Goal: Information Seeking & Learning: Learn about a topic

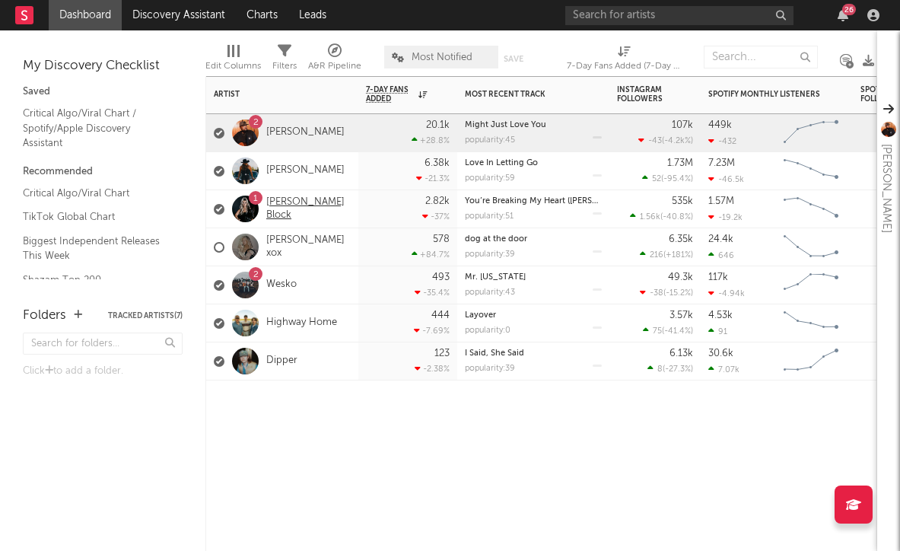
click at [291, 206] on link "[PERSON_NAME] Block" at bounding box center [308, 209] width 84 height 26
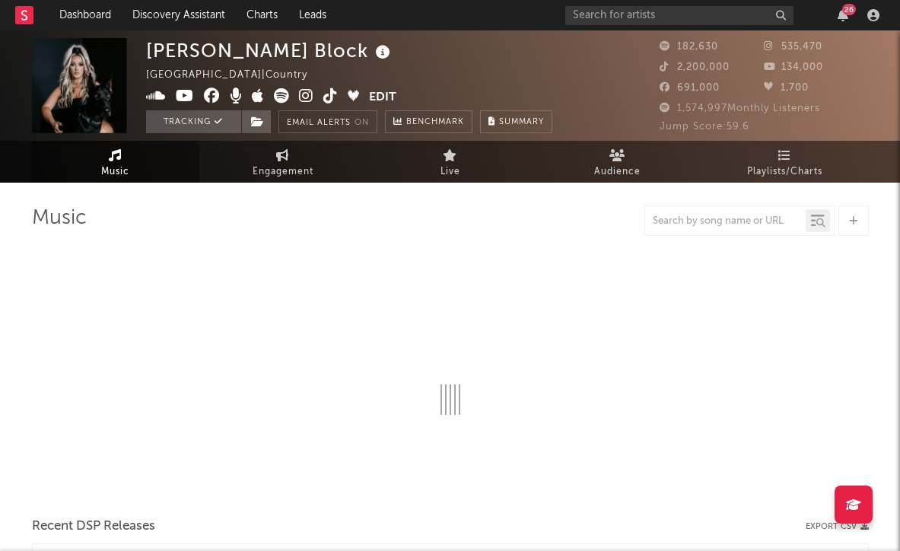
select select "6m"
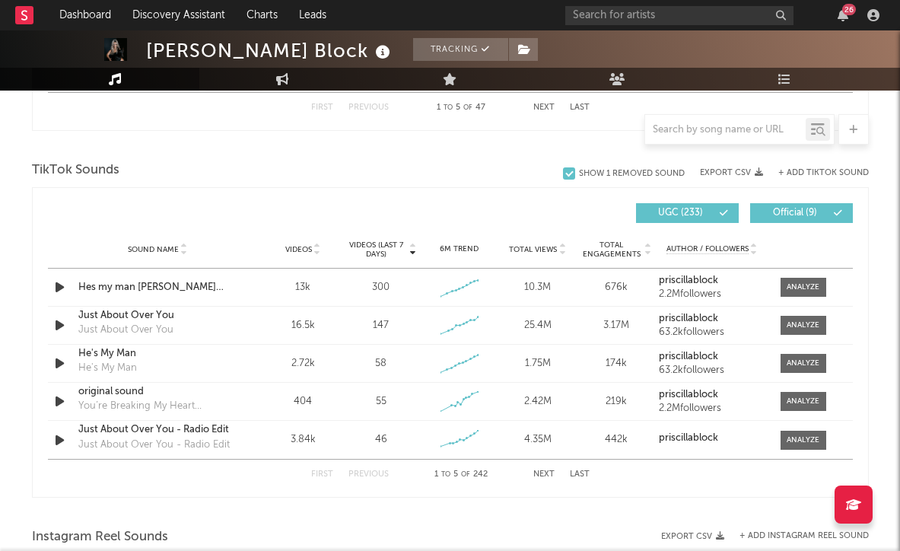
scroll to position [994, 0]
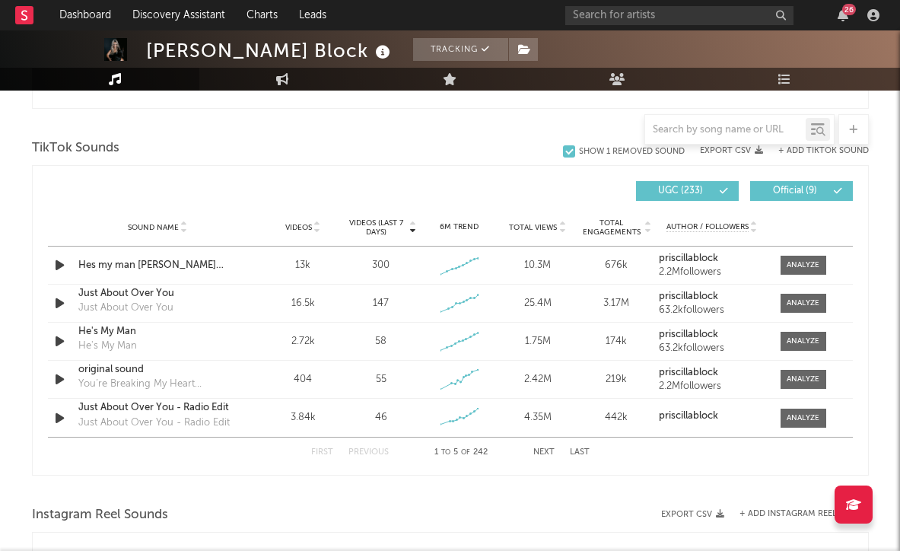
click at [541, 452] on button "Next" at bounding box center [543, 452] width 21 height 8
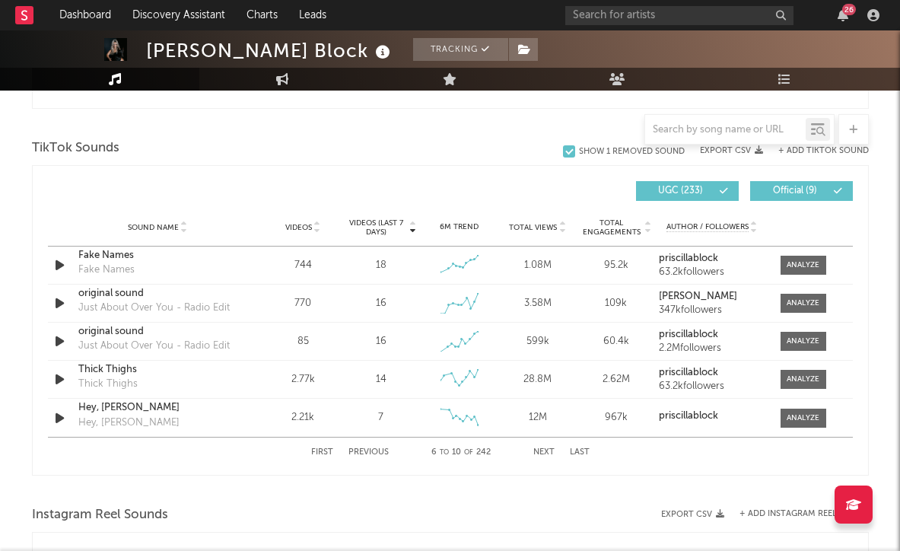
click at [541, 452] on button "Next" at bounding box center [543, 452] width 21 height 8
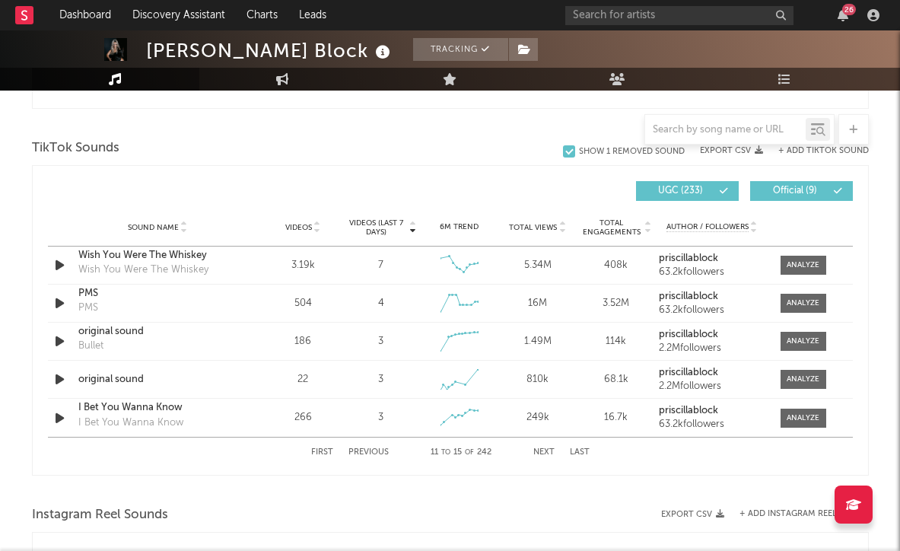
click at [538, 449] on button "Next" at bounding box center [543, 452] width 21 height 8
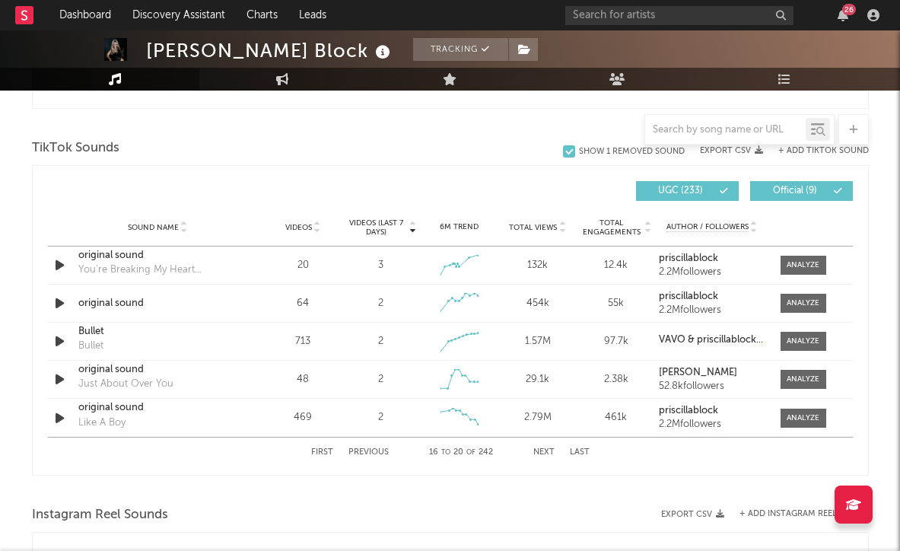
click at [305, 226] on span "Videos" at bounding box center [298, 227] width 27 height 9
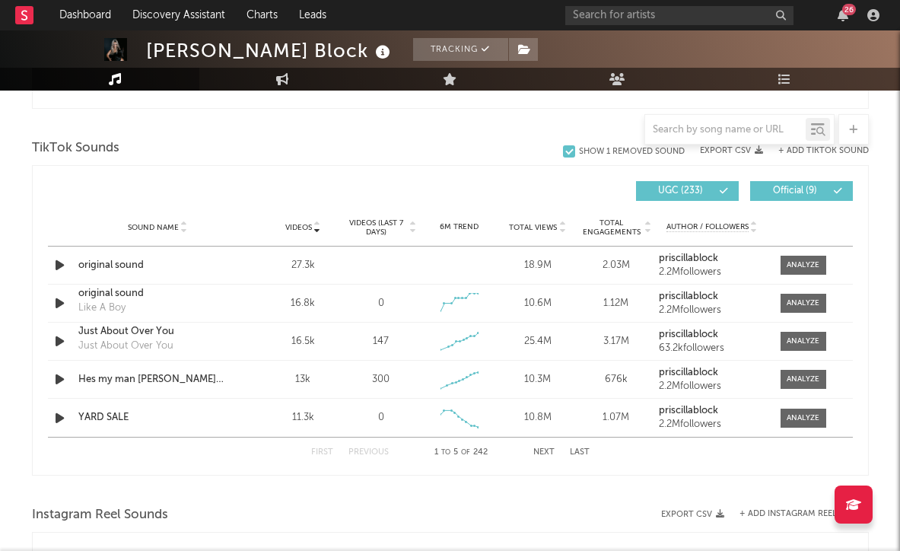
click at [381, 227] on span "Videos (last 7 days)" at bounding box center [376, 227] width 62 height 18
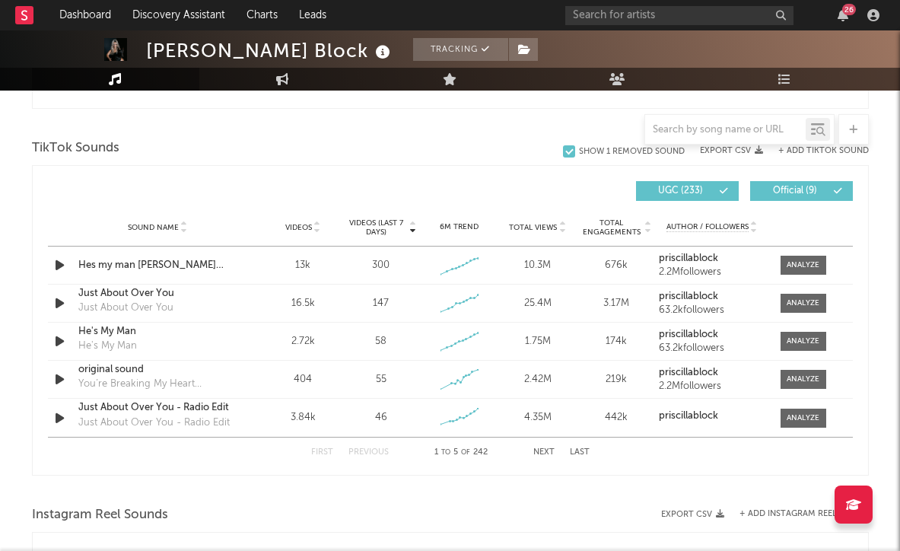
click at [535, 450] on button "Next" at bounding box center [543, 452] width 21 height 8
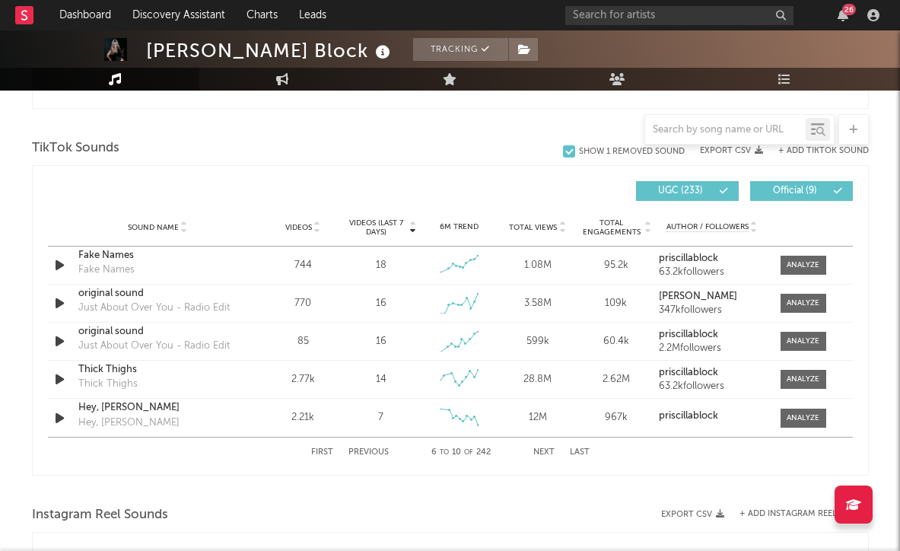
click at [535, 450] on button "Next" at bounding box center [543, 452] width 21 height 8
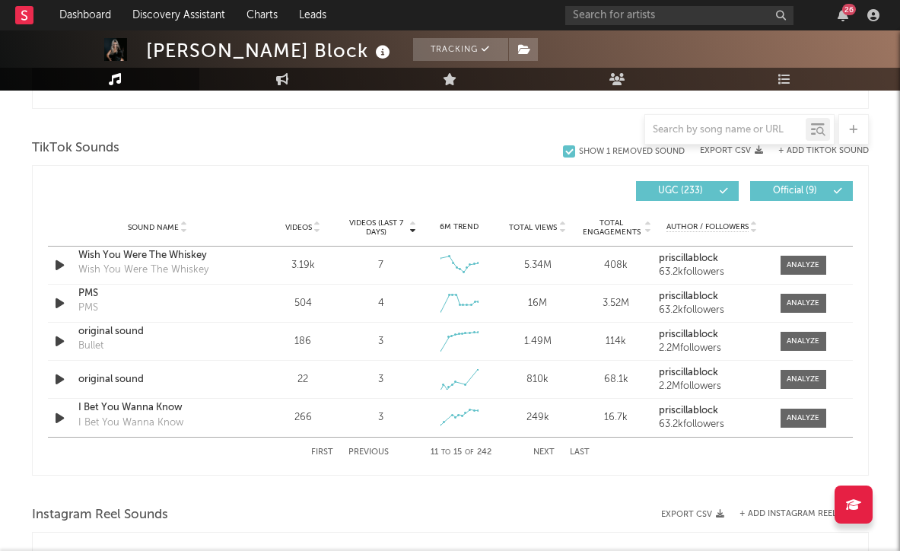
click at [535, 450] on button "Next" at bounding box center [543, 452] width 21 height 8
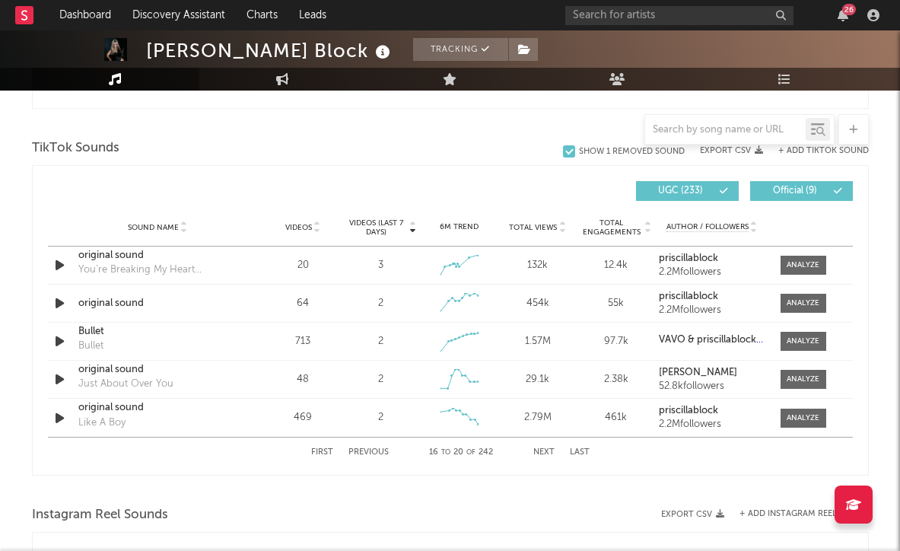
click at [302, 224] on span "Videos" at bounding box center [298, 227] width 27 height 9
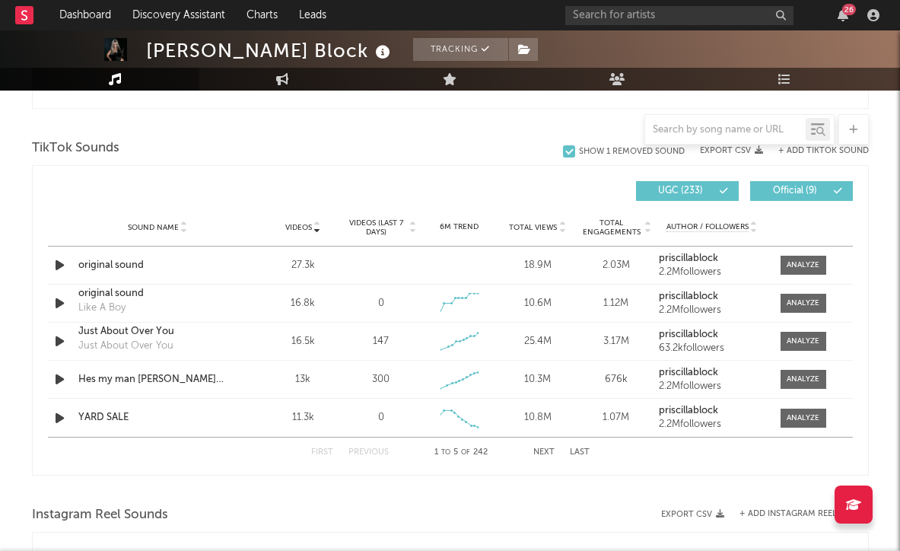
click at [545, 452] on button "Next" at bounding box center [543, 452] width 21 height 8
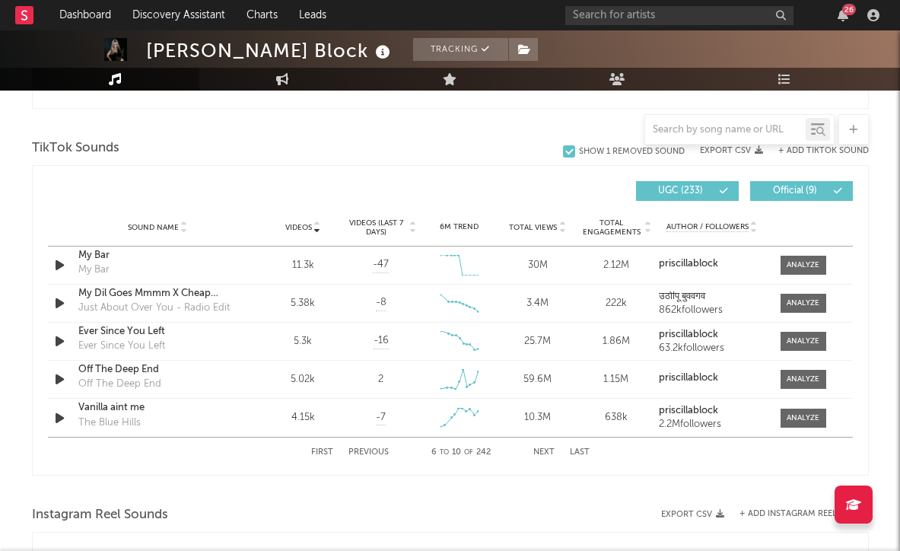
click at [545, 452] on button "Next" at bounding box center [543, 452] width 21 height 8
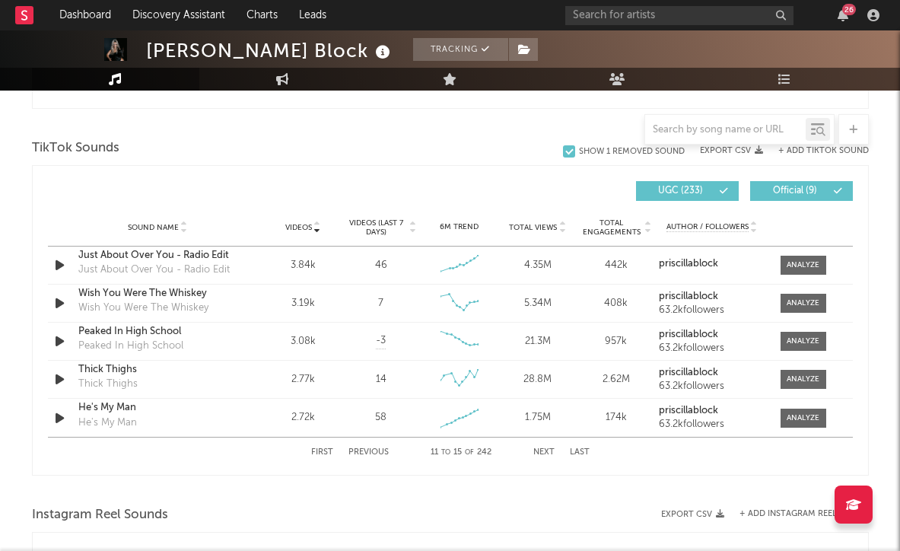
click at [545, 452] on button "Next" at bounding box center [543, 452] width 21 height 8
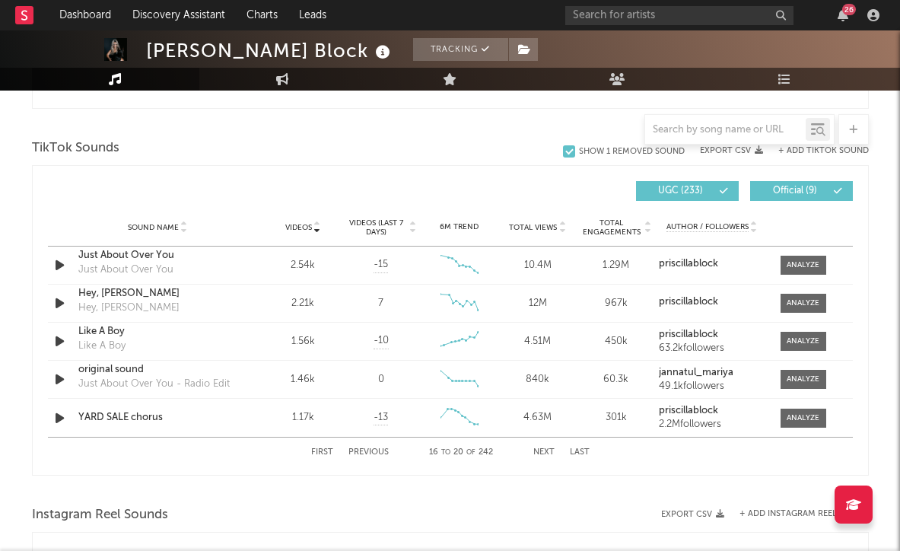
click at [545, 452] on button "Next" at bounding box center [543, 452] width 21 height 8
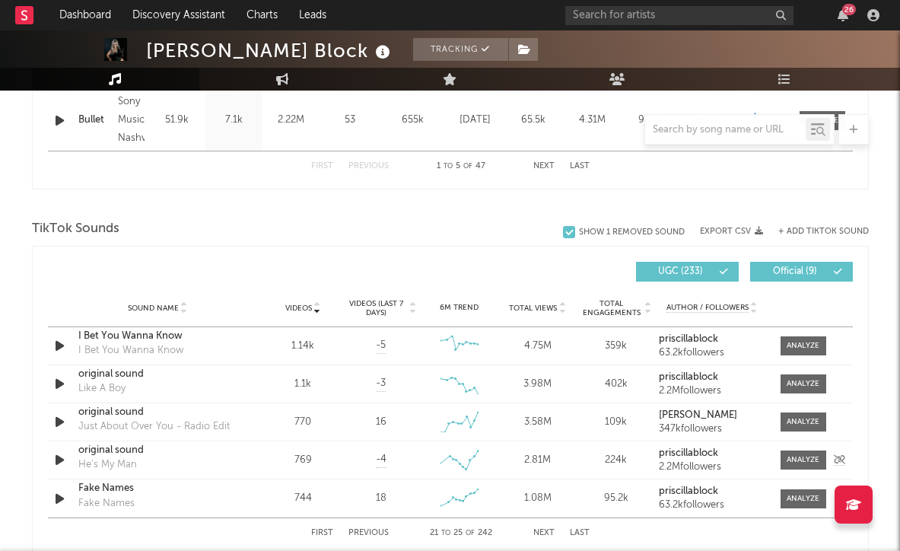
scroll to position [888, 0]
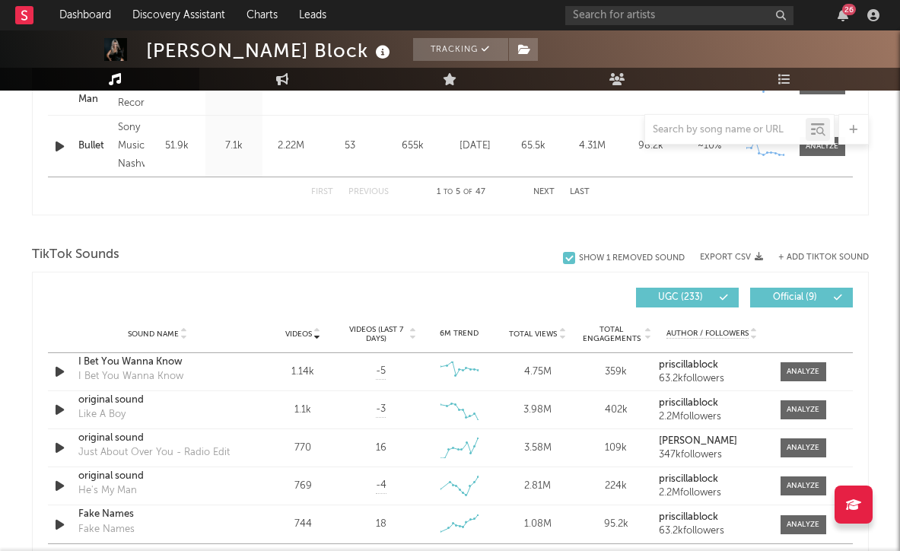
click at [830, 254] on button "+ Add TikTok Sound" at bounding box center [823, 257] width 90 height 8
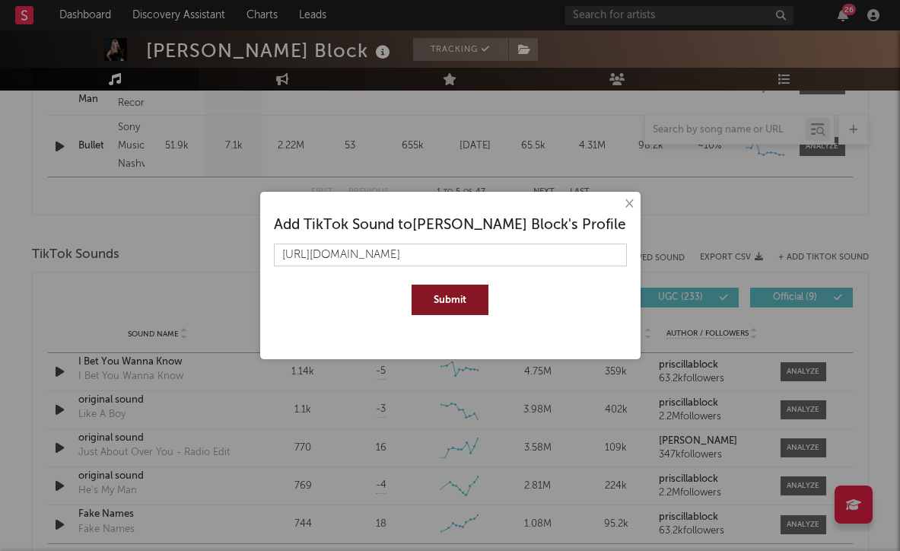
click at [456, 300] on button "Submit" at bounding box center [449, 299] width 77 height 30
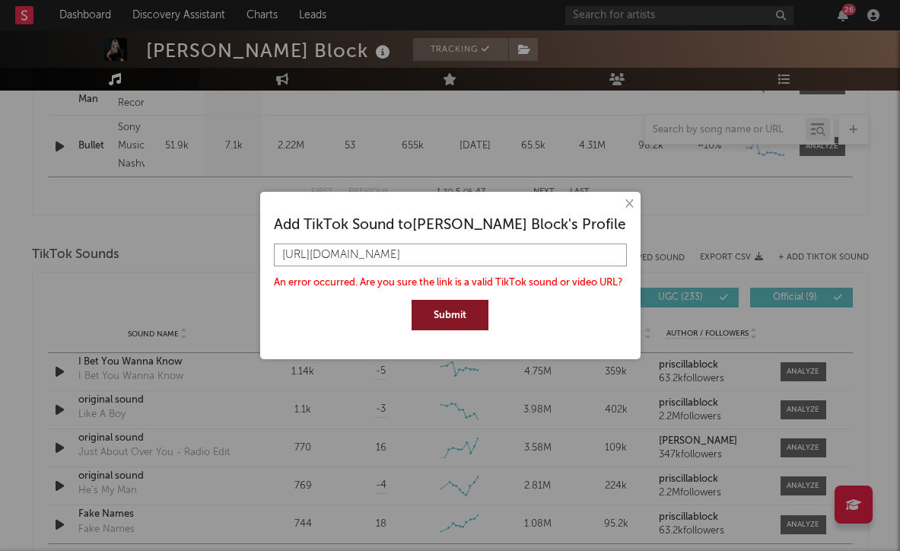
click at [414, 256] on input "[URL][DOMAIN_NAME]" at bounding box center [450, 254] width 353 height 23
click at [446, 306] on button "Submit" at bounding box center [449, 315] width 77 height 30
click at [500, 249] on input "[URL][DOMAIN_NAME]" at bounding box center [450, 254] width 353 height 23
type input "[URL][DOMAIN_NAME]"
click at [449, 315] on button "Submit" at bounding box center [449, 315] width 77 height 30
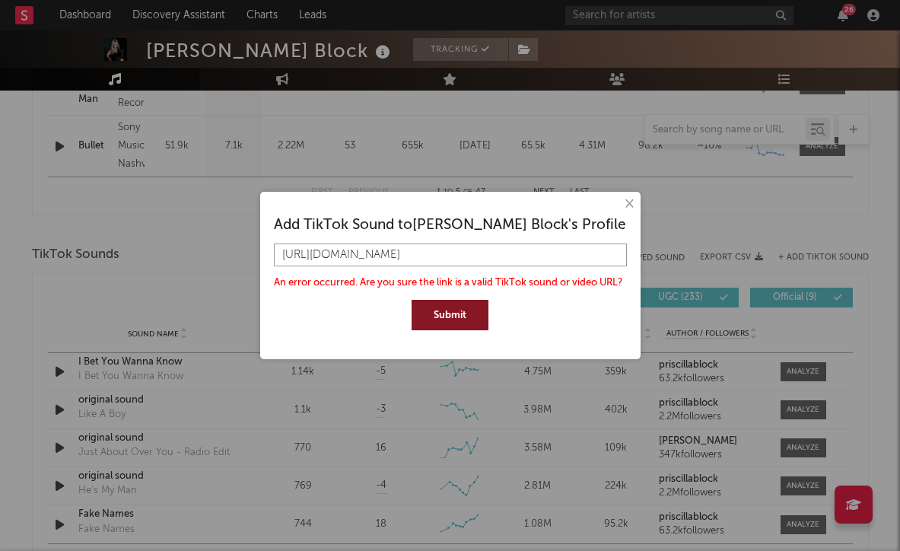
click at [487, 256] on input "[URL][DOMAIN_NAME]" at bounding box center [450, 254] width 353 height 23
click at [499, 259] on input "text" at bounding box center [450, 254] width 353 height 23
paste input "[URL][DOMAIN_NAME]"
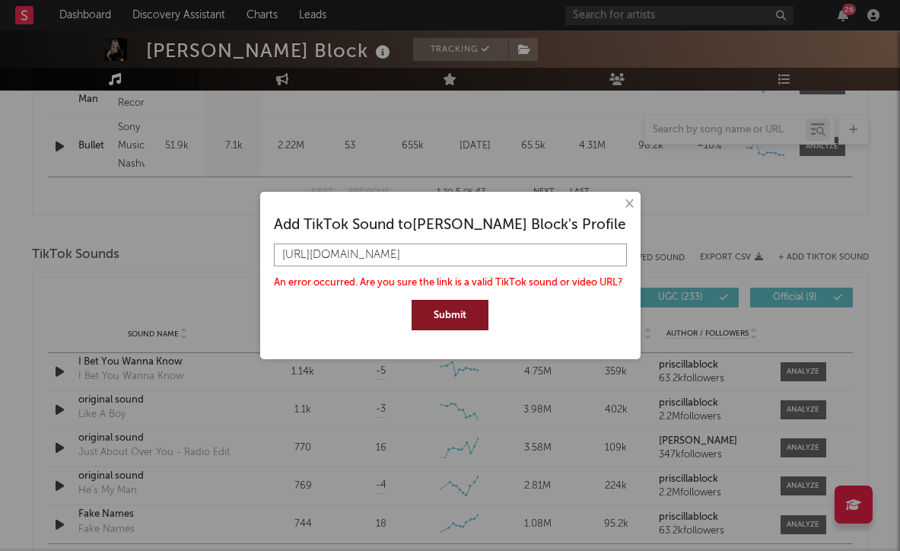
type input "[URL][DOMAIN_NAME]"
click at [457, 322] on button "Submit" at bounding box center [449, 315] width 77 height 30
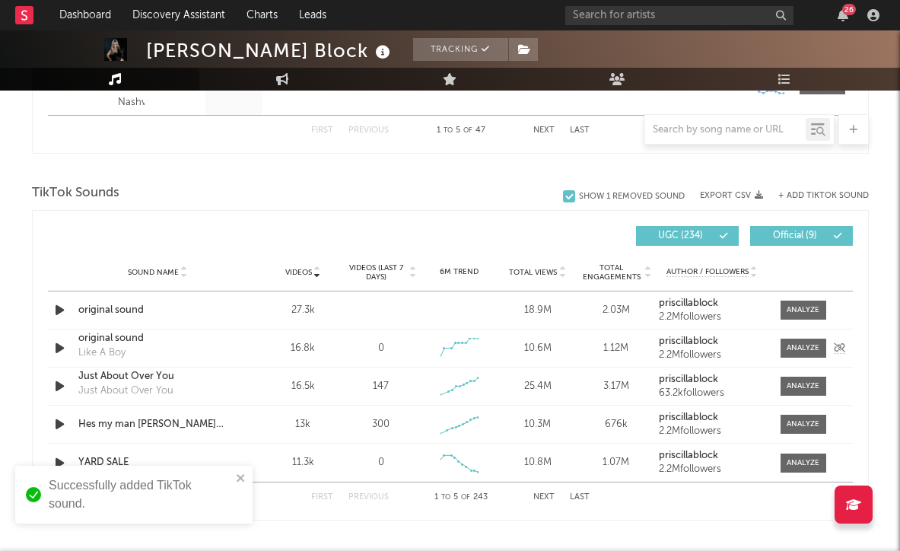
scroll to position [951, 0]
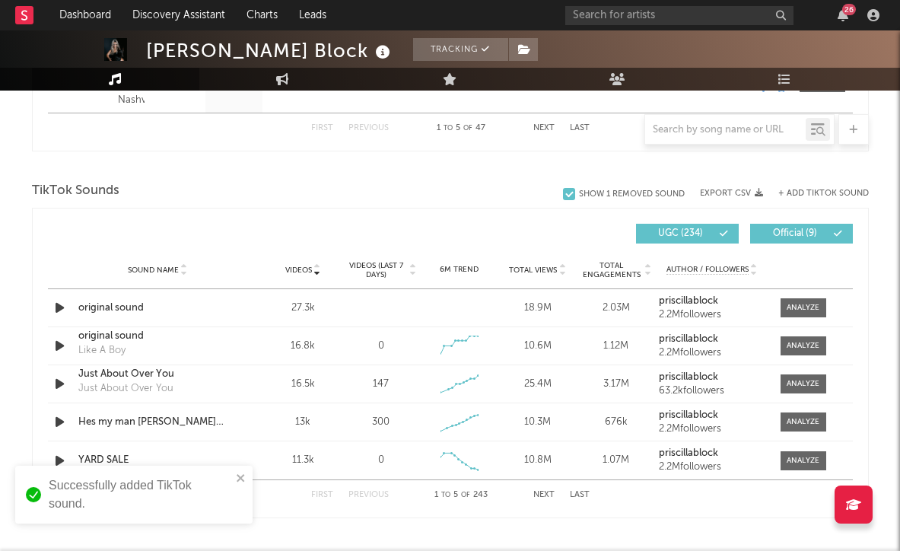
click at [573, 495] on button "Last" at bounding box center [580, 495] width 20 height 8
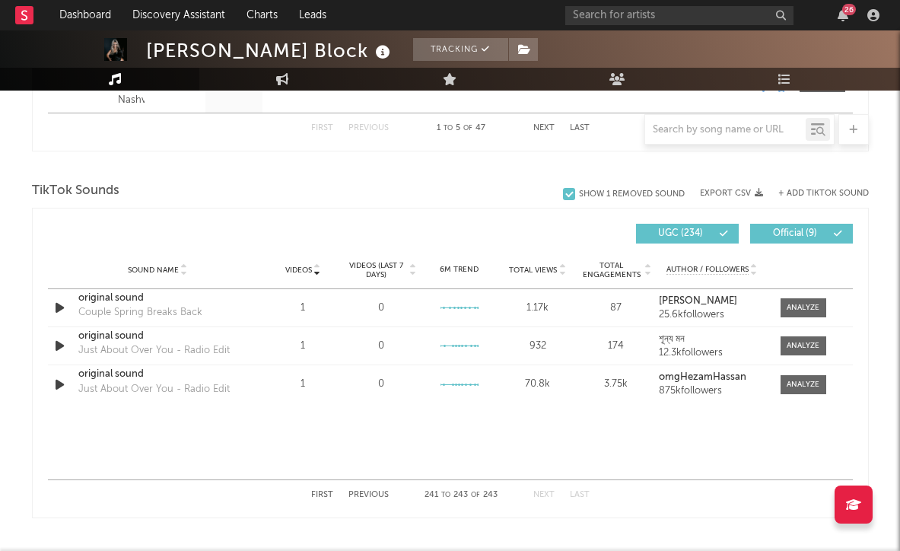
click at [375, 496] on button "Previous" at bounding box center [368, 495] width 40 height 8
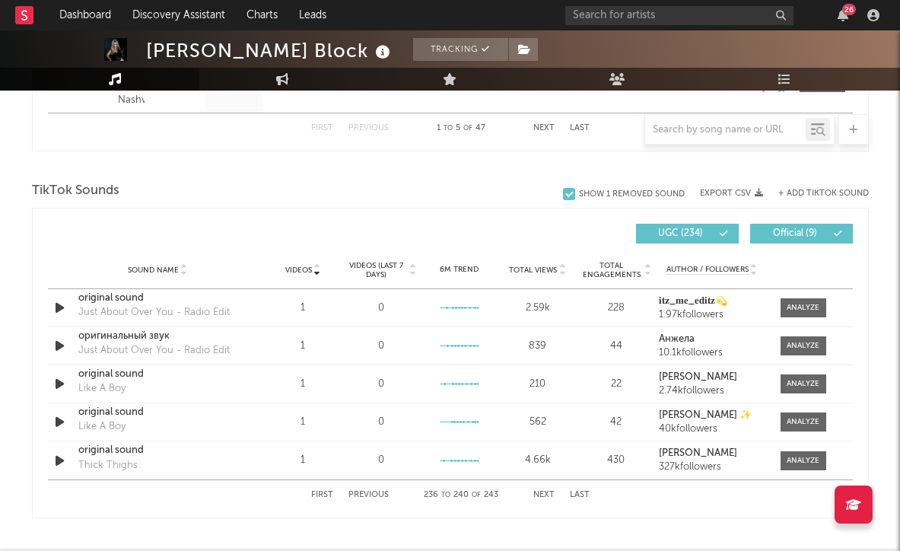
click at [375, 496] on button "Previous" at bounding box center [368, 495] width 40 height 8
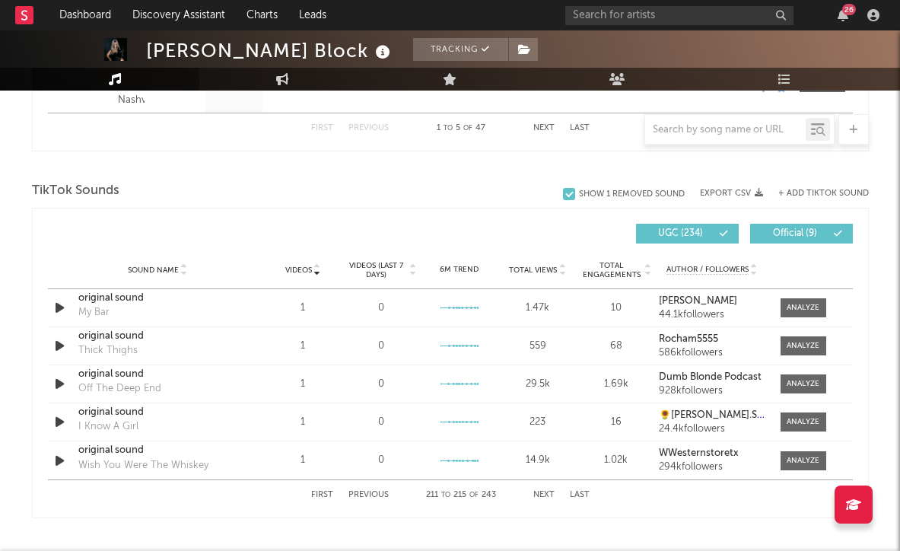
click at [375, 496] on button "Previous" at bounding box center [368, 495] width 40 height 8
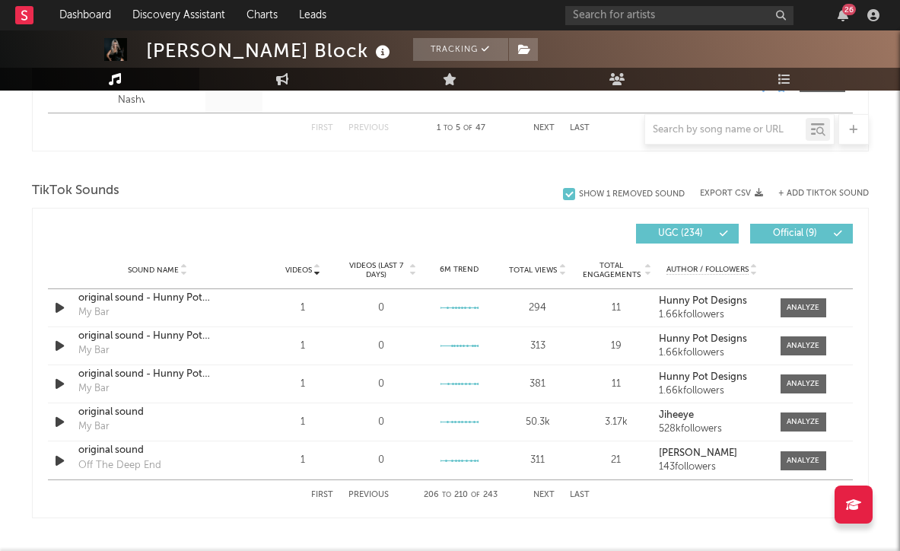
click at [375, 496] on button "Previous" at bounding box center [368, 495] width 40 height 8
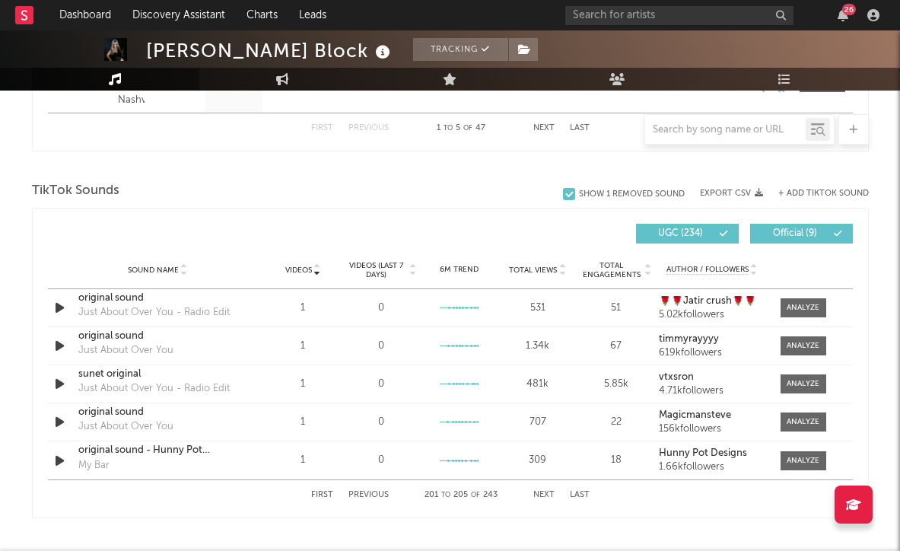
click at [375, 496] on button "Previous" at bounding box center [368, 495] width 40 height 8
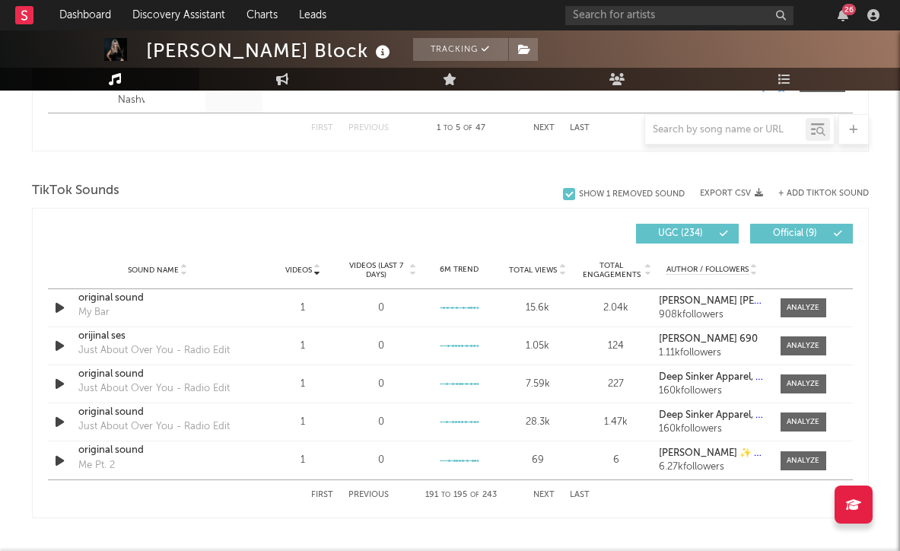
click at [375, 496] on button "Previous" at bounding box center [368, 495] width 40 height 8
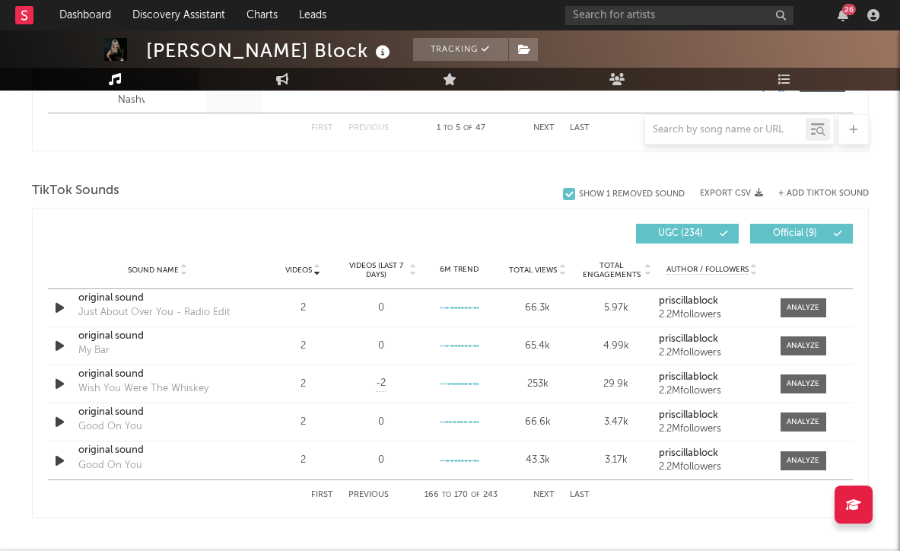
click at [375, 496] on button "Previous" at bounding box center [368, 495] width 40 height 8
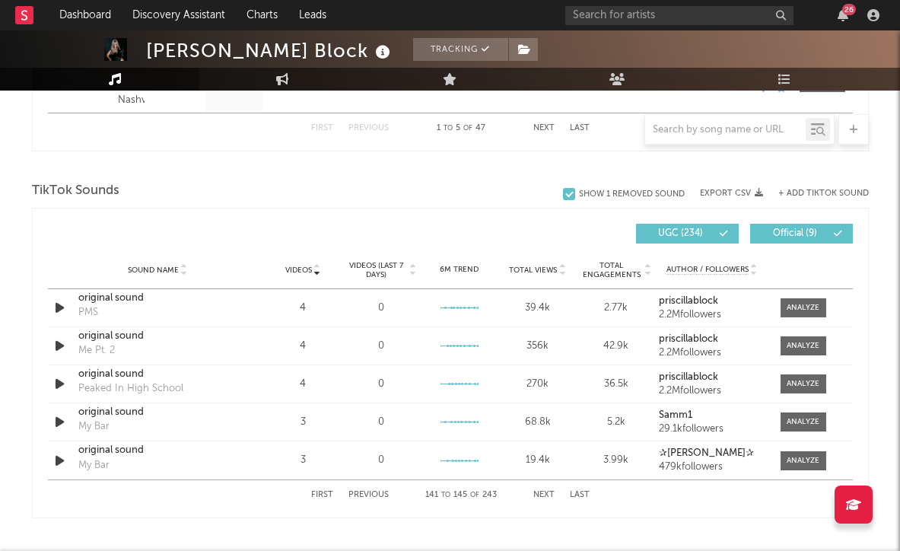
click at [375, 496] on button "Previous" at bounding box center [368, 495] width 40 height 8
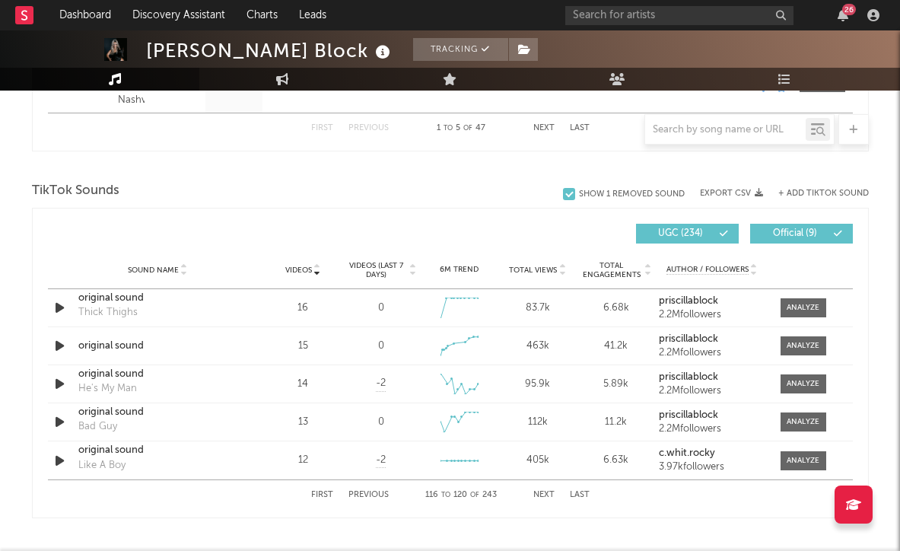
click at [375, 496] on button "Previous" at bounding box center [368, 495] width 40 height 8
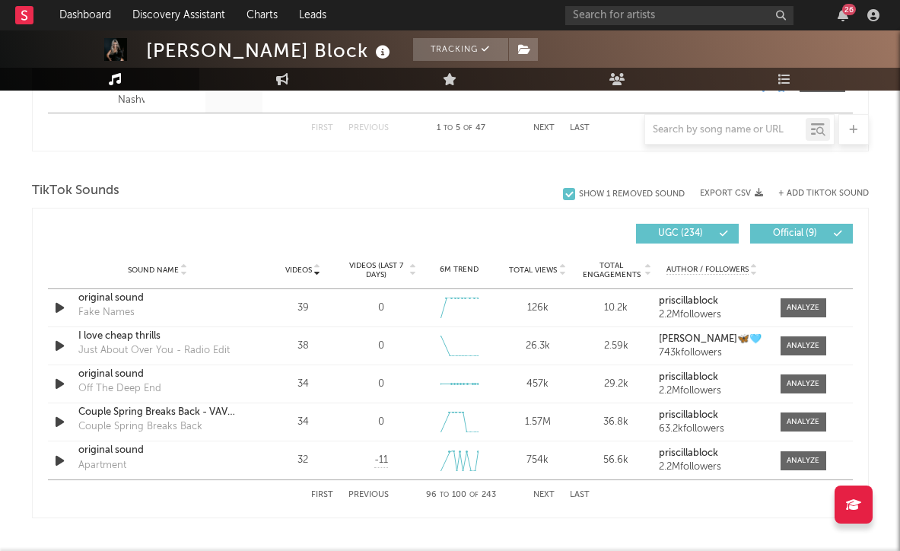
click at [375, 496] on button "Previous" at bounding box center [368, 495] width 40 height 8
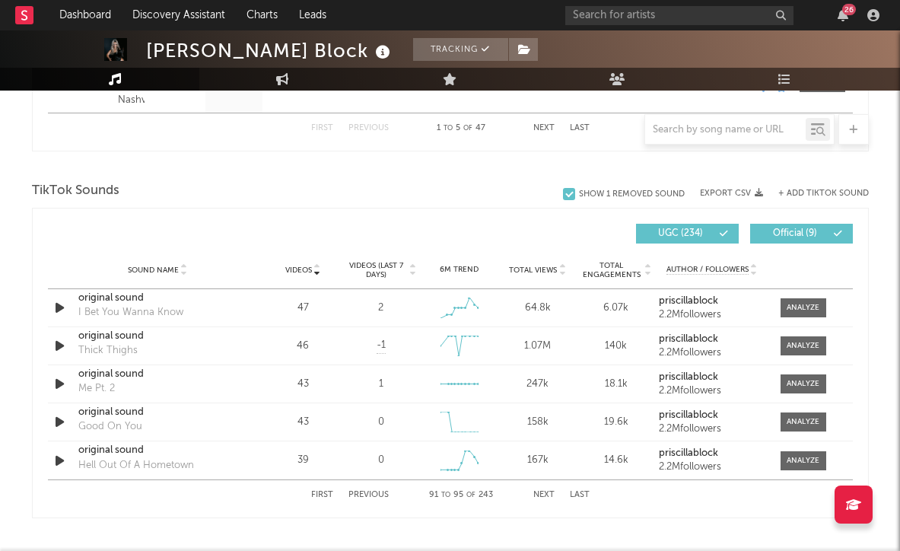
click at [375, 496] on button "Previous" at bounding box center [368, 495] width 40 height 8
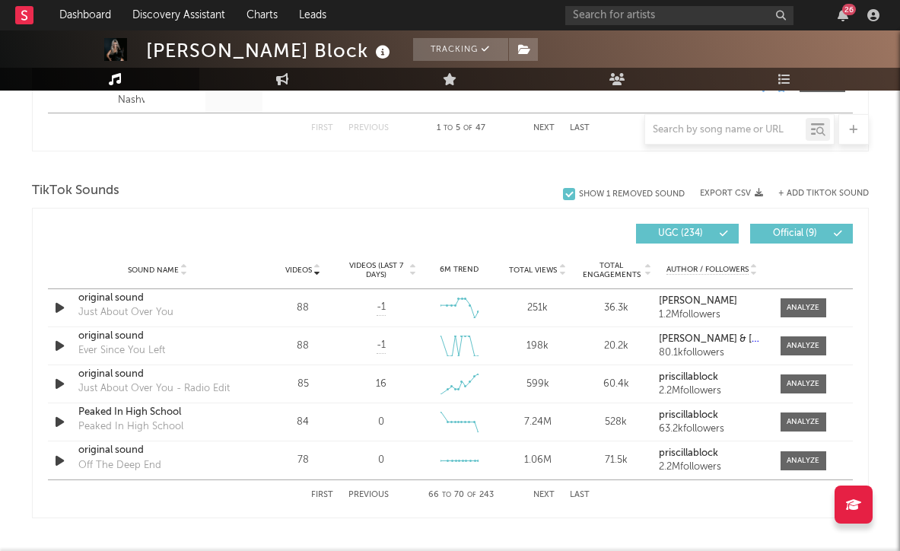
click at [375, 496] on button "Previous" at bounding box center [368, 495] width 40 height 8
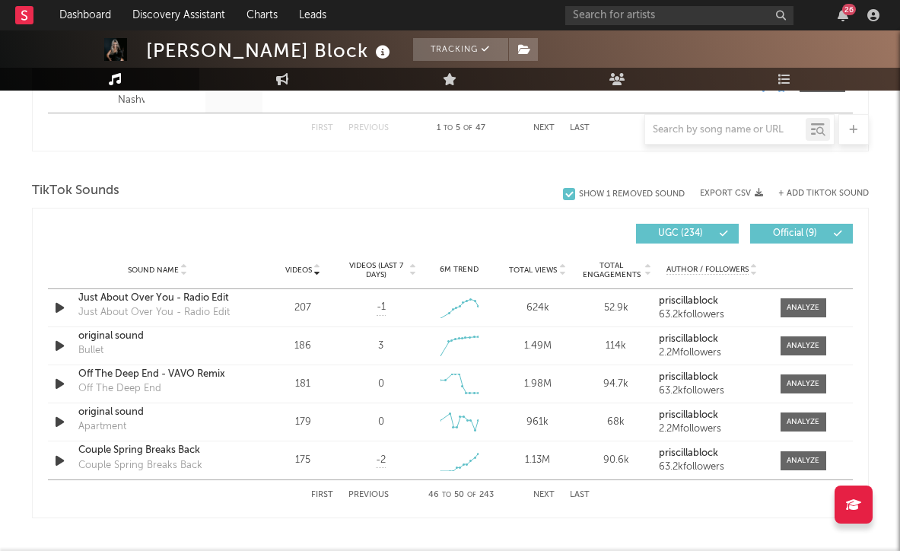
click at [375, 496] on button "Previous" at bounding box center [368, 495] width 40 height 8
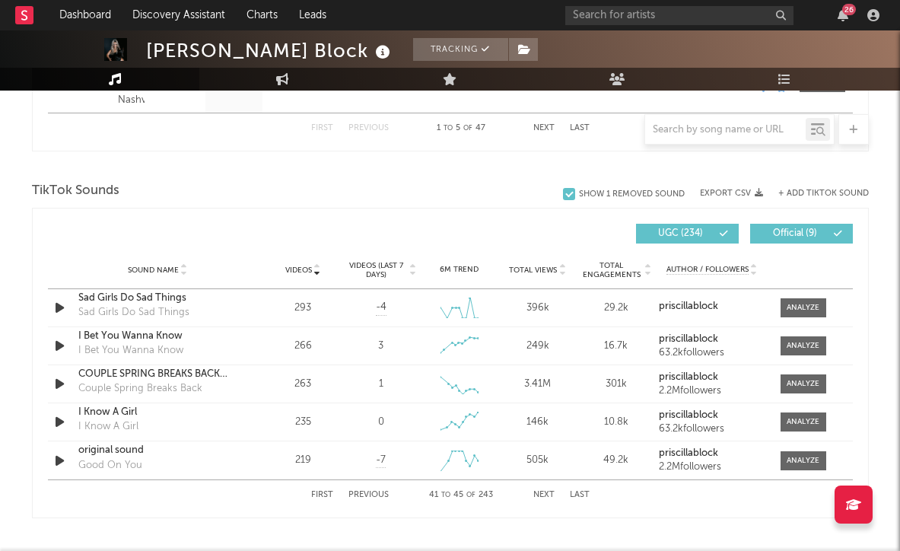
click at [375, 496] on button "Previous" at bounding box center [368, 495] width 40 height 8
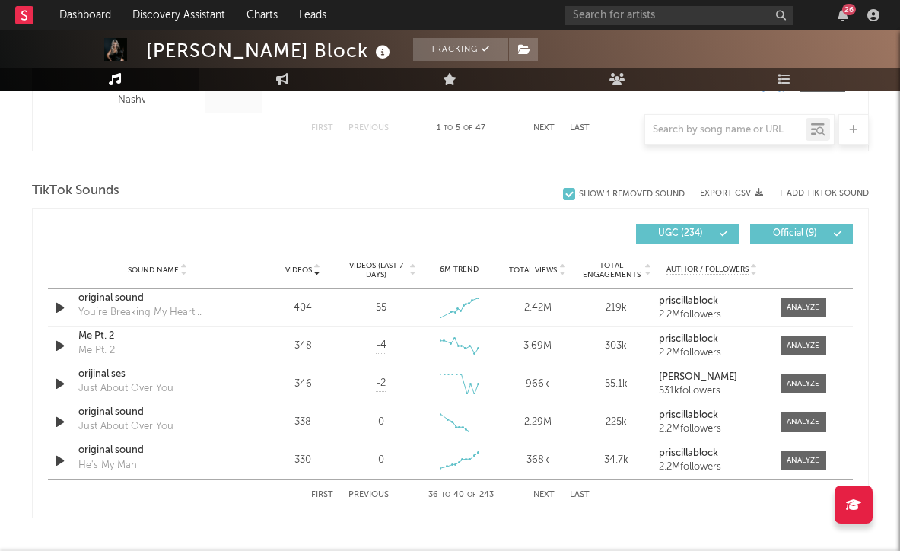
click at [375, 496] on button "Previous" at bounding box center [368, 495] width 40 height 8
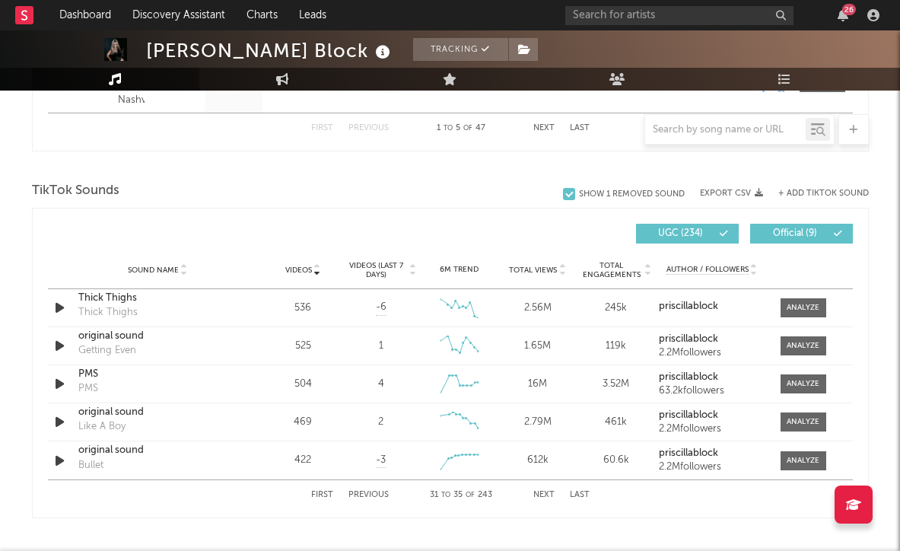
click at [375, 496] on button "Previous" at bounding box center [368, 495] width 40 height 8
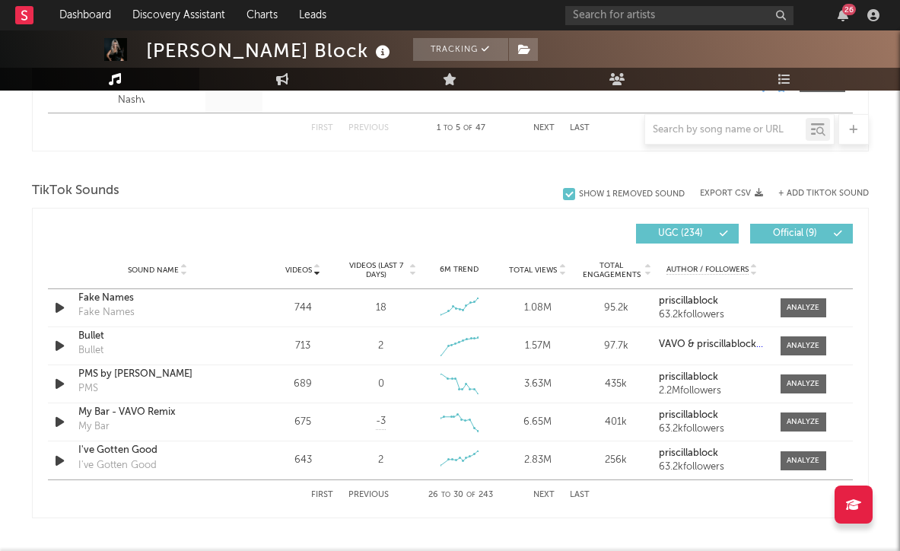
click at [375, 496] on button "Previous" at bounding box center [368, 495] width 40 height 8
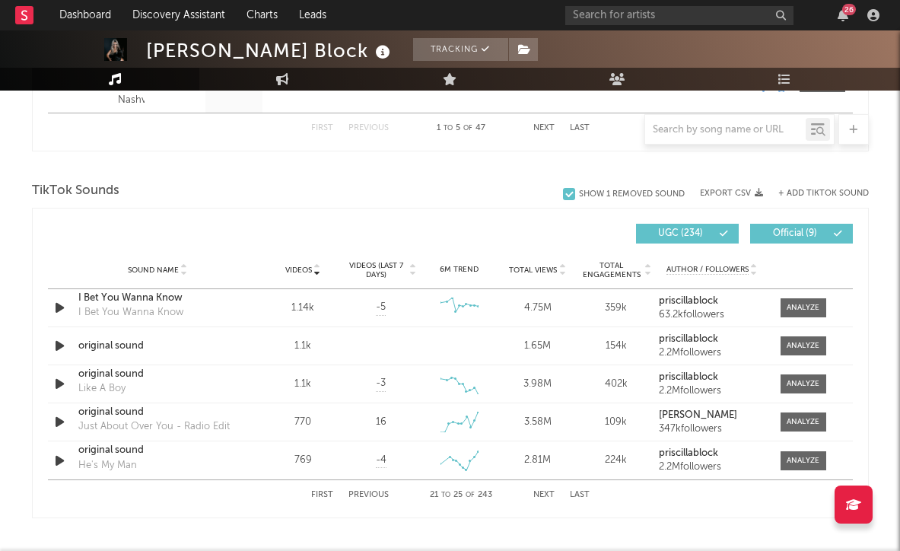
click at [375, 496] on button "Previous" at bounding box center [368, 495] width 40 height 8
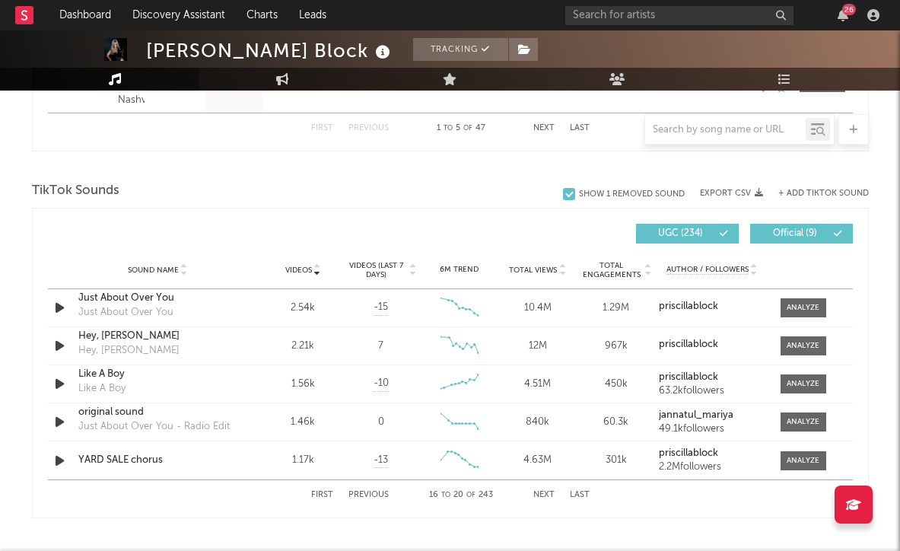
click at [375, 496] on button "Previous" at bounding box center [368, 495] width 40 height 8
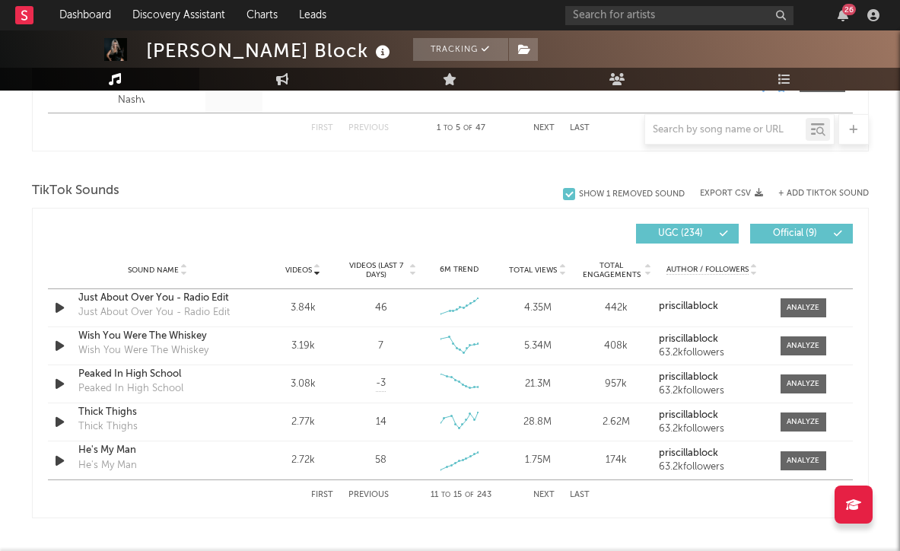
click at [375, 496] on button "Previous" at bounding box center [368, 495] width 40 height 8
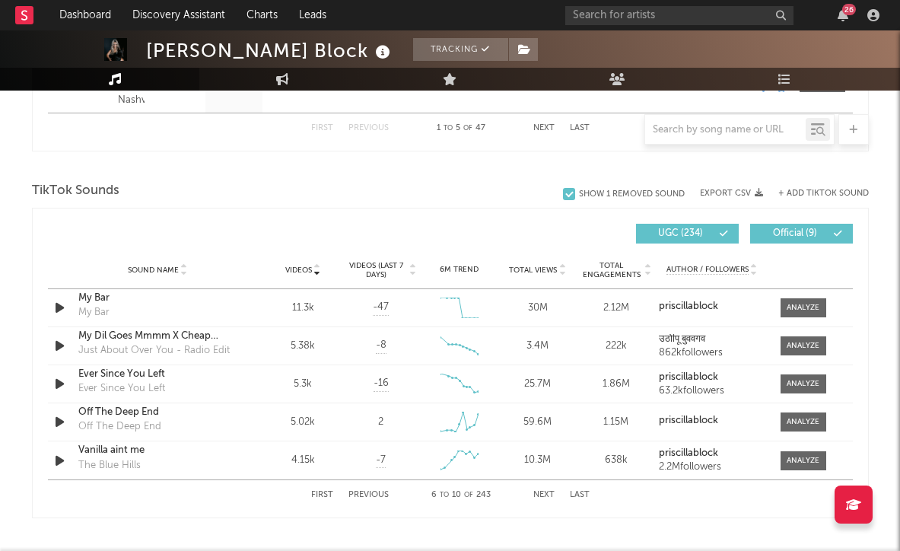
click at [375, 496] on button "Previous" at bounding box center [368, 495] width 40 height 8
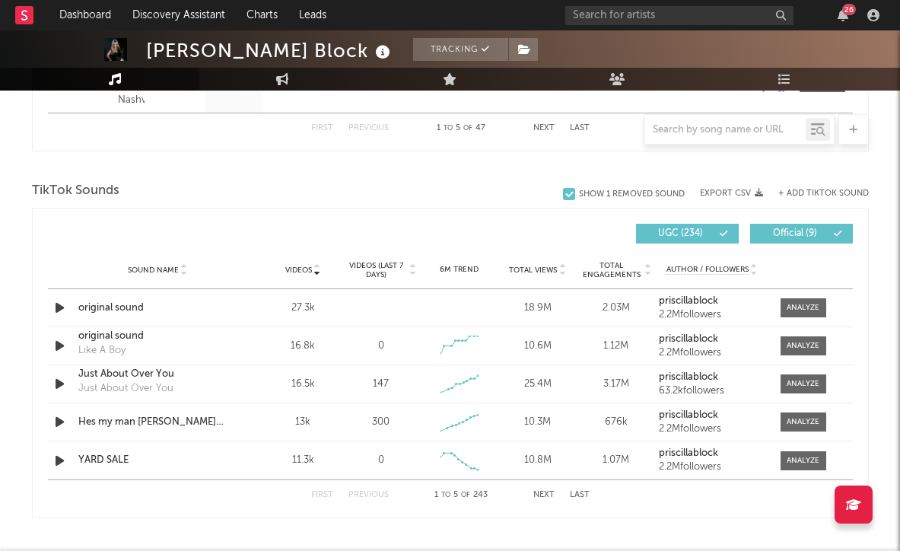
click at [375, 496] on button "Previous" at bounding box center [368, 495] width 40 height 8
click at [800, 307] on div at bounding box center [802, 307] width 33 height 11
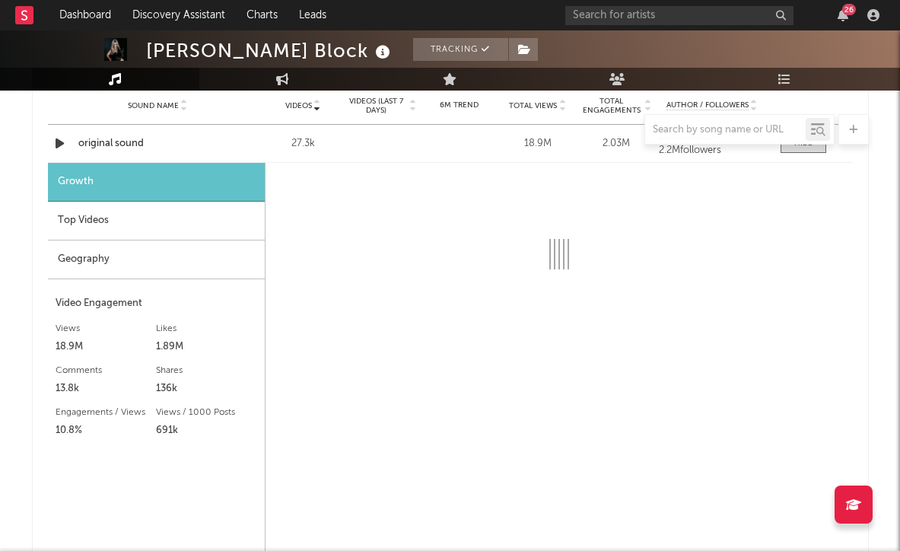
scroll to position [1116, 0]
select select "6m"
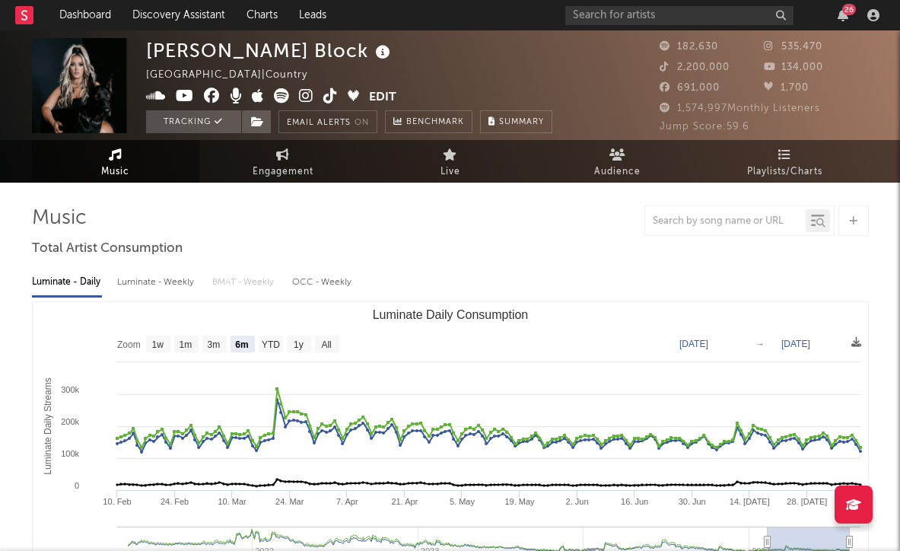
scroll to position [0, 0]
click at [154, 287] on div "Luminate - Weekly" at bounding box center [157, 282] width 80 height 26
select select "6m"
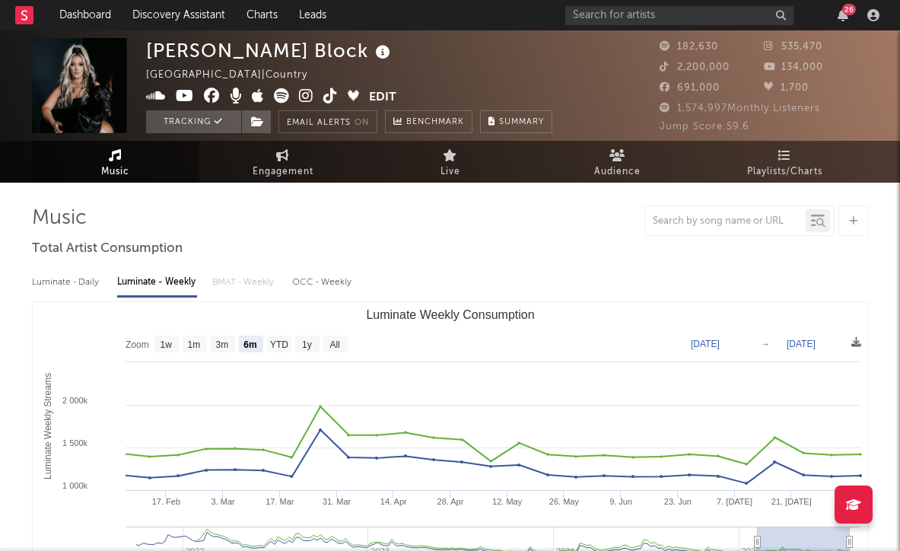
click at [327, 278] on div "OCC - Weekly" at bounding box center [322, 282] width 61 height 26
select select "6m"
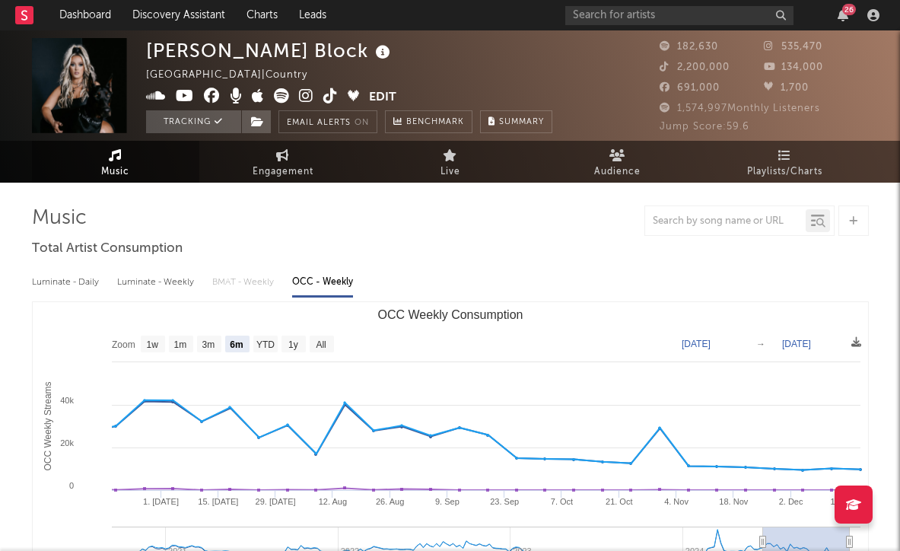
click at [68, 281] on div "Luminate - Daily" at bounding box center [67, 282] width 70 height 26
select select "6m"
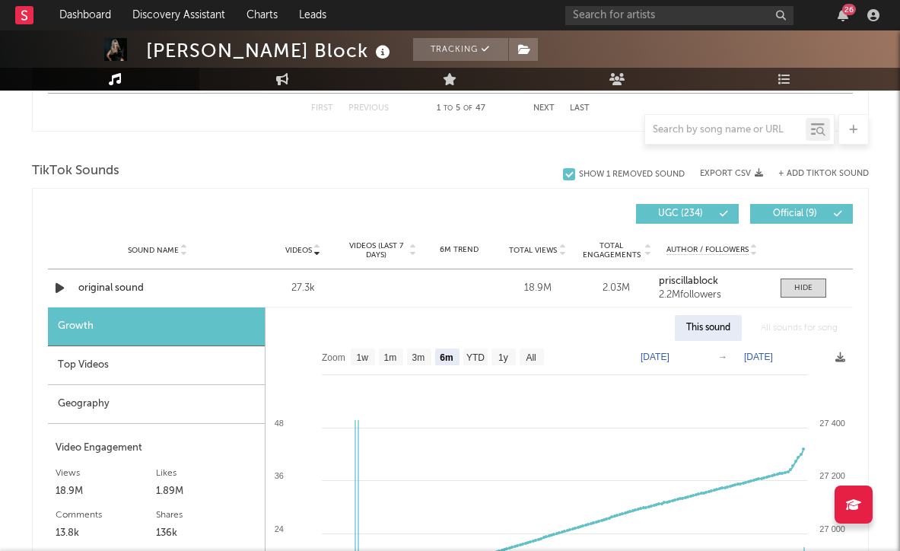
scroll to position [1016, 0]
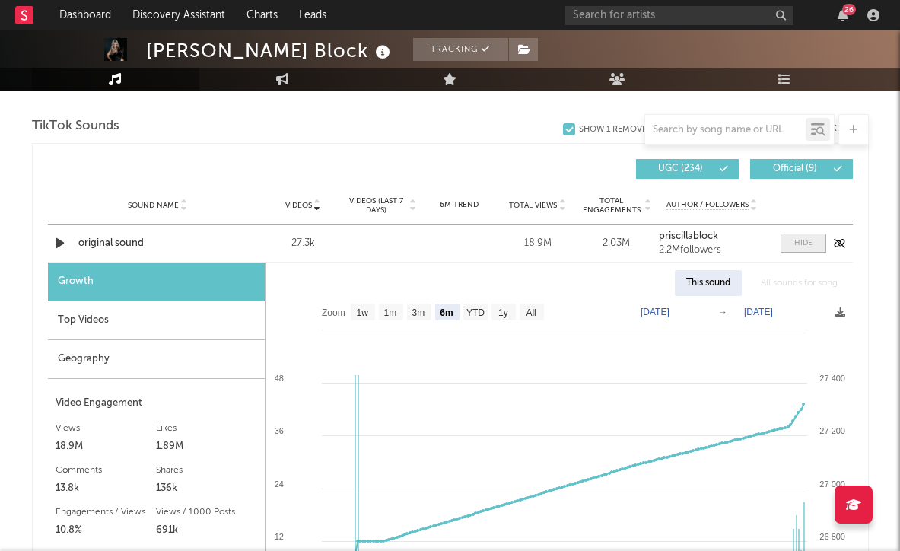
click at [799, 246] on div at bounding box center [803, 242] width 18 height 11
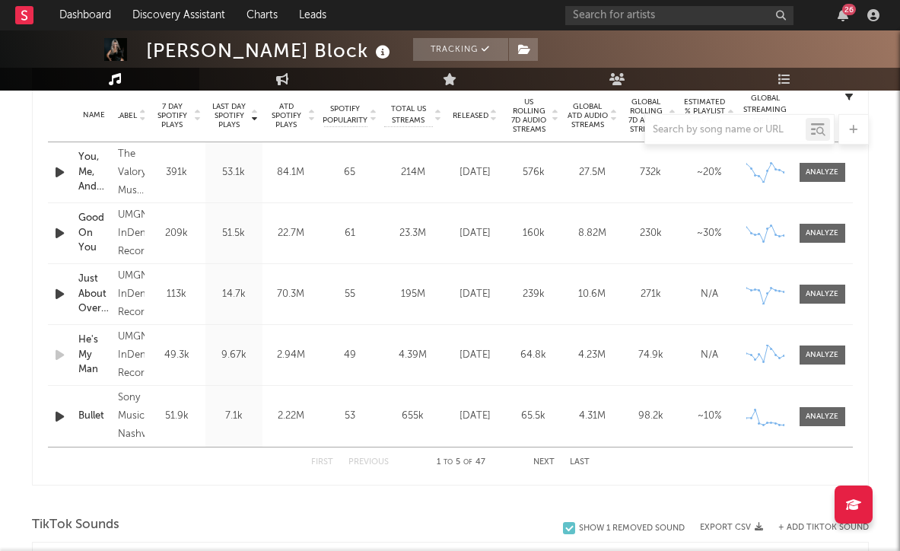
scroll to position [611, 0]
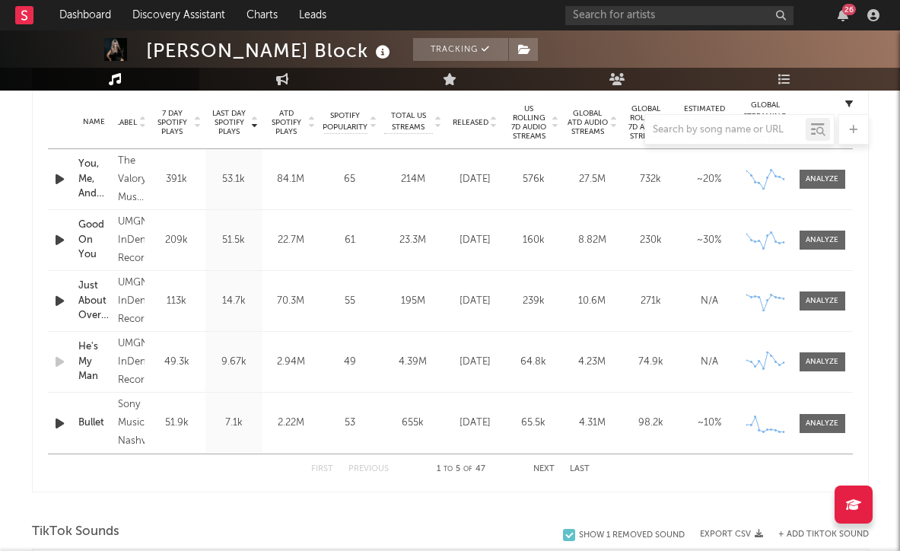
click at [548, 467] on button "Next" at bounding box center [543, 469] width 21 height 8
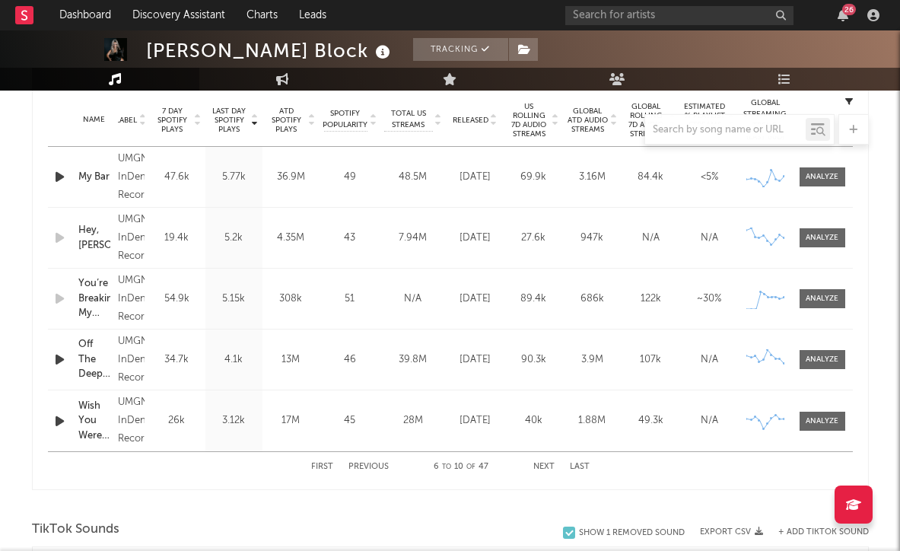
scroll to position [611, 0]
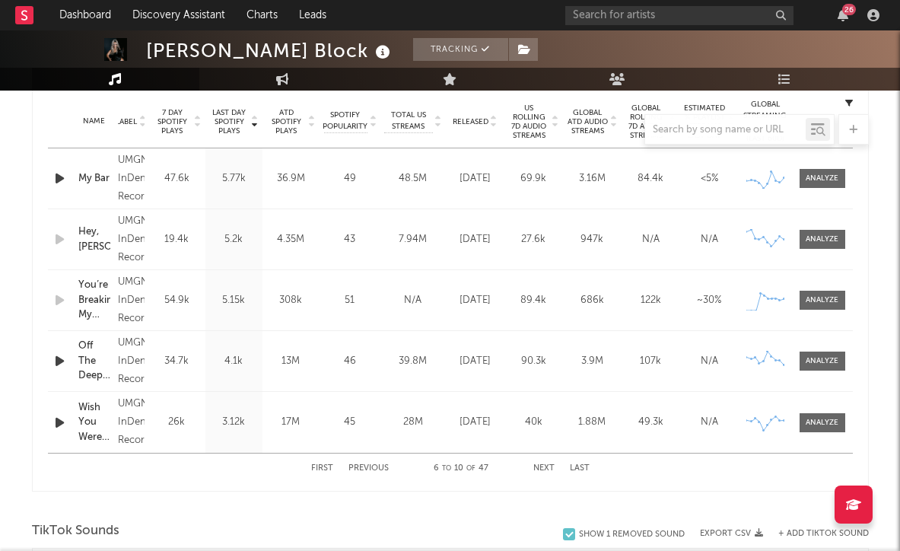
click at [540, 466] on button "Next" at bounding box center [543, 468] width 21 height 8
click at [541, 470] on button "Next" at bounding box center [543, 468] width 21 height 8
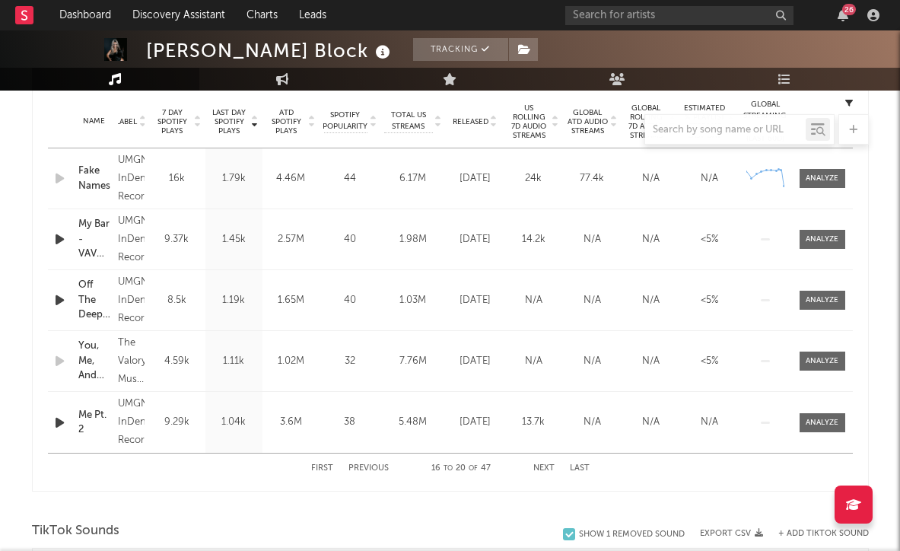
click at [368, 466] on button "Previous" at bounding box center [368, 468] width 40 height 8
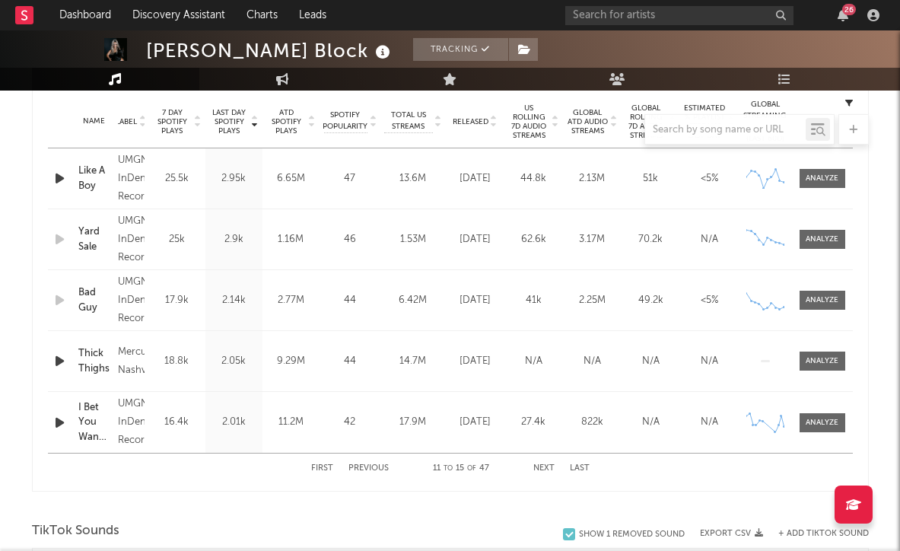
click at [368, 466] on button "Previous" at bounding box center [368, 468] width 40 height 8
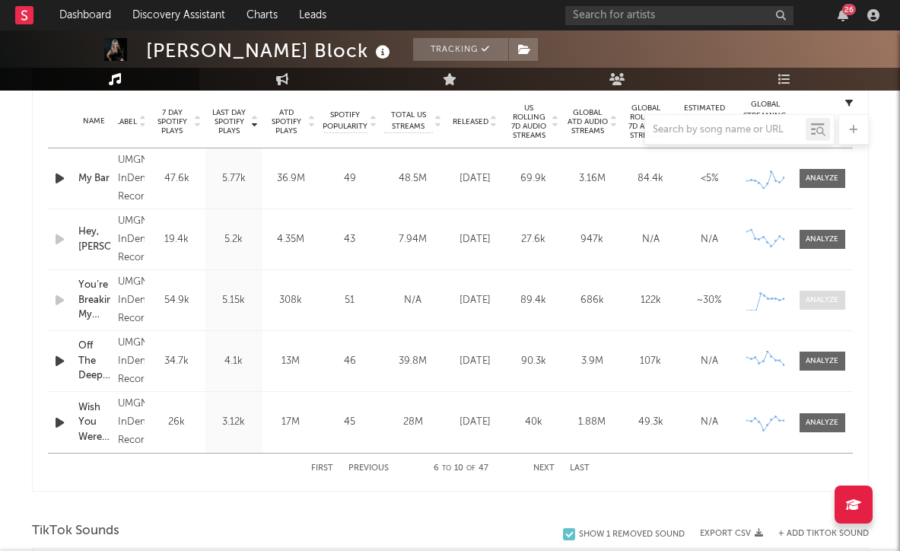
click at [827, 300] on div at bounding box center [821, 299] width 33 height 11
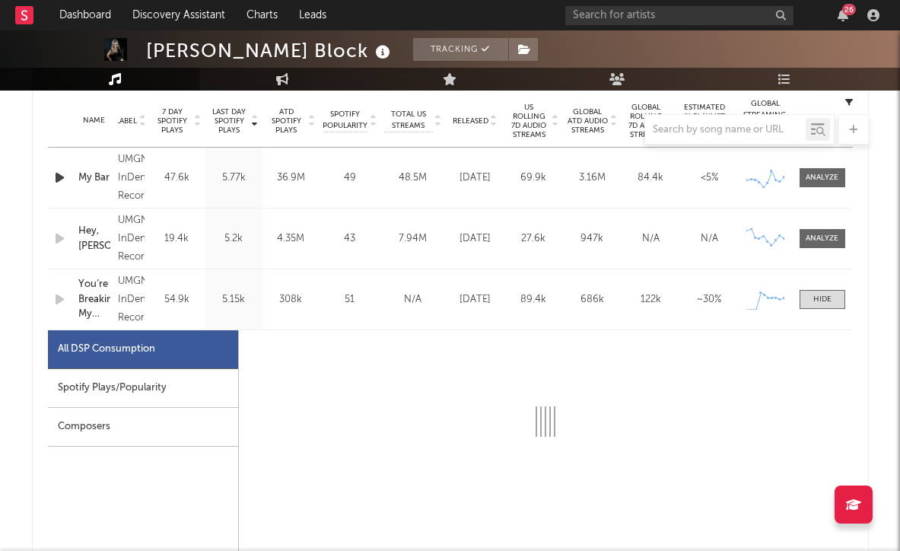
select select "1w"
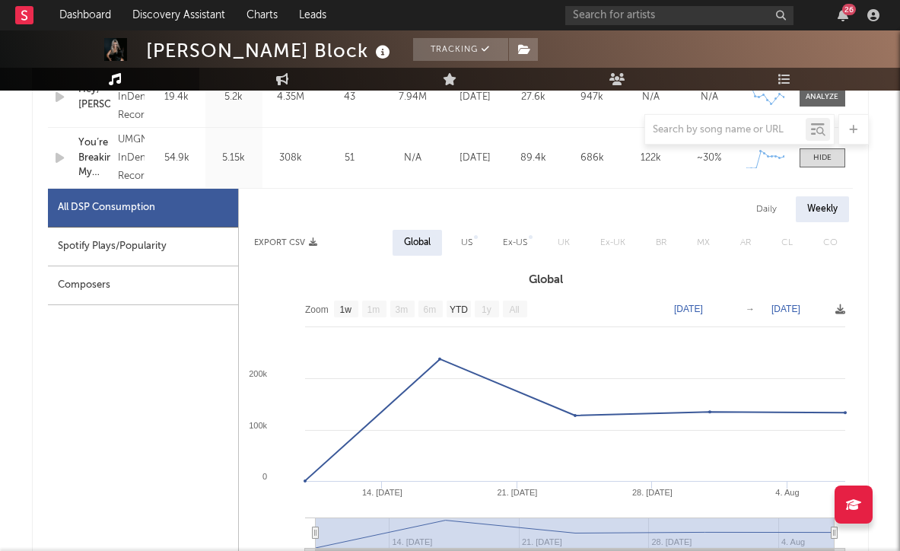
scroll to position [754, 0]
click at [810, 160] on span at bounding box center [822, 157] width 46 height 19
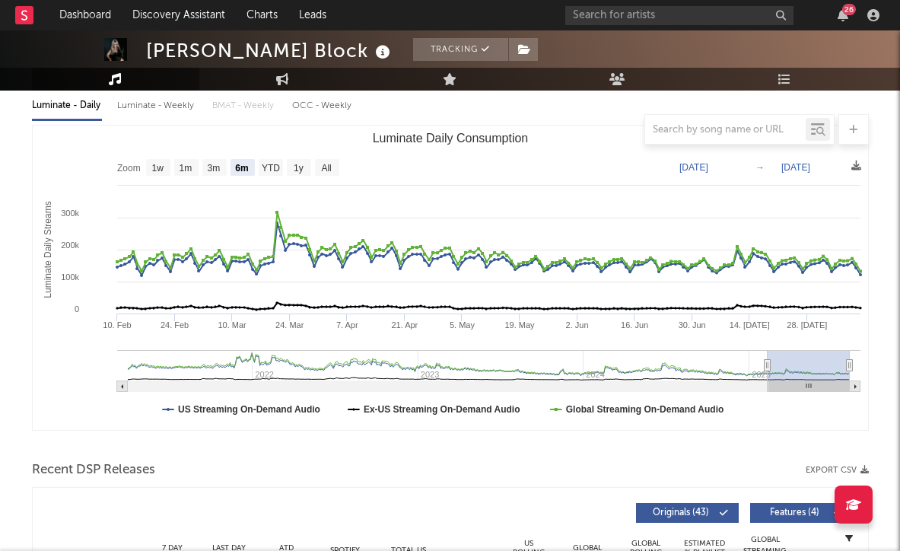
scroll to position [137, 0]
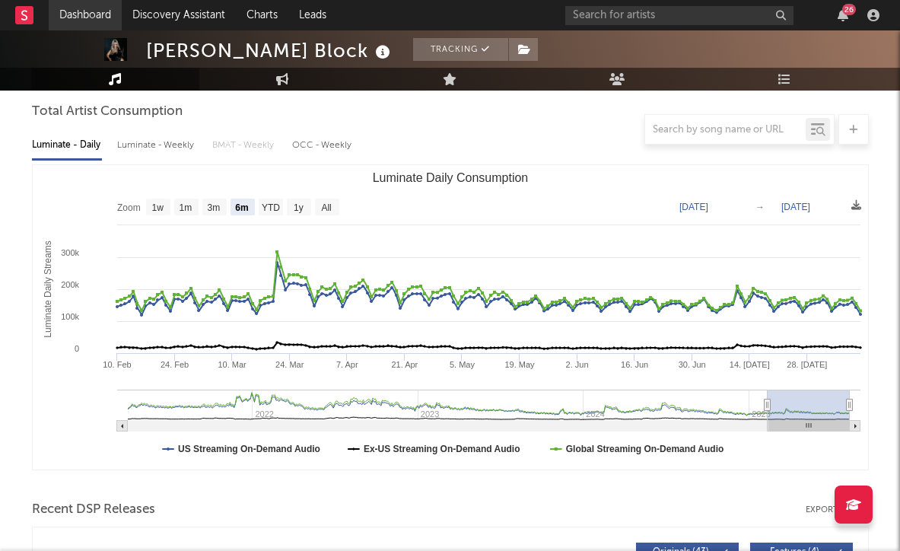
click at [87, 24] on link "Dashboard" at bounding box center [85, 15] width 73 height 30
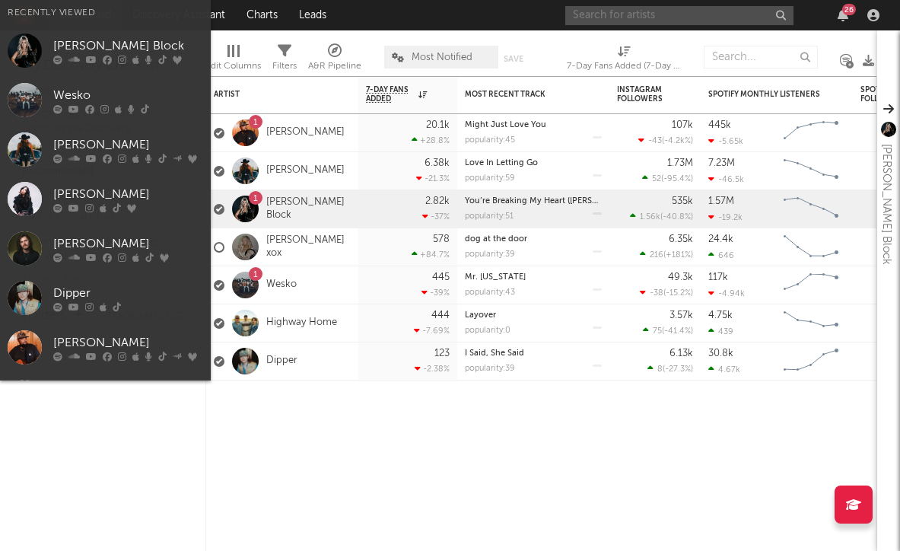
click at [649, 22] on input "text" at bounding box center [679, 15] width 228 height 19
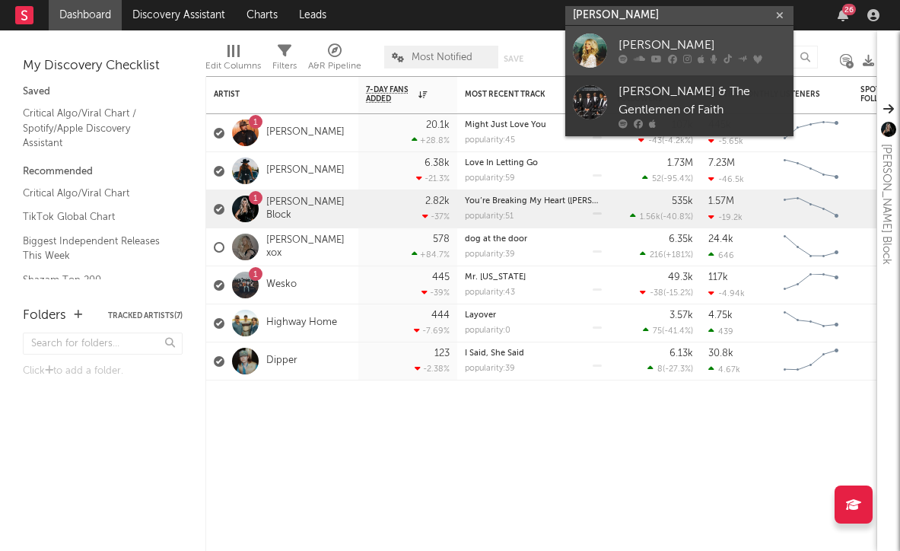
type input "[PERSON_NAME]"
click at [662, 40] on div "[PERSON_NAME]" at bounding box center [701, 46] width 167 height 18
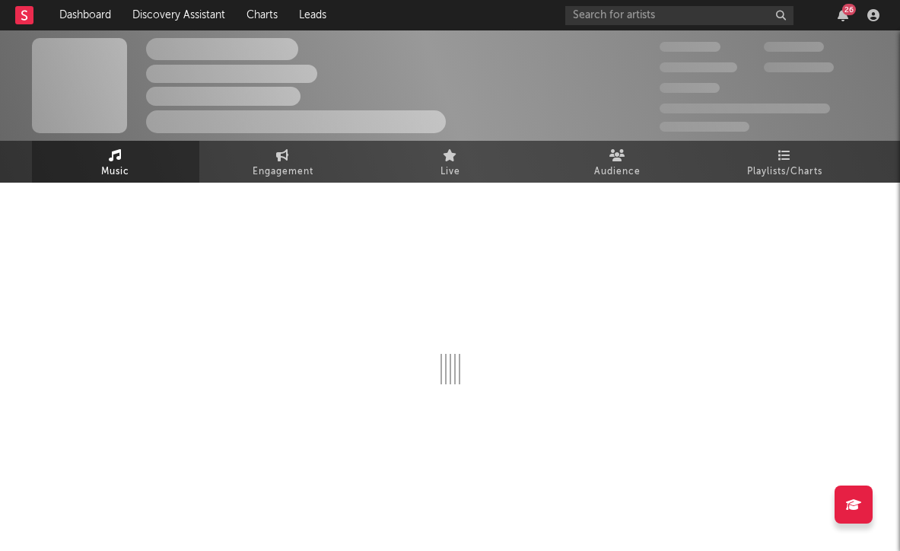
scroll to position [1, 0]
select select "6m"
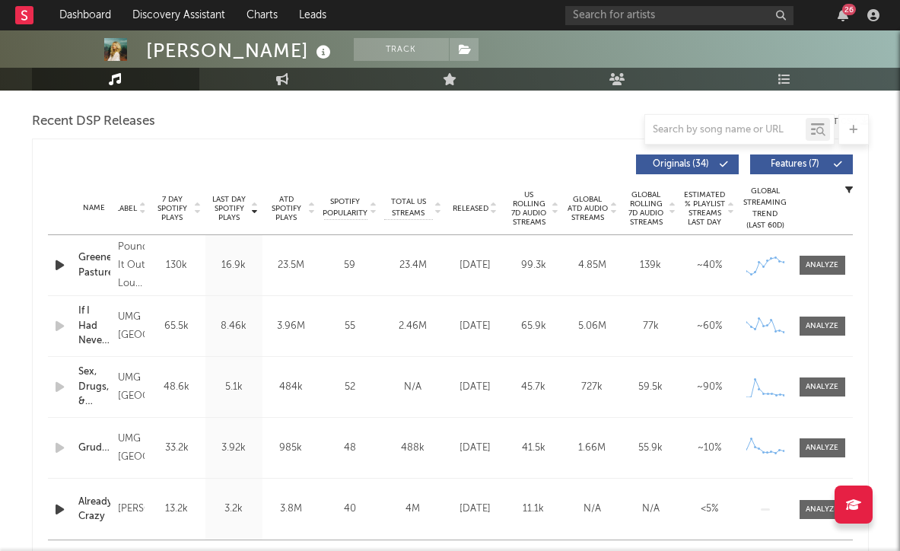
scroll to position [521, 0]
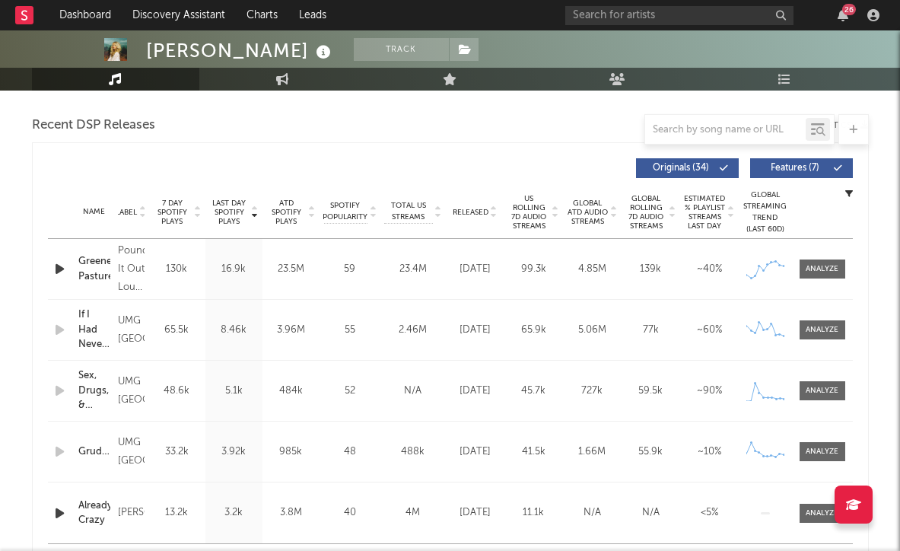
click at [475, 213] on span "Released" at bounding box center [470, 212] width 36 height 9
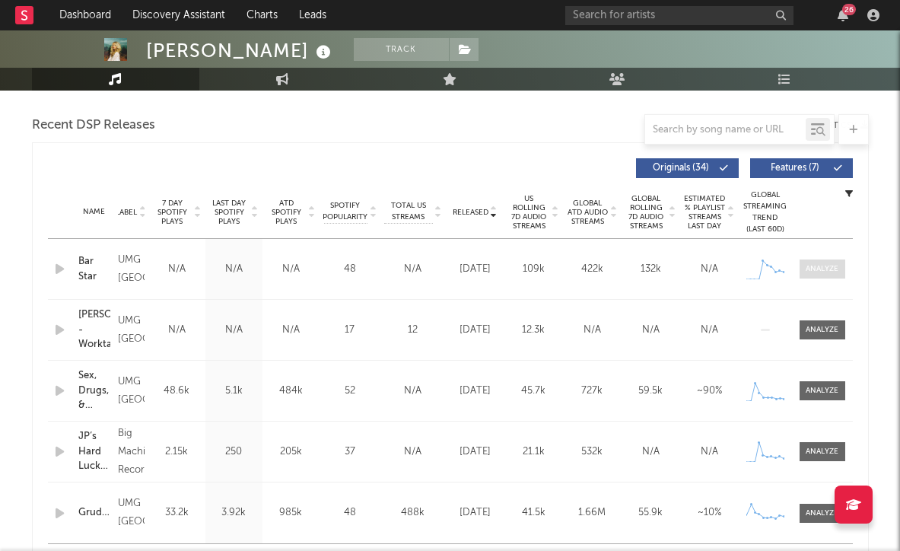
click at [814, 271] on div at bounding box center [821, 268] width 33 height 11
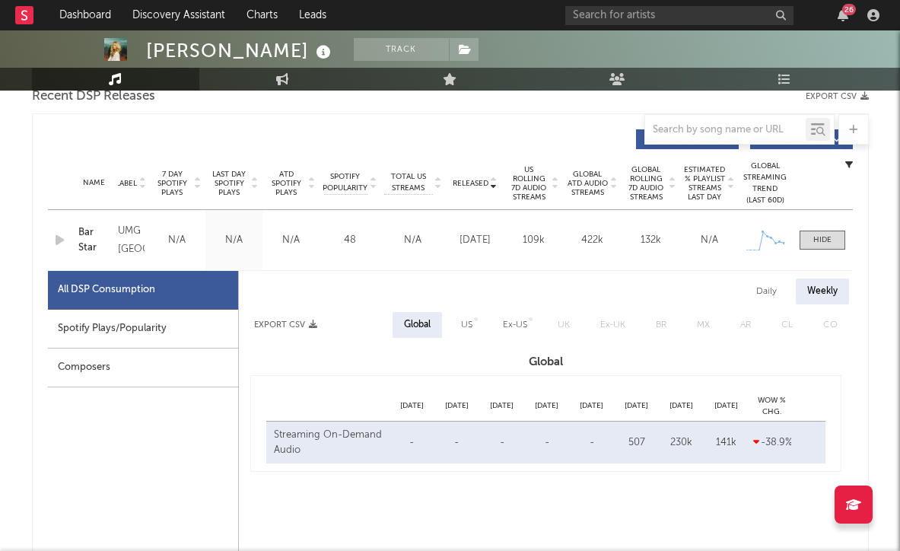
select select "1w"
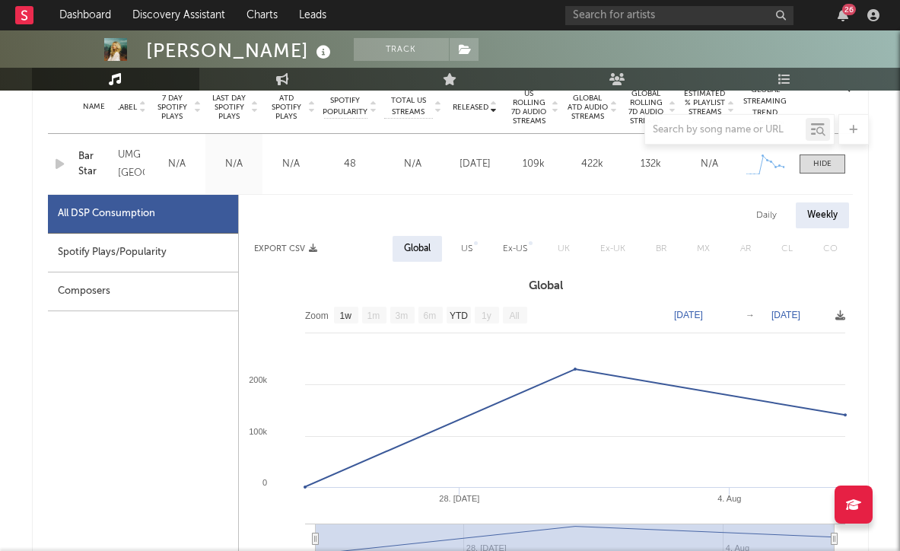
scroll to position [631, 0]
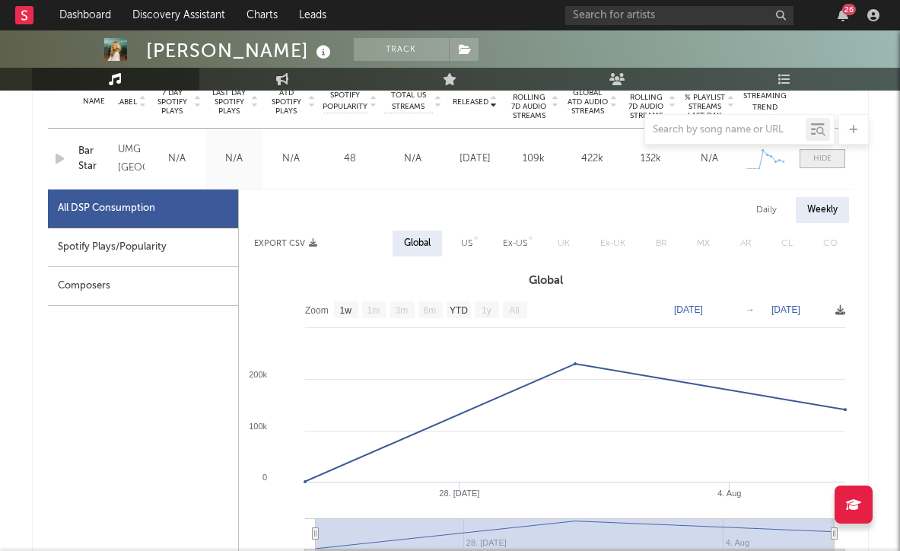
click at [825, 166] on span at bounding box center [822, 158] width 46 height 19
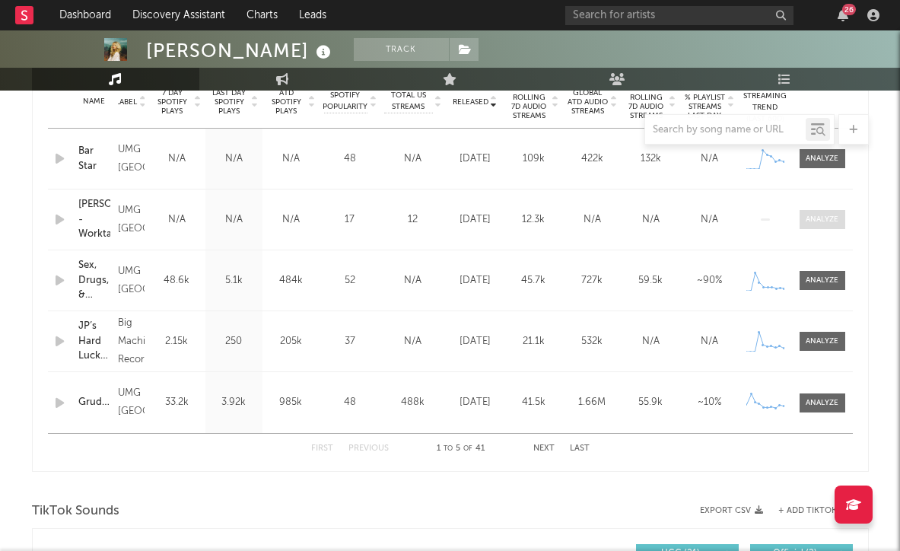
click at [825, 223] on div at bounding box center [821, 219] width 33 height 11
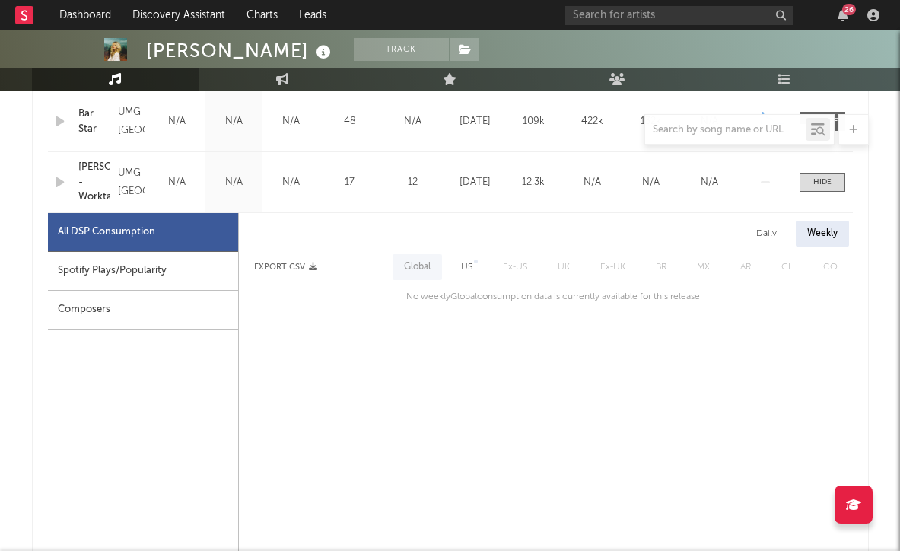
scroll to position [687, 0]
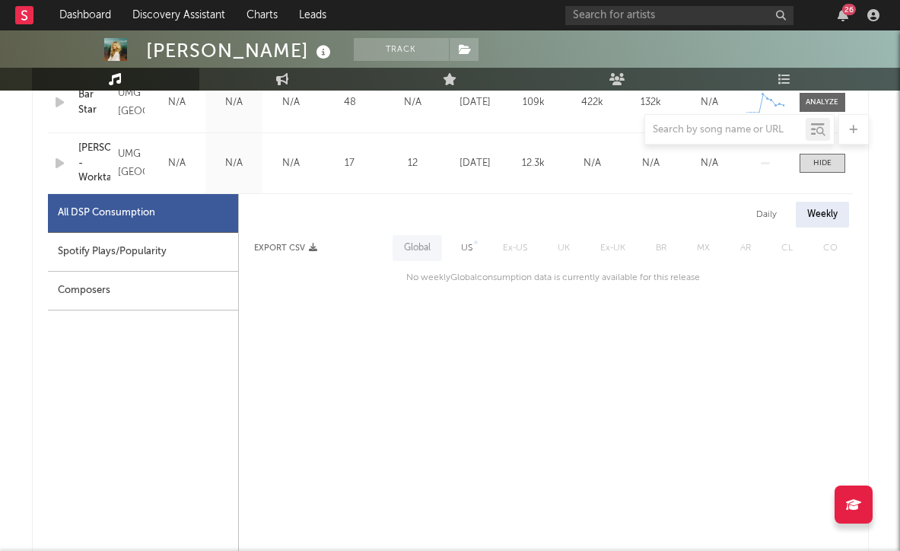
click at [813, 173] on div "Name [PERSON_NAME] - Worktape Copyright © 2025 UMG Recordings, Inc. Label UMG N…" at bounding box center [450, 163] width 805 height 60
click at [815, 164] on div at bounding box center [822, 162] width 18 height 11
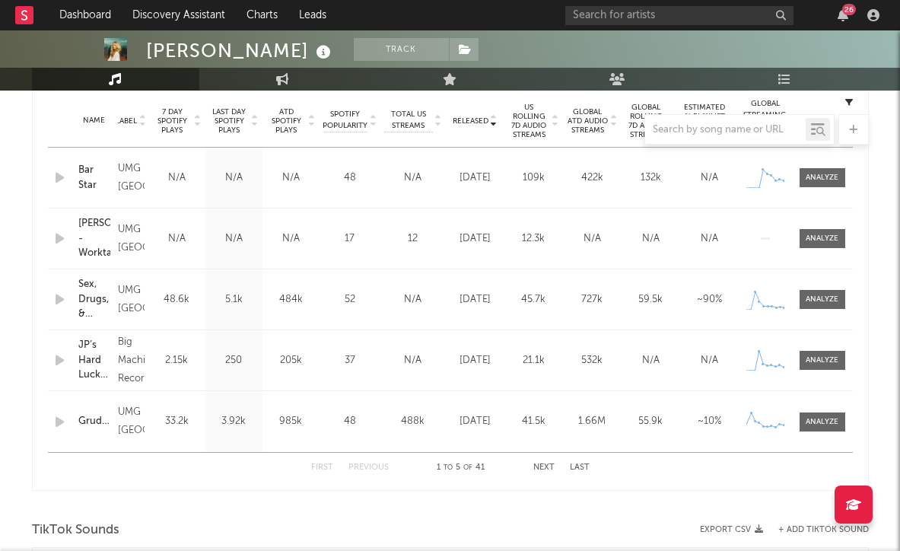
scroll to position [604, 0]
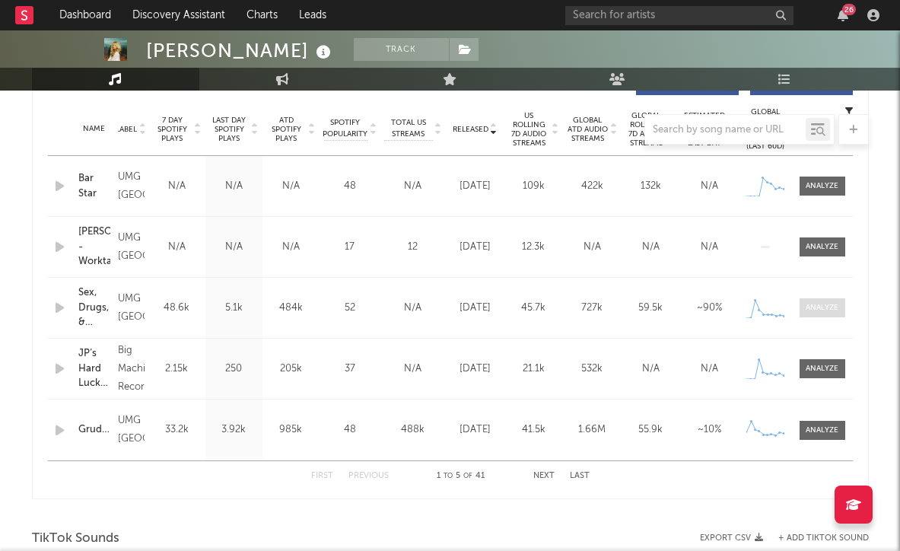
click at [834, 305] on div at bounding box center [821, 307] width 33 height 11
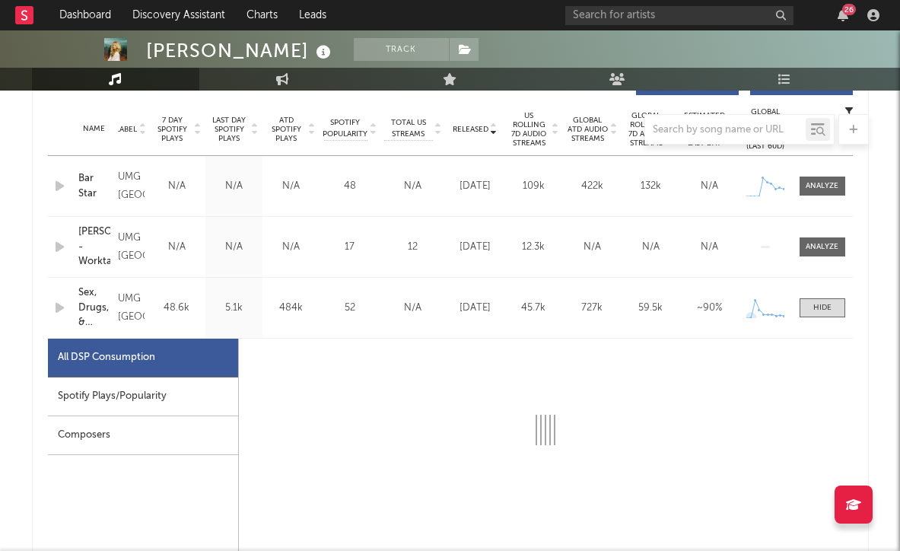
select select "1w"
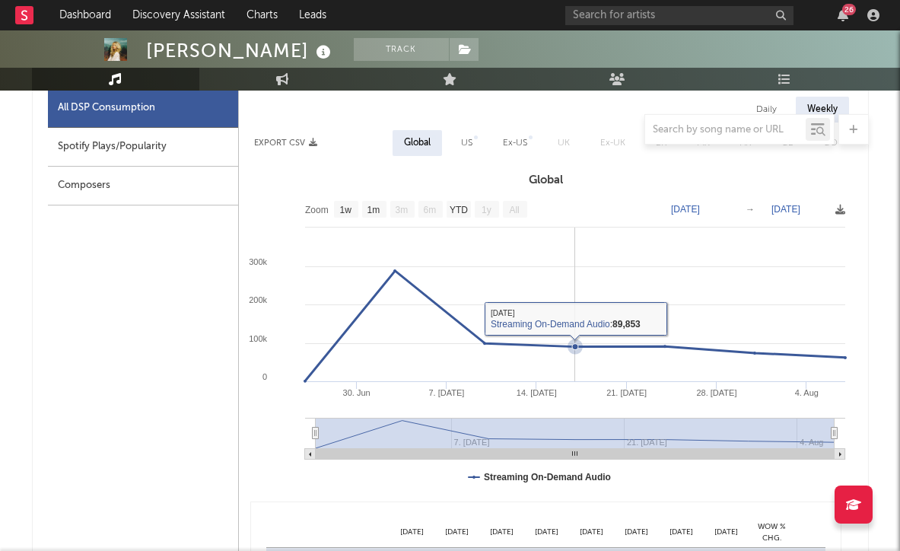
scroll to position [661, 0]
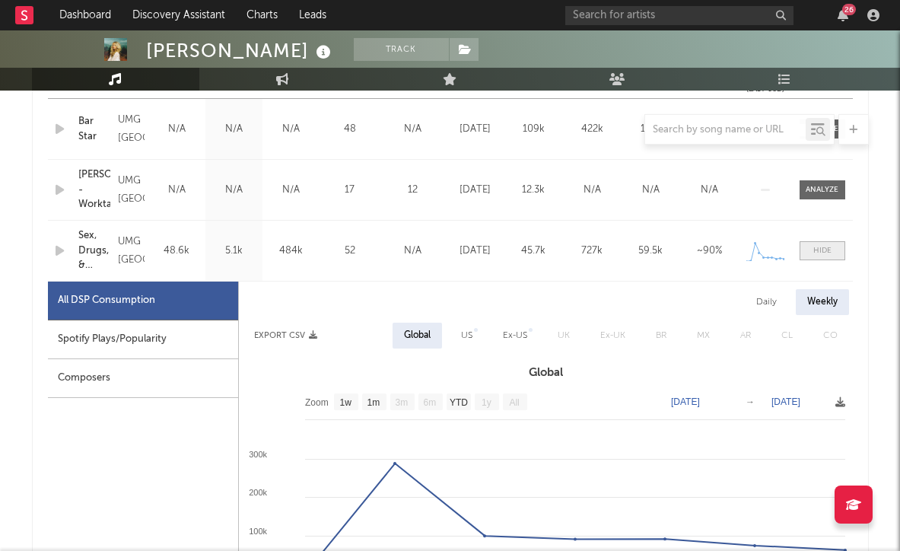
click at [834, 249] on span at bounding box center [822, 250] width 46 height 19
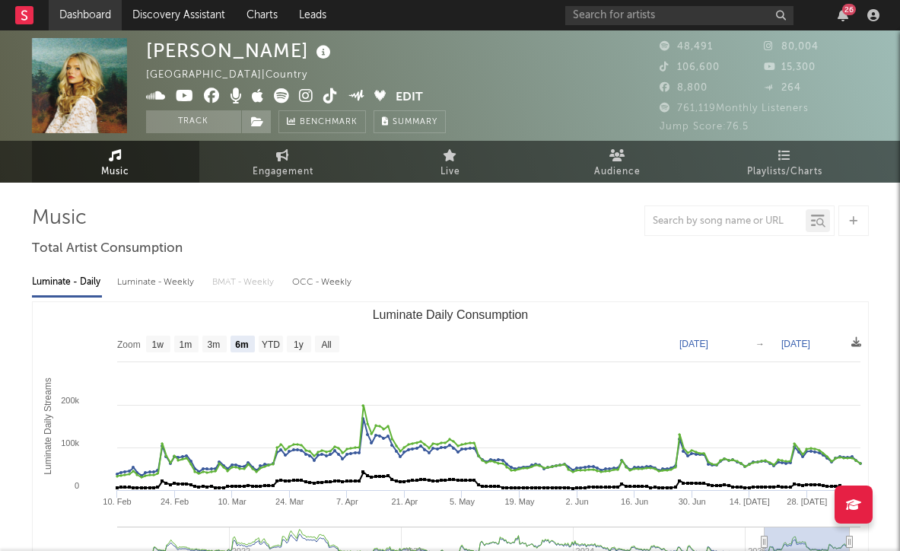
scroll to position [0, 0]
click at [78, 14] on link "Dashboard" at bounding box center [85, 15] width 73 height 30
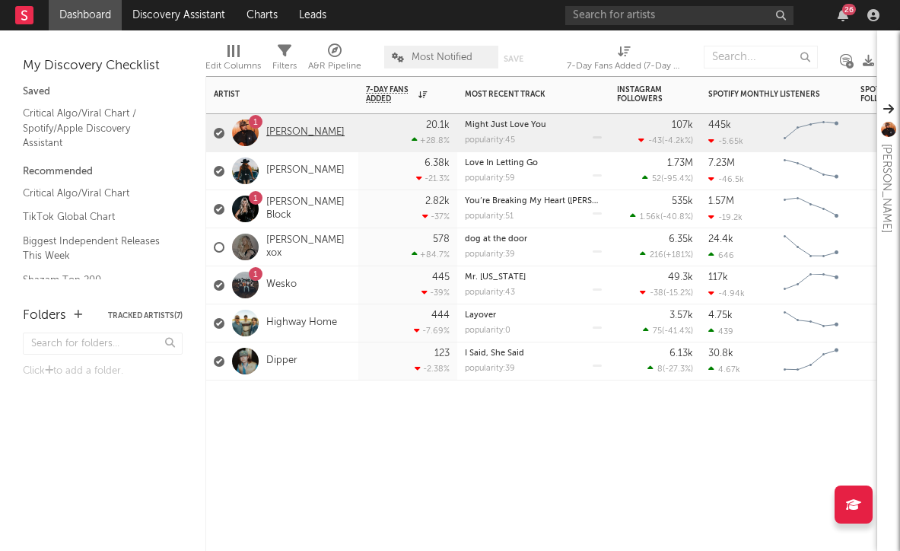
click at [300, 130] on link "[PERSON_NAME]" at bounding box center [305, 132] width 78 height 13
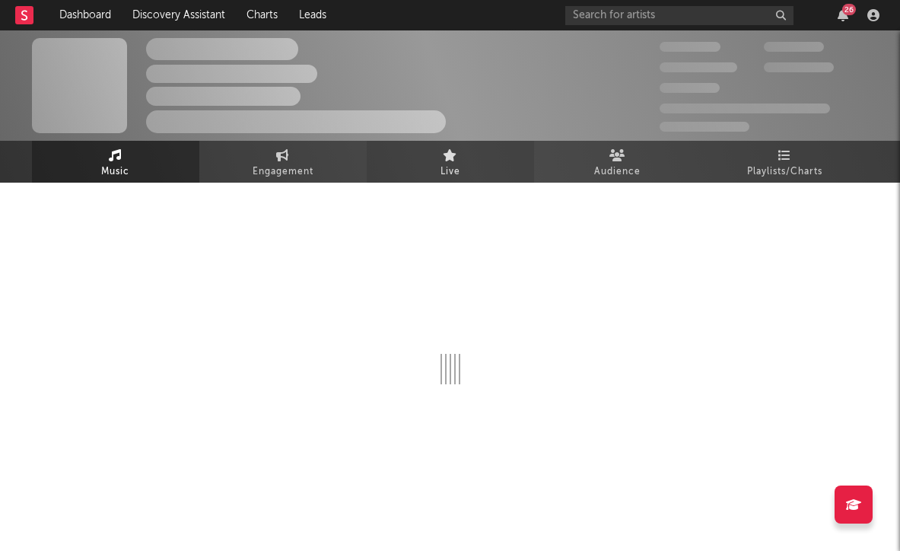
select select "6m"
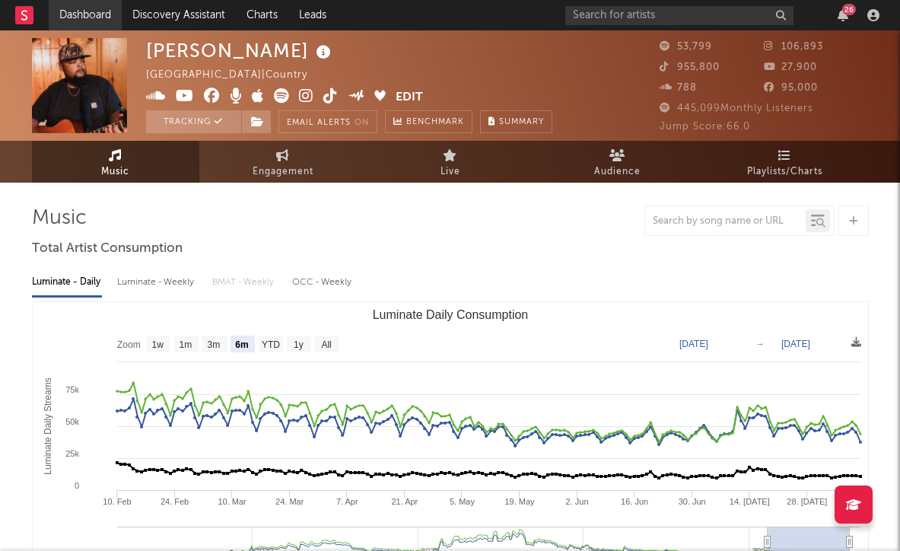
click at [73, 7] on link "Dashboard" at bounding box center [85, 15] width 73 height 30
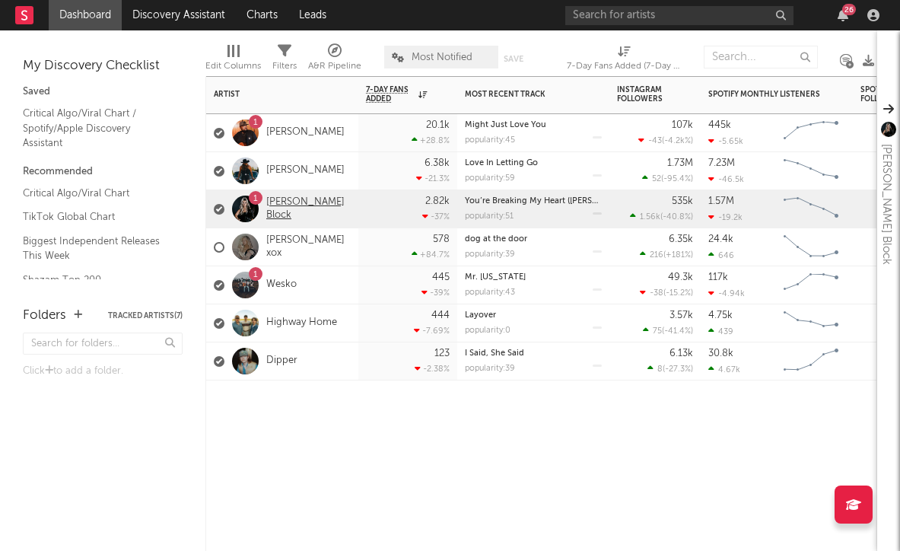
click at [291, 210] on link "[PERSON_NAME] Block" at bounding box center [308, 209] width 84 height 26
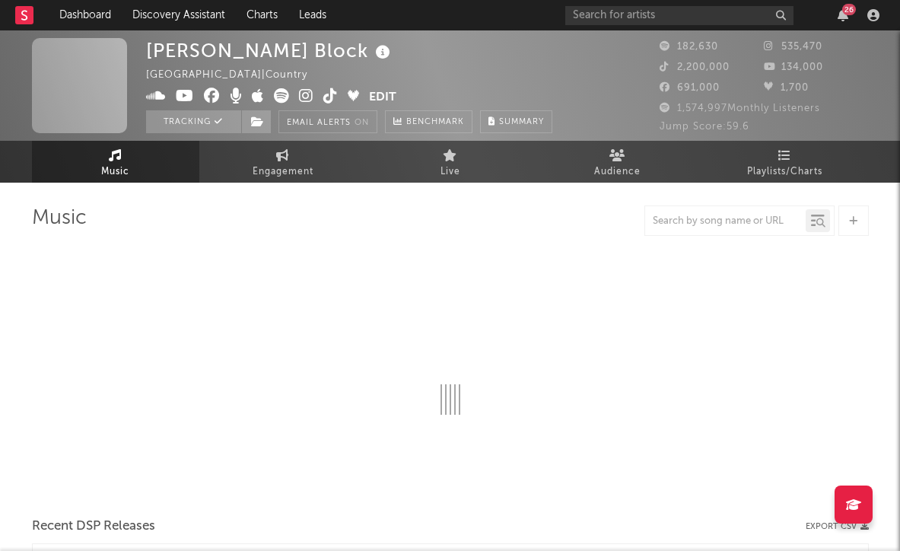
select select "6m"
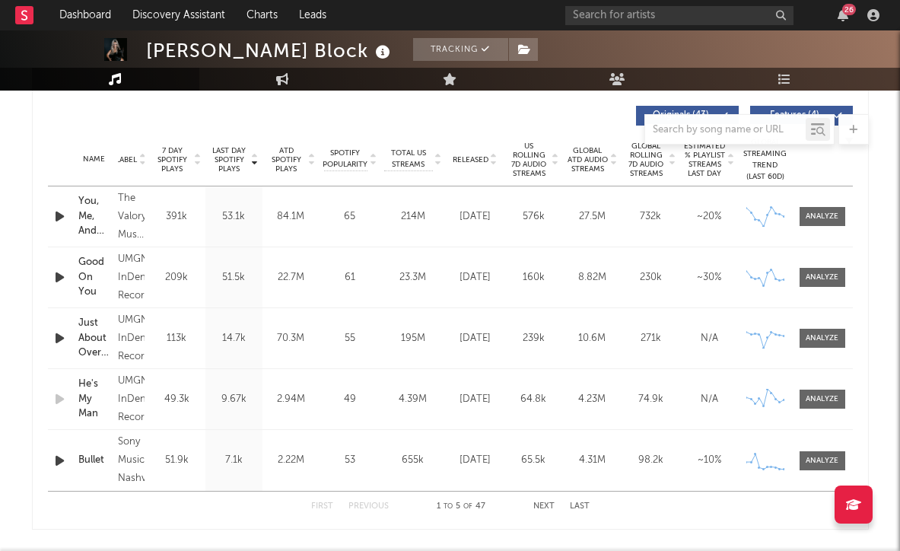
scroll to position [580, 0]
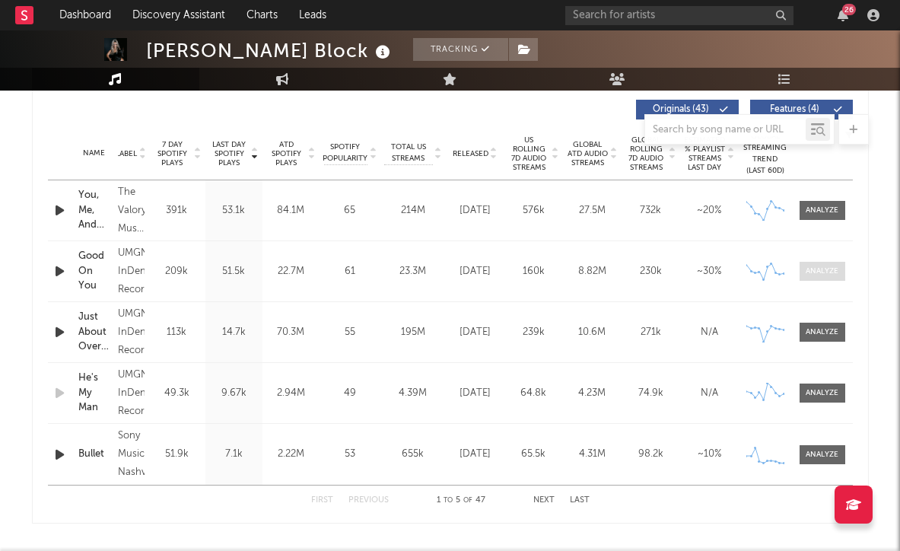
click at [830, 267] on div at bounding box center [821, 270] width 33 height 11
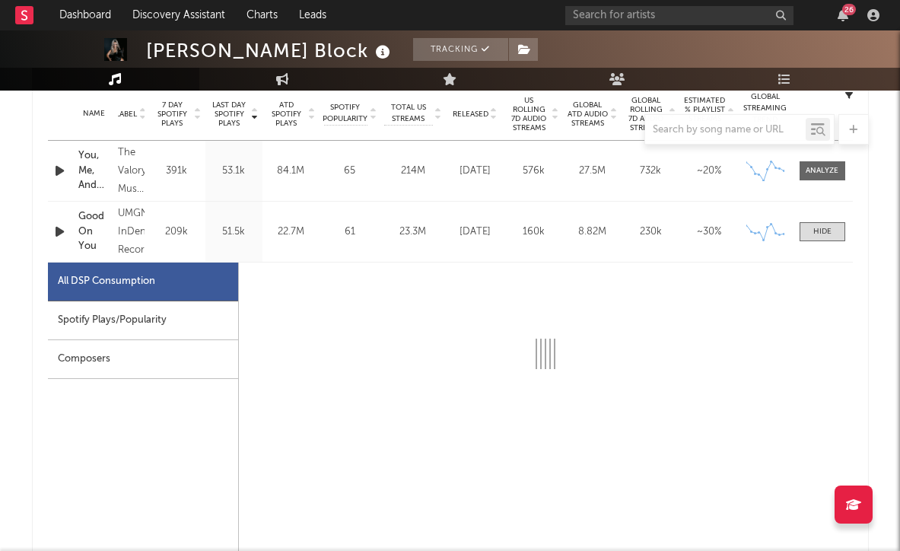
scroll to position [646, 0]
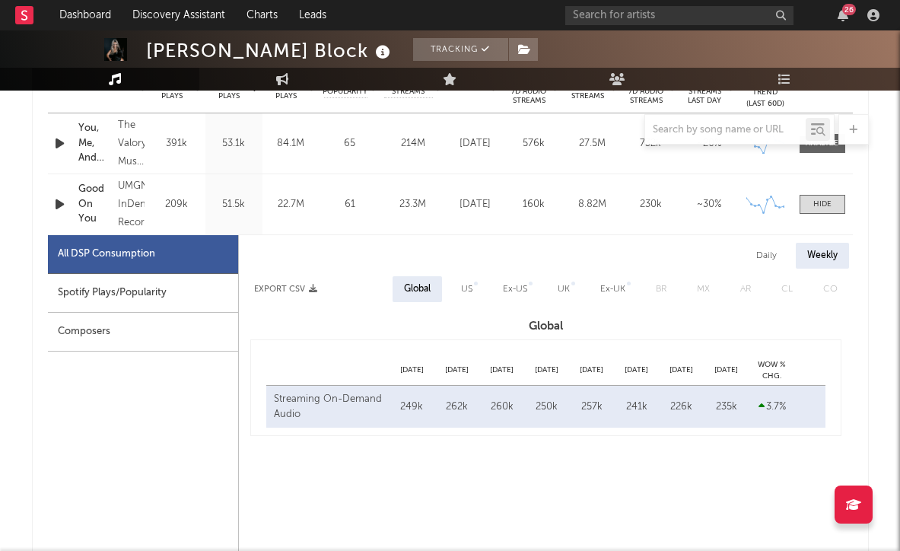
select select "6m"
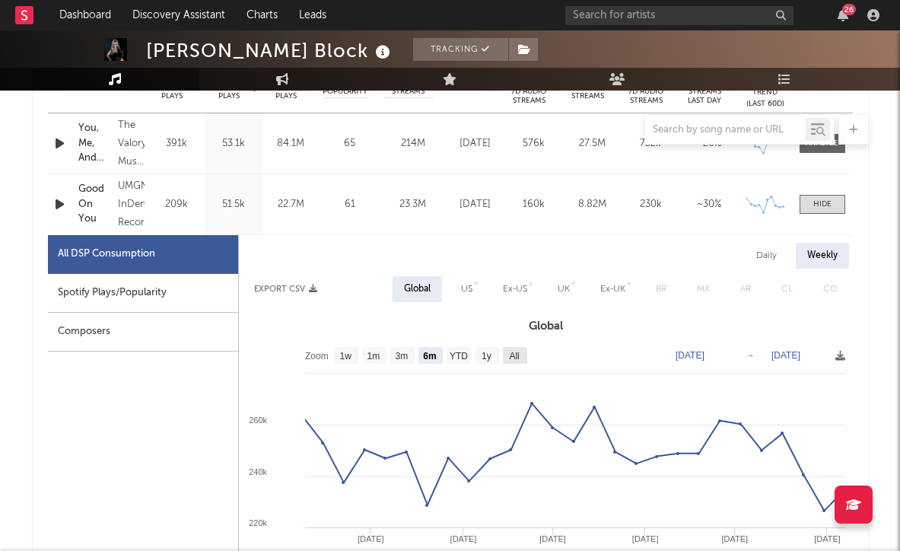
click at [515, 355] on text "All" at bounding box center [514, 356] width 10 height 11
select select "All"
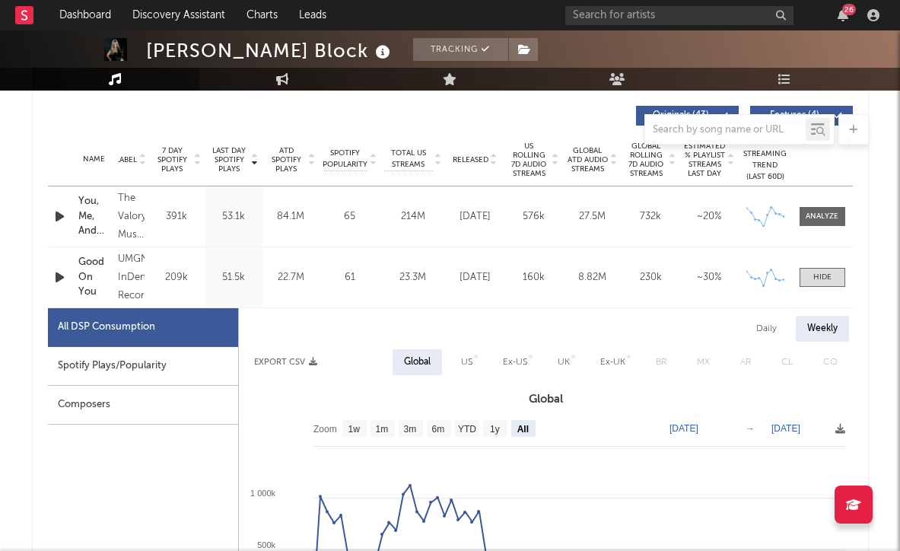
scroll to position [557, 0]
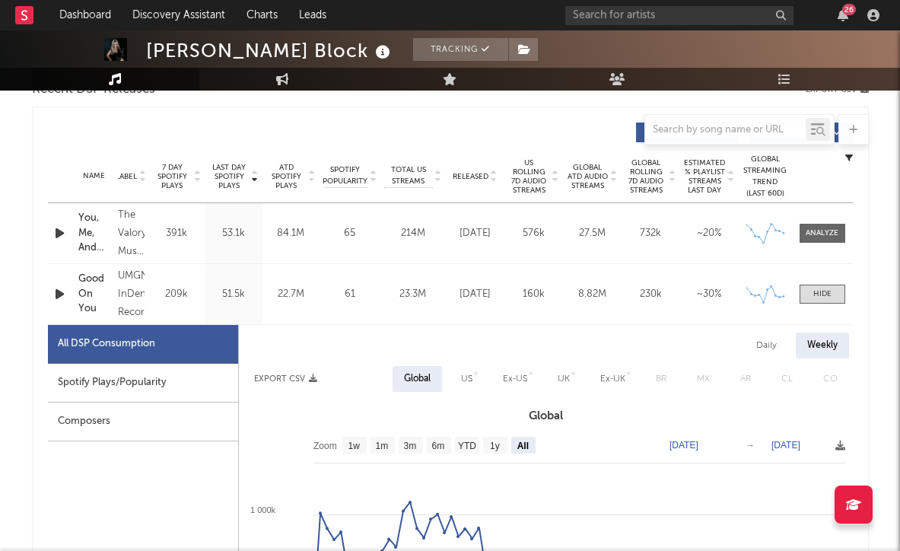
click at [468, 181] on div "Released" at bounding box center [474, 175] width 51 height 11
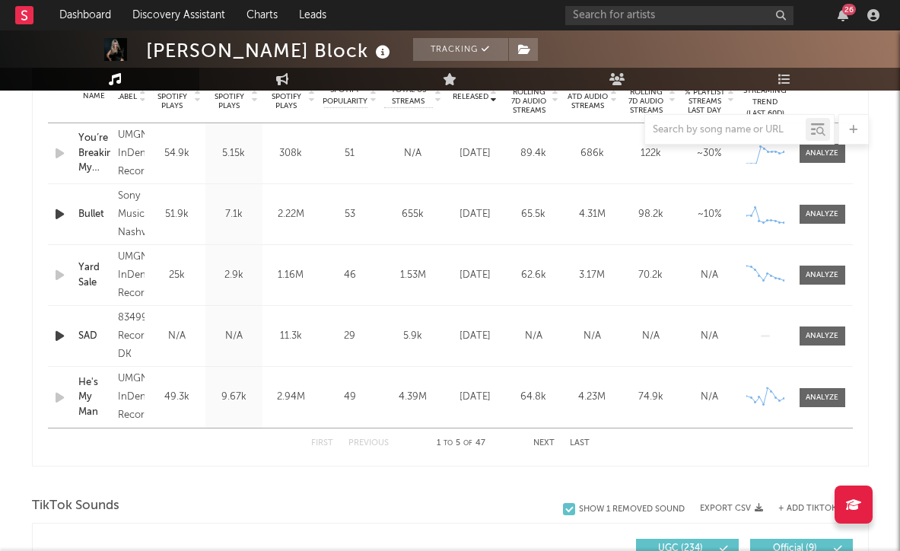
scroll to position [640, 0]
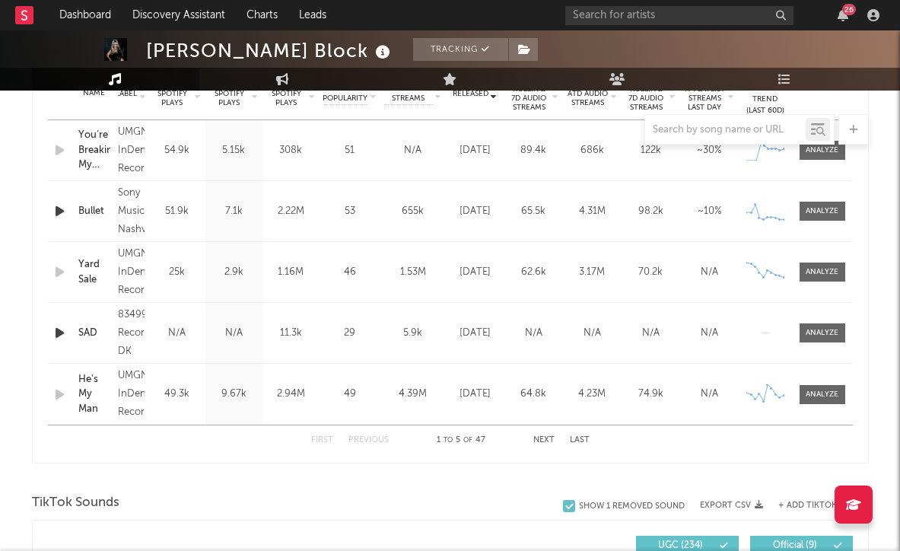
click at [59, 335] on icon "button" at bounding box center [60, 332] width 16 height 19
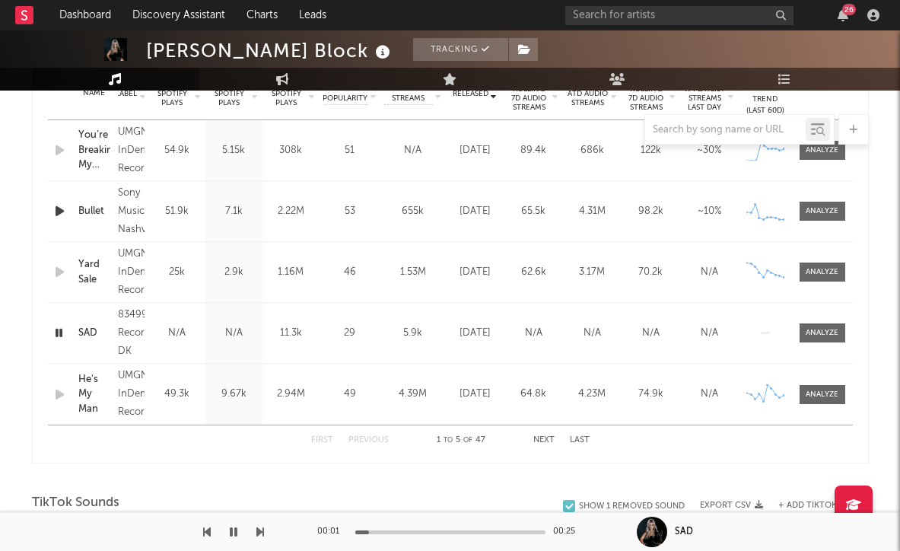
click at [395, 531] on div at bounding box center [450, 532] width 190 height 4
click at [421, 530] on div at bounding box center [450, 532] width 190 height 4
click at [232, 529] on icon "button" at bounding box center [234, 532] width 8 height 12
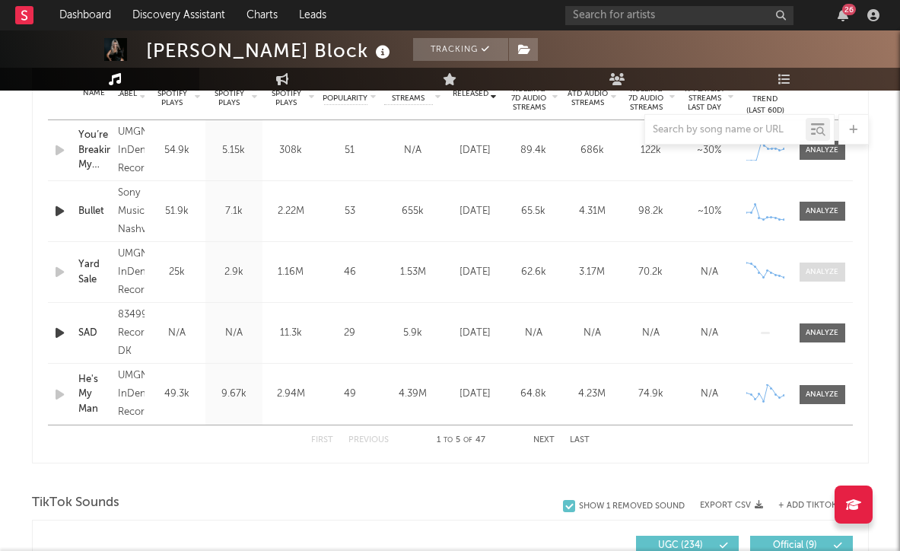
click at [828, 270] on div at bounding box center [821, 271] width 33 height 11
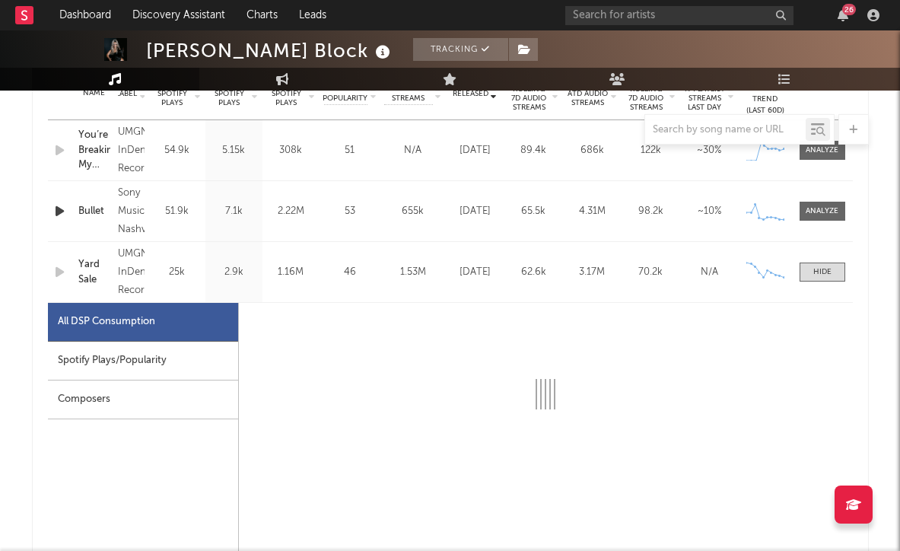
select select "1w"
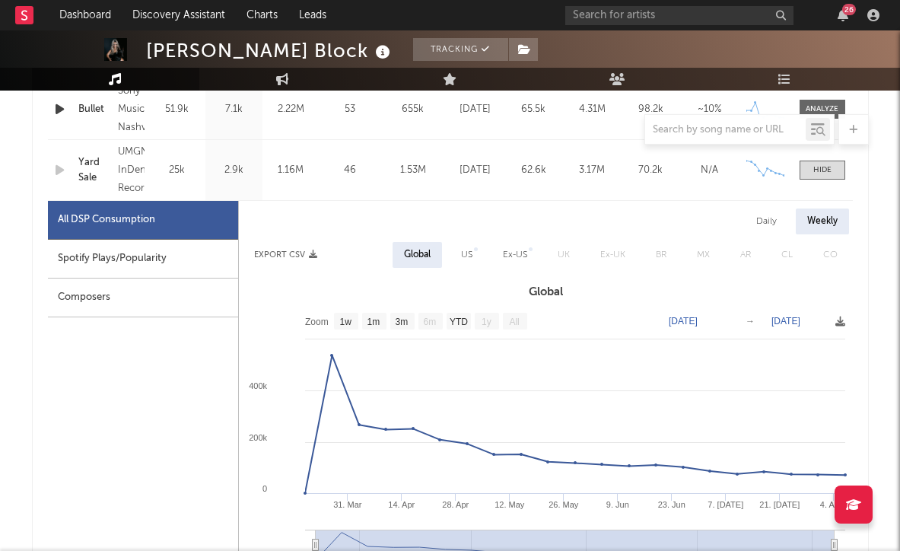
scroll to position [783, 0]
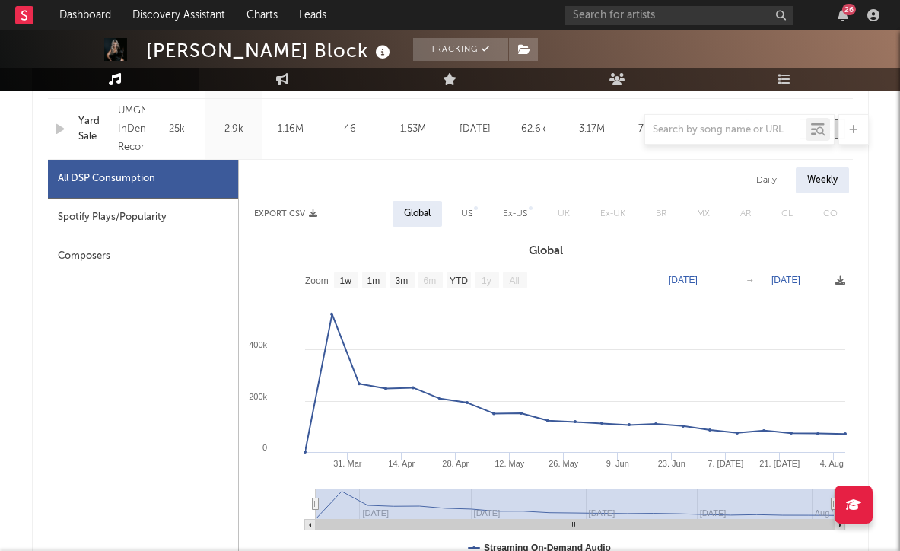
click at [767, 0] on div "26" at bounding box center [724, 15] width 319 height 30
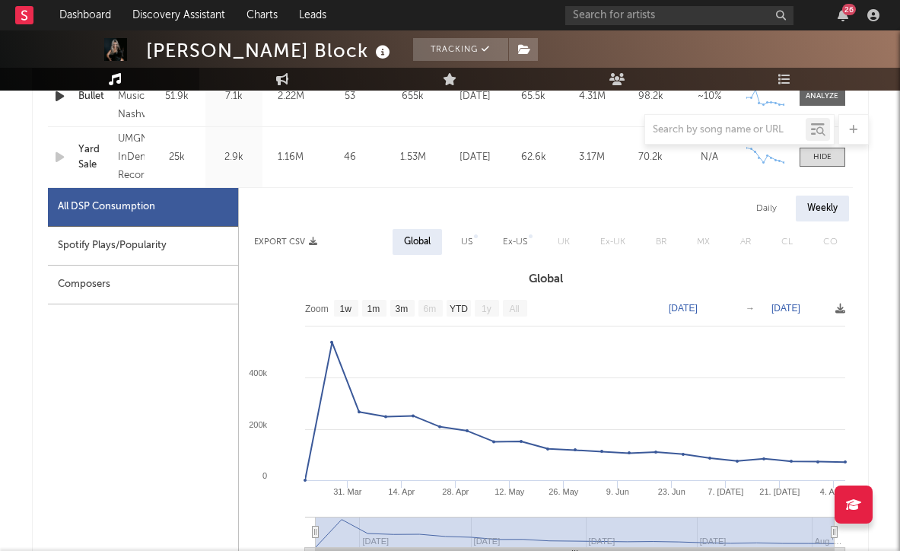
scroll to position [737, 0]
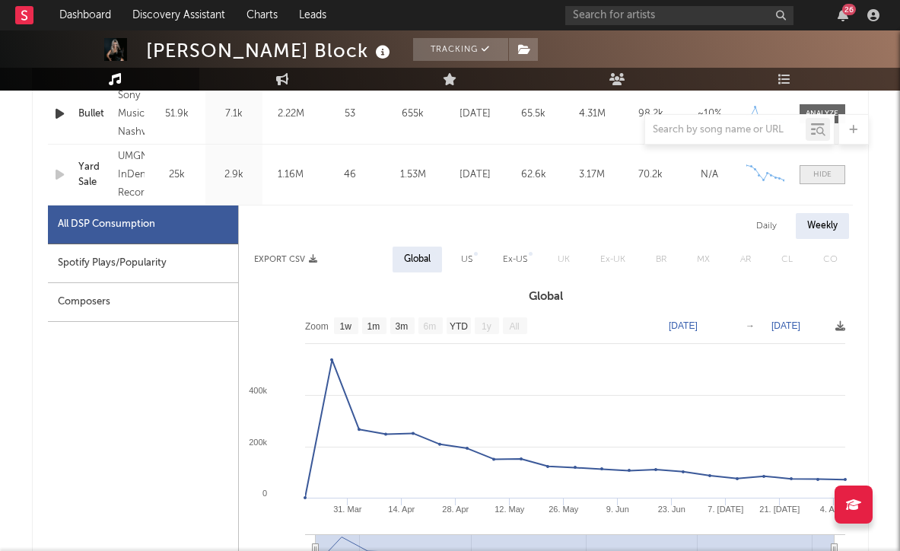
click at [816, 173] on div at bounding box center [822, 174] width 18 height 11
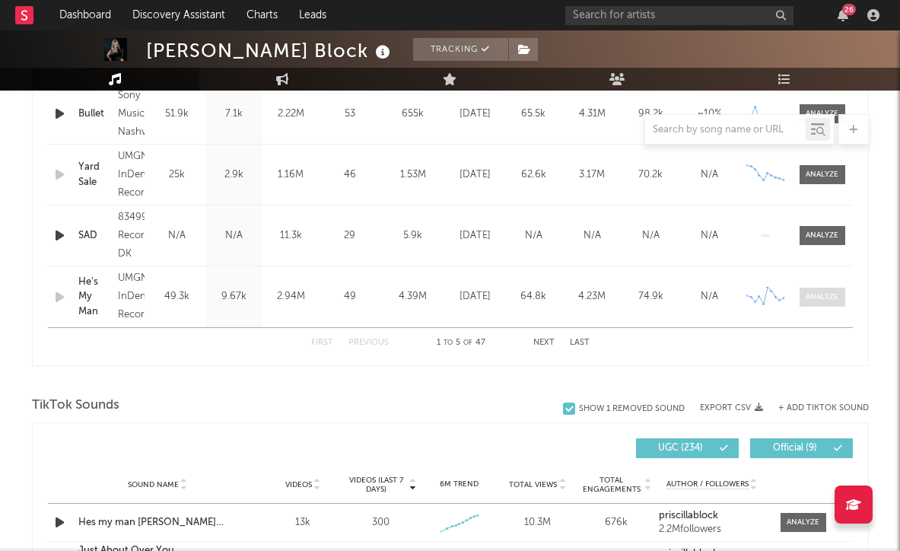
click at [820, 297] on div at bounding box center [821, 296] width 33 height 11
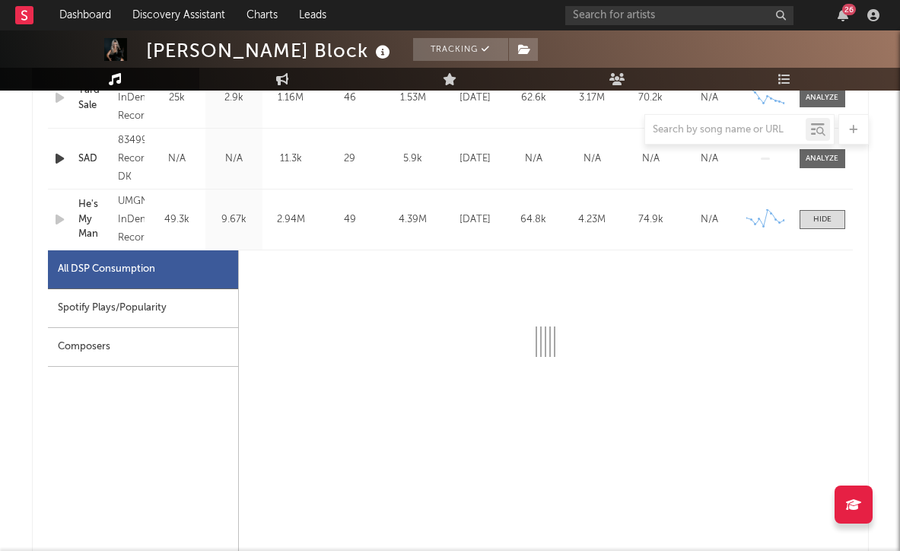
select select "6m"
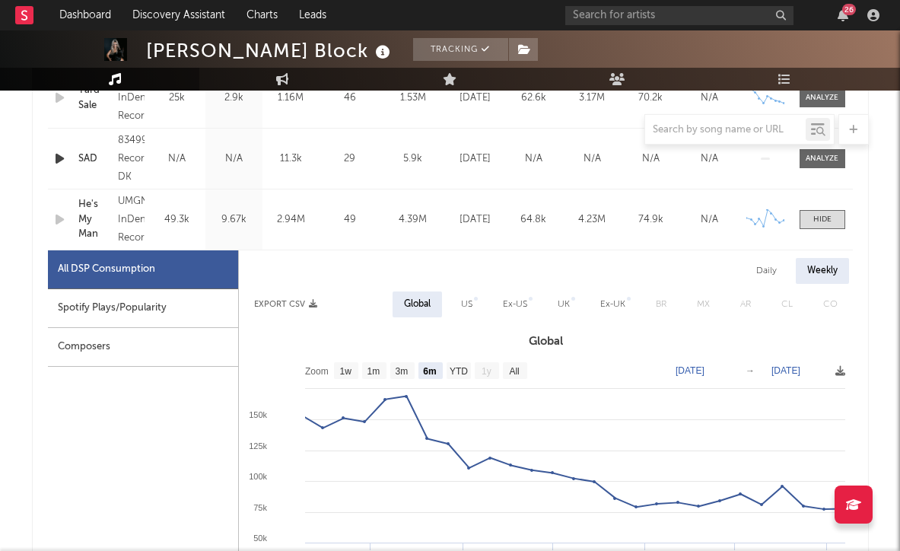
scroll to position [881, 0]
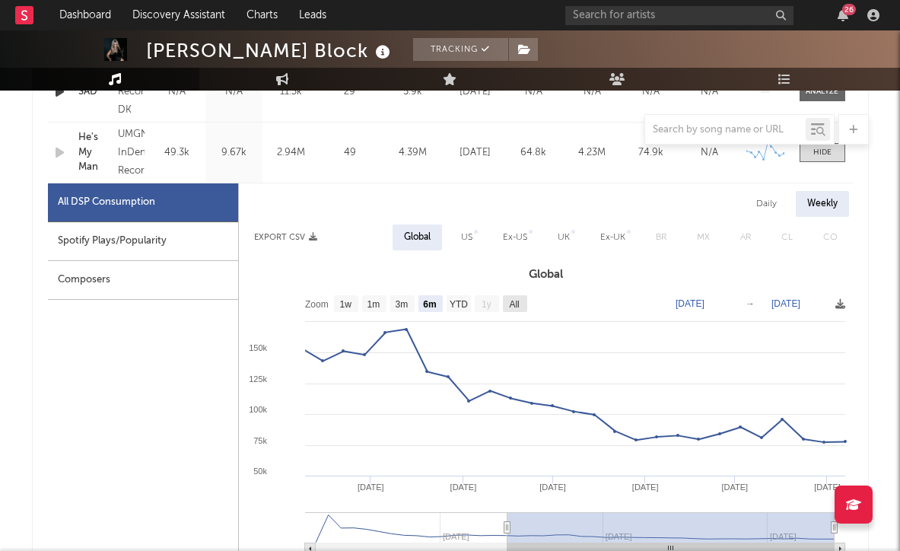
click at [512, 310] on rect at bounding box center [515, 303] width 24 height 17
select select "All"
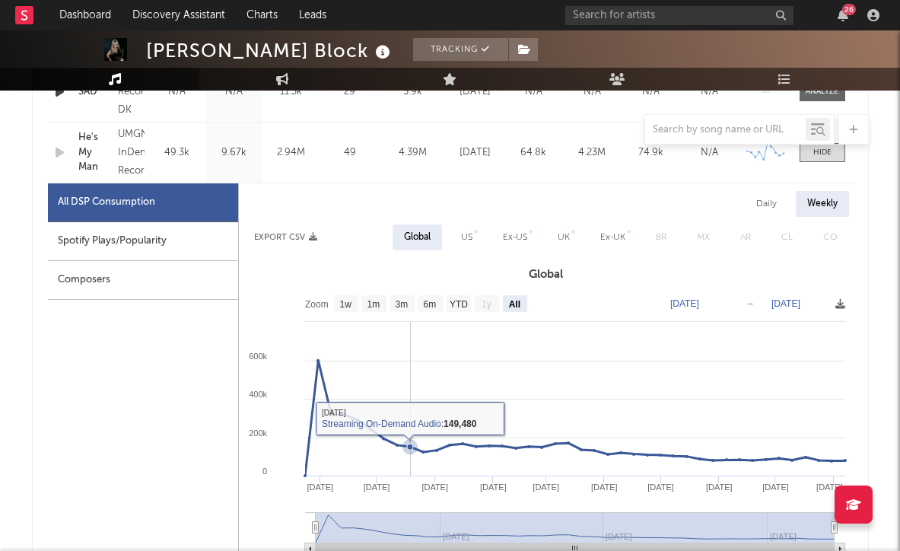
scroll to position [614, 0]
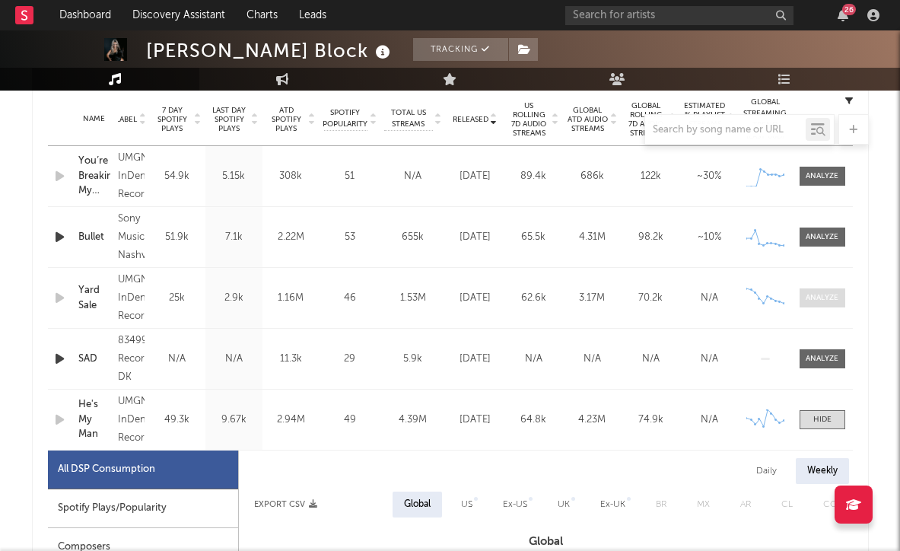
click at [819, 300] on div at bounding box center [821, 297] width 33 height 11
select select "1w"
select select "All"
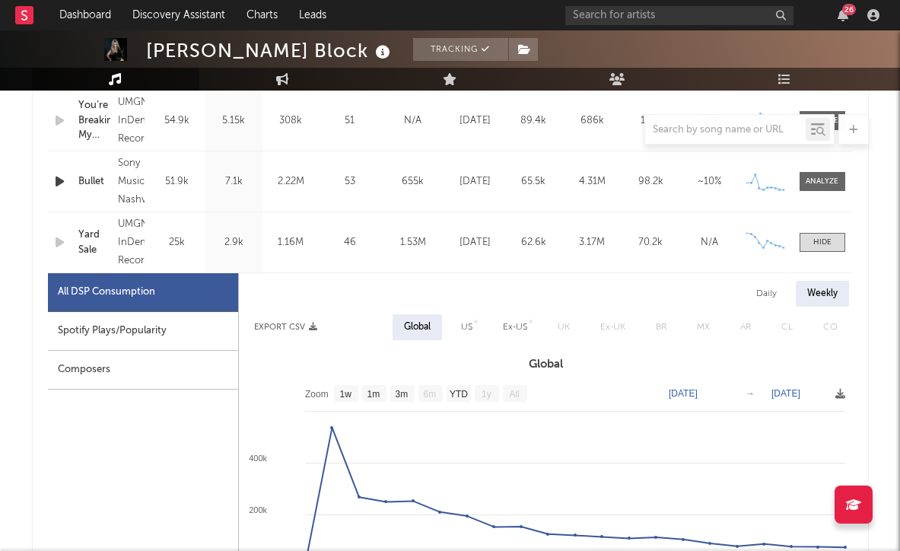
scroll to position [692, 0]
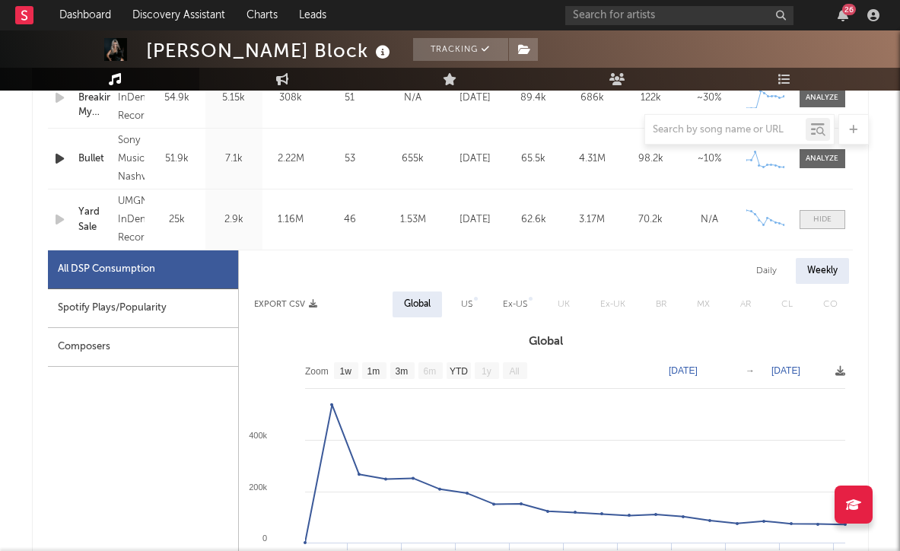
click at [822, 212] on span at bounding box center [822, 219] width 46 height 19
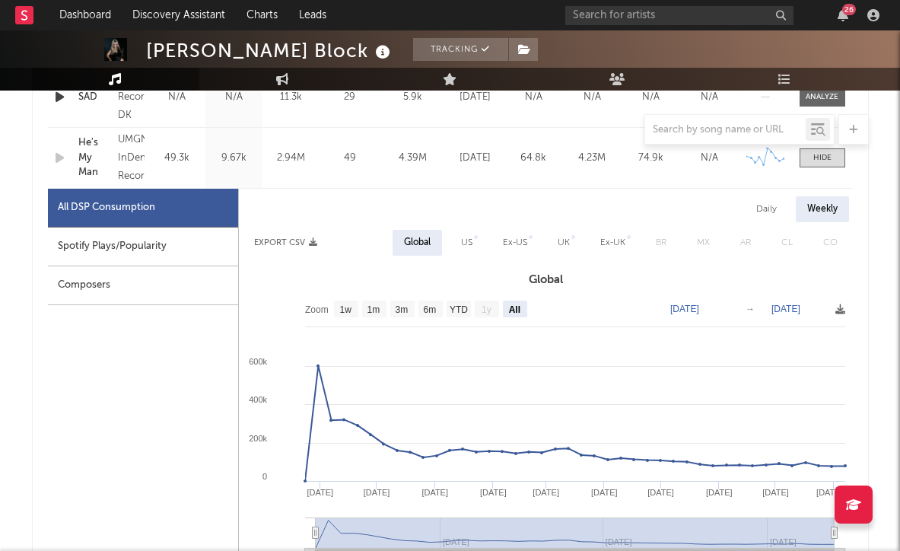
scroll to position [856, 0]
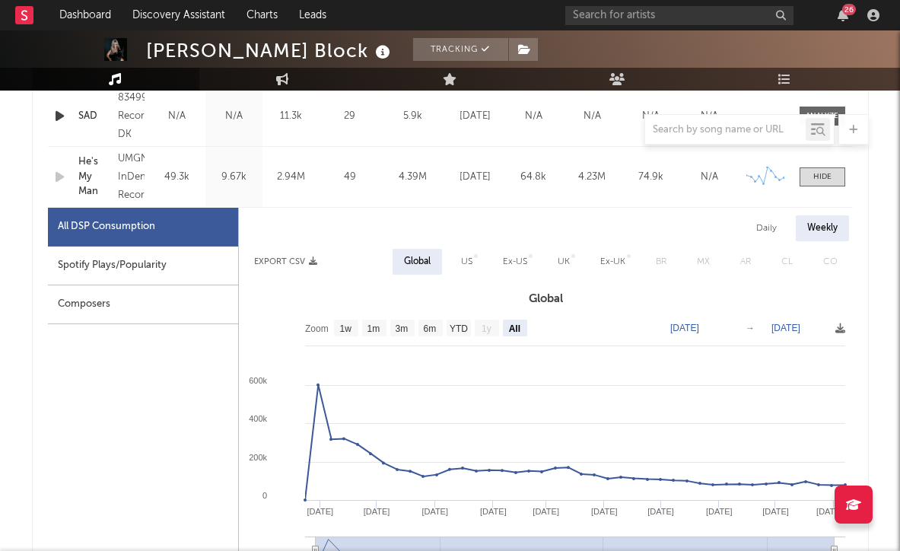
click at [818, 186] on div "Name He's My Man Copyright © 2024 UMG Recordings, Inc./InDent Records Label UMG…" at bounding box center [450, 177] width 805 height 60
click at [818, 177] on div at bounding box center [822, 176] width 18 height 11
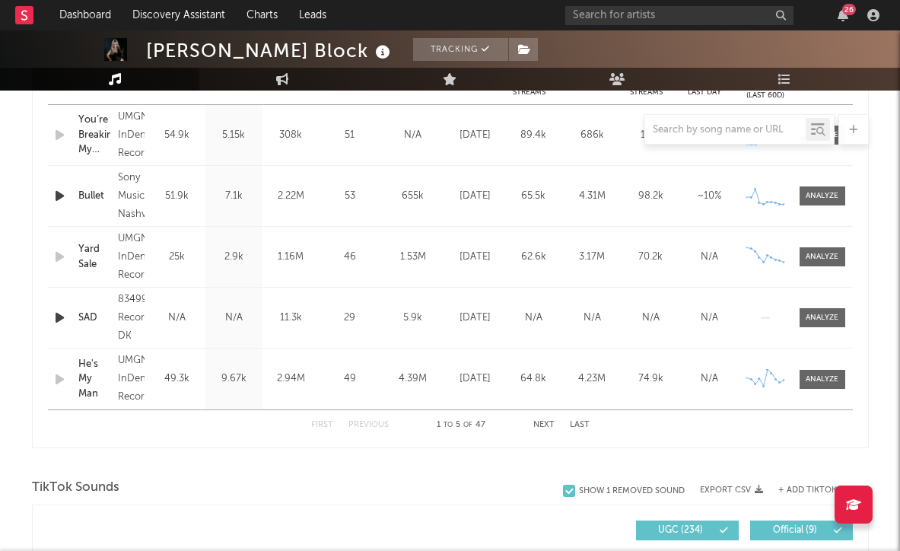
scroll to position [632, 0]
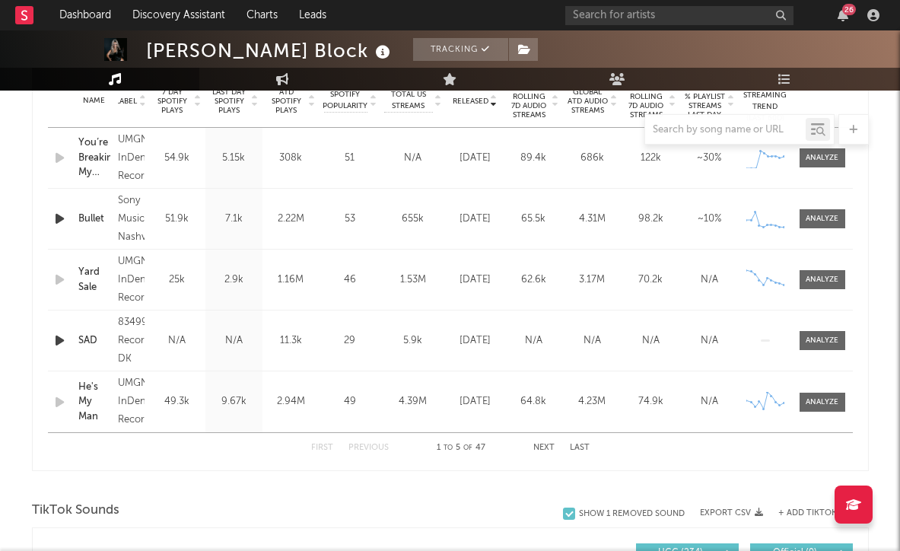
click at [543, 448] on button "Next" at bounding box center [543, 447] width 21 height 8
select select "6m"
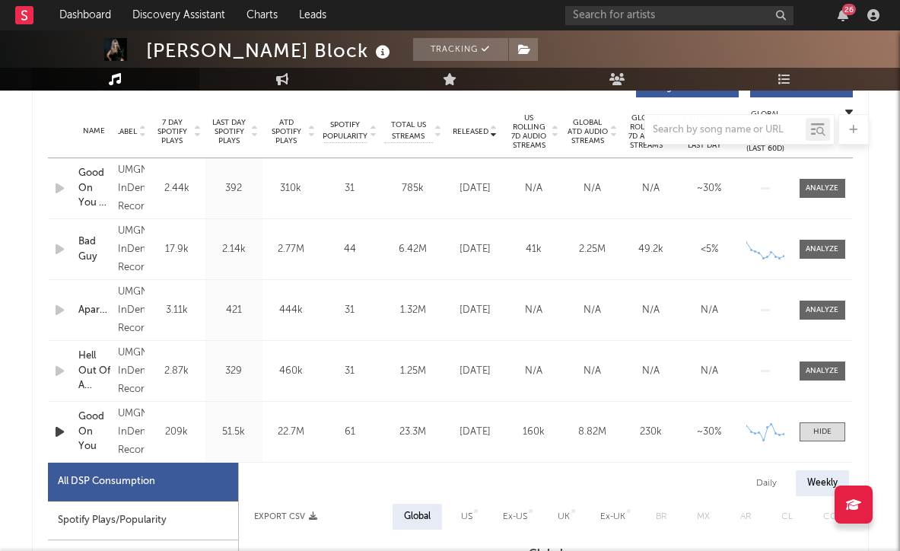
scroll to position [597, 0]
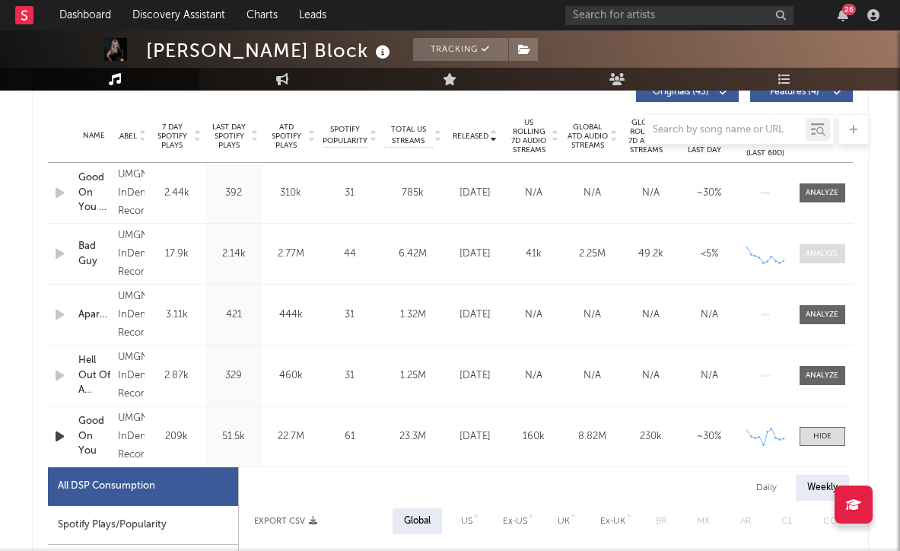
click at [821, 251] on div at bounding box center [821, 253] width 33 height 11
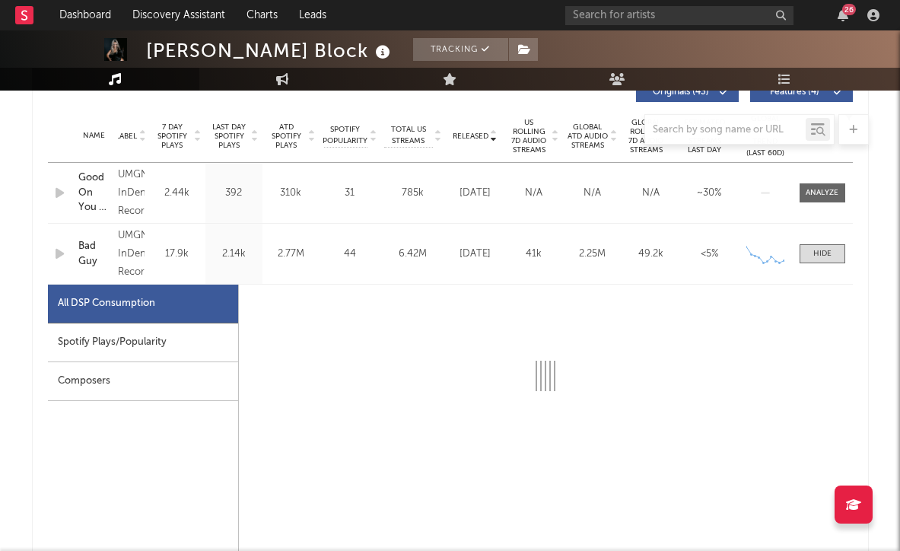
select select "6m"
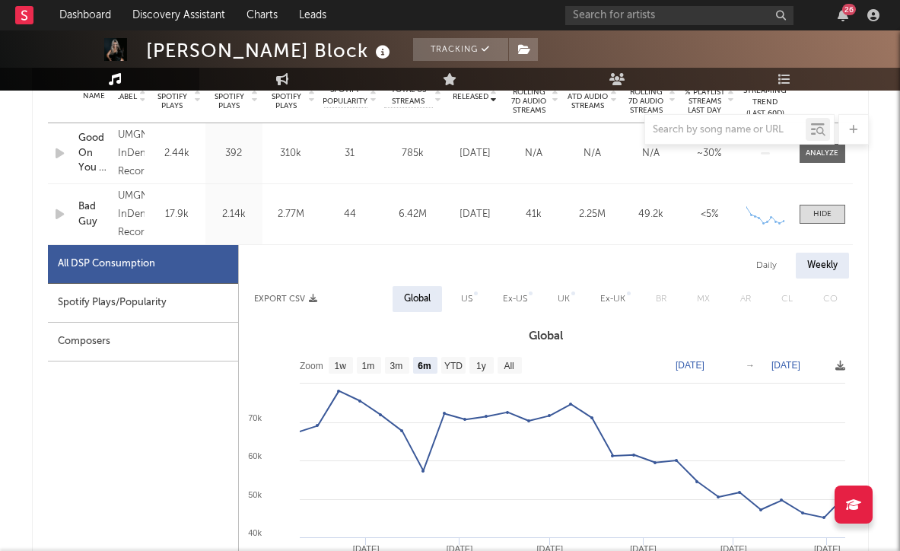
scroll to position [643, 0]
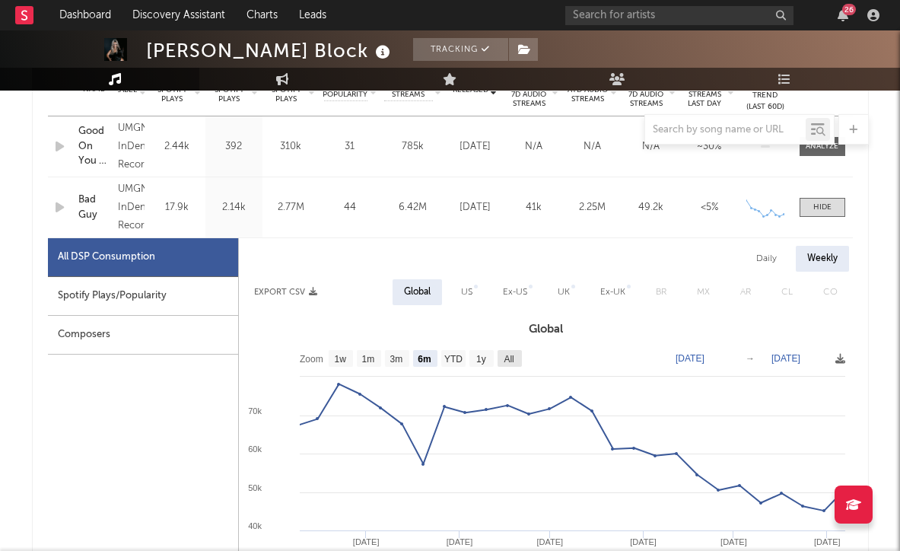
click at [509, 360] on text "All" at bounding box center [508, 359] width 10 height 11
select select "All"
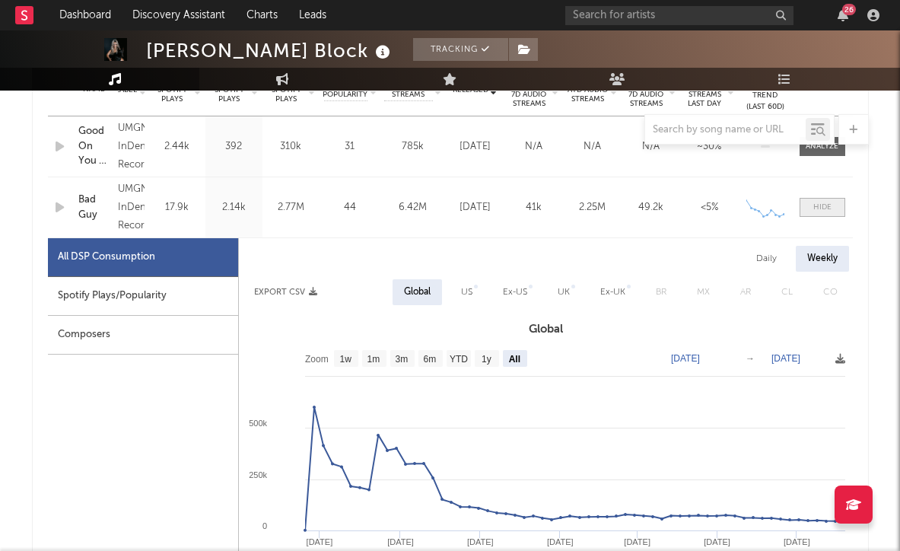
click at [826, 207] on div at bounding box center [822, 207] width 18 height 11
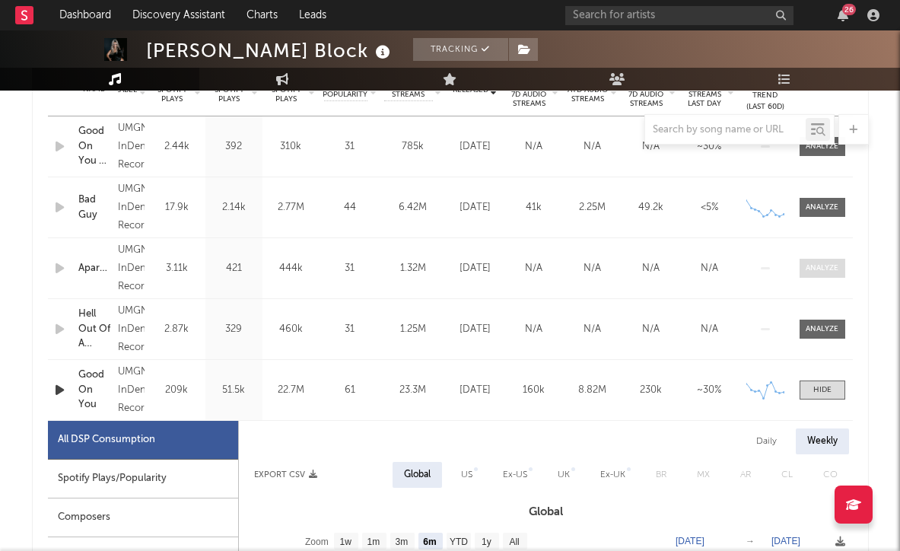
click at [827, 265] on div at bounding box center [821, 267] width 33 height 11
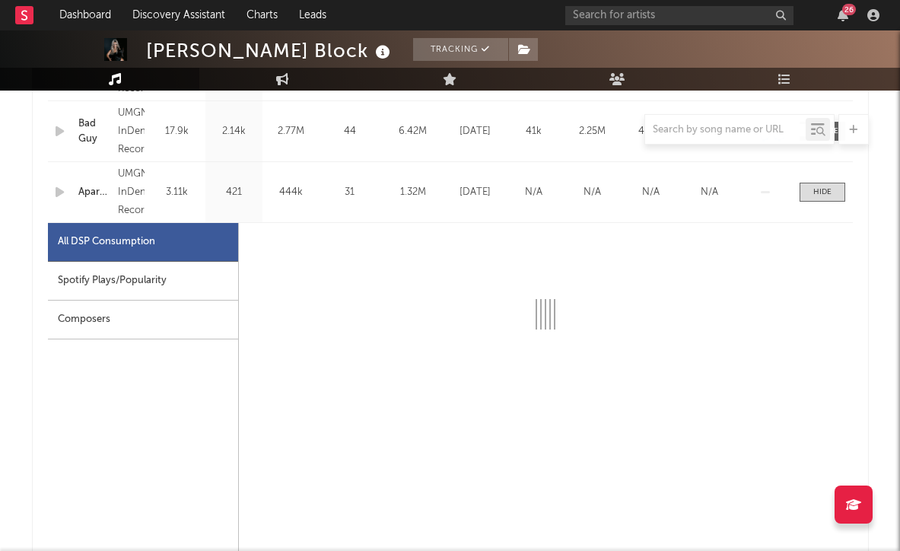
select select "6m"
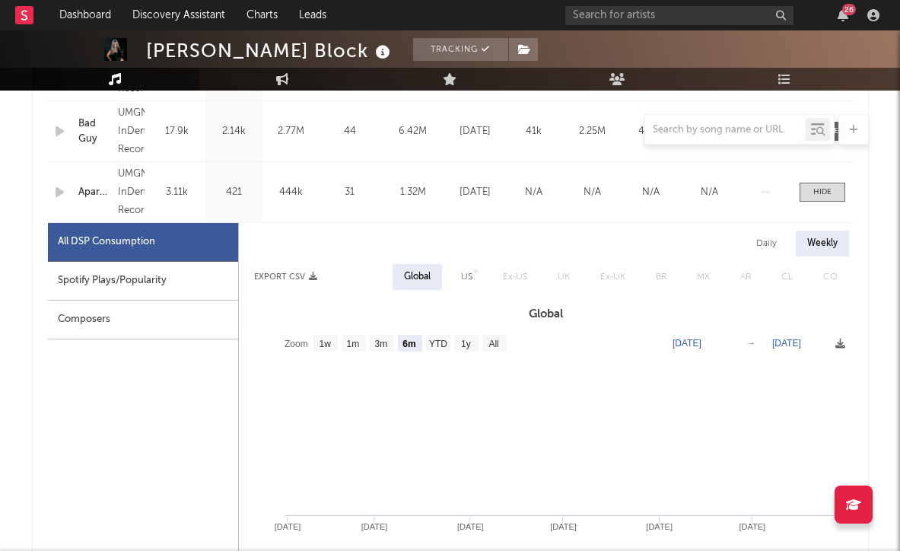
scroll to position [761, 0]
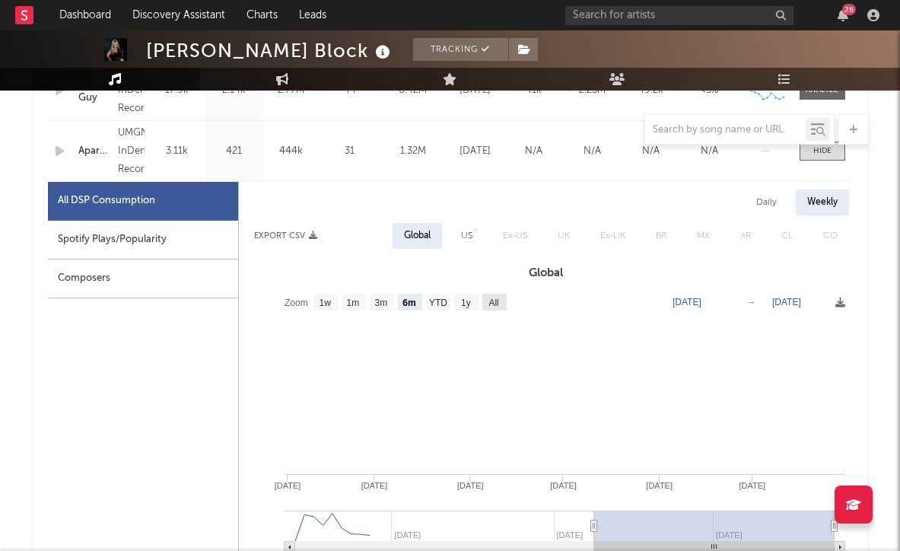
click at [494, 297] on text "All" at bounding box center [493, 302] width 10 height 11
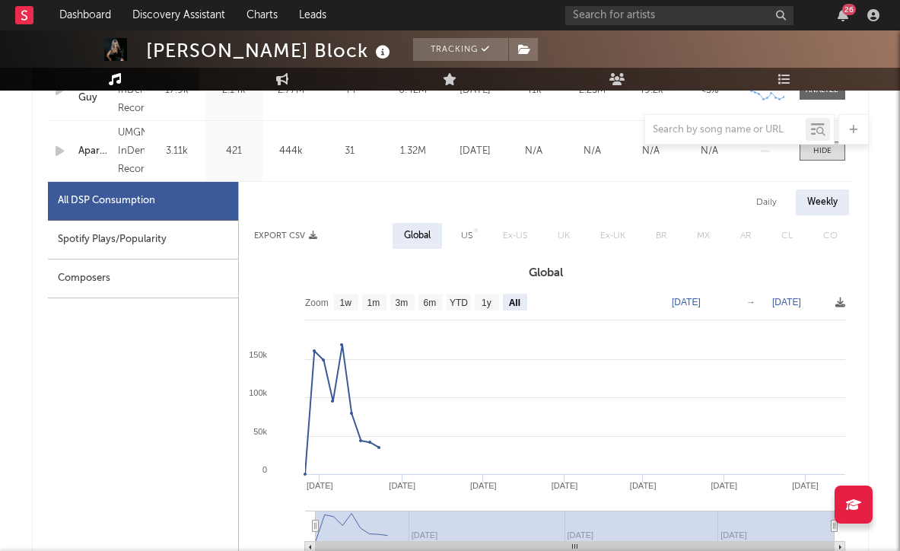
select select "All"
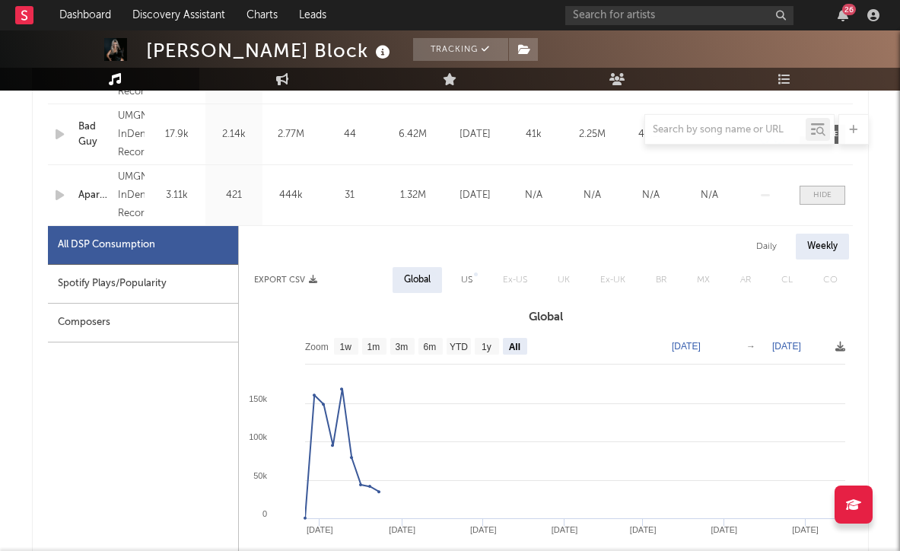
click at [816, 191] on div at bounding box center [822, 194] width 18 height 11
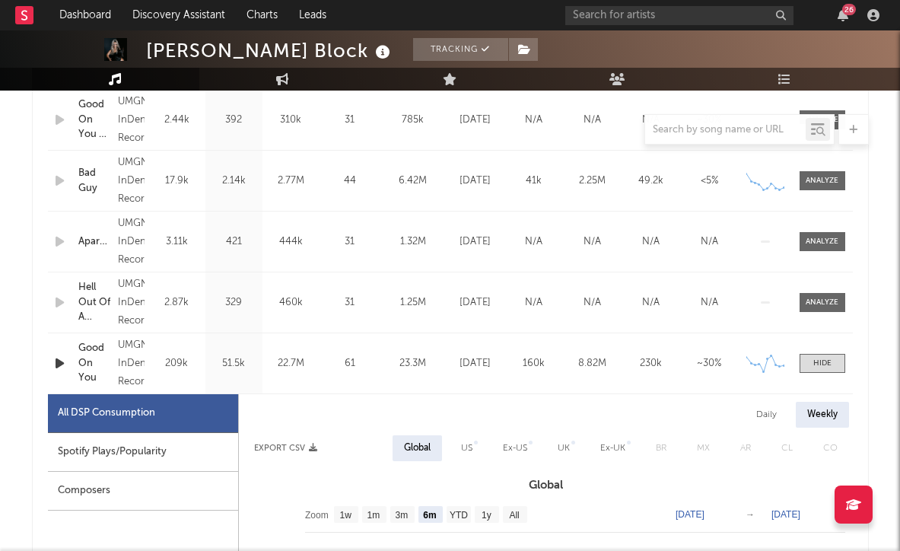
scroll to position [663, 0]
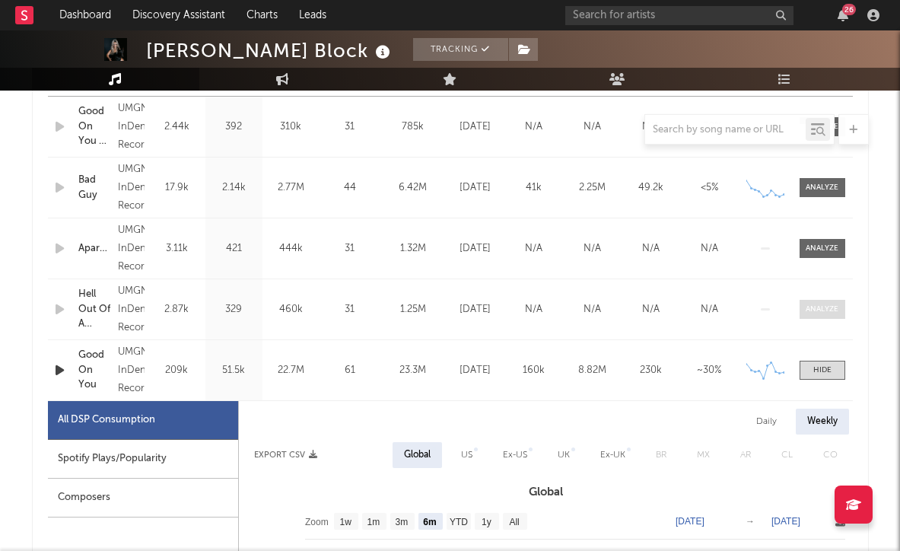
click at [830, 315] on span at bounding box center [822, 309] width 46 height 19
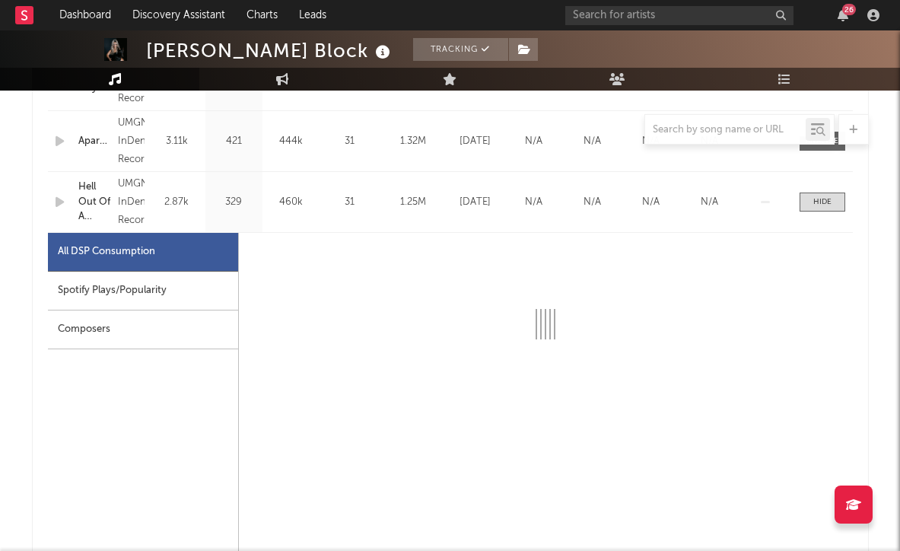
select select "6m"
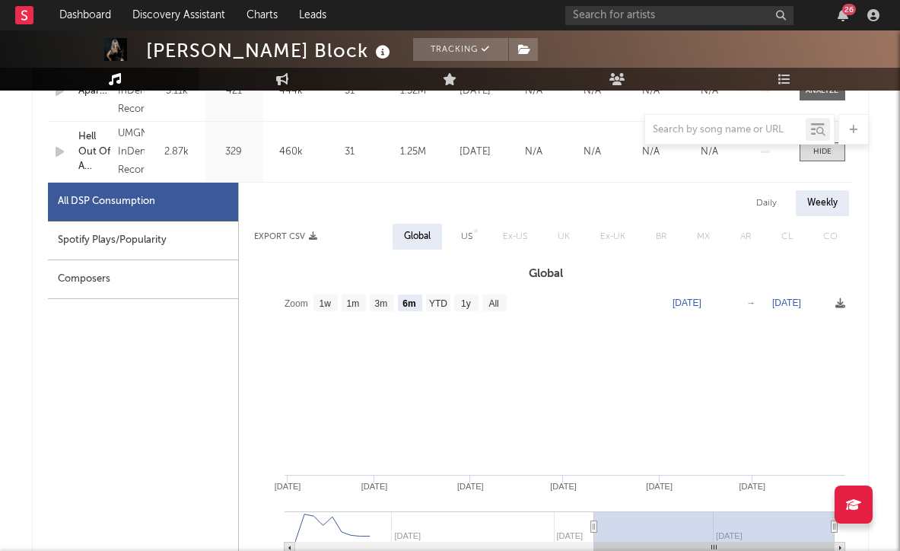
scroll to position [837, 0]
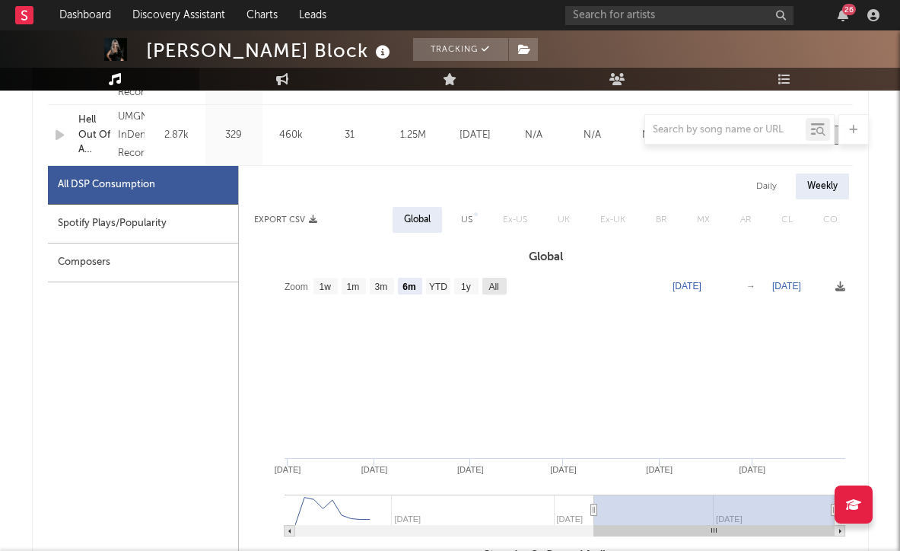
click at [494, 287] on text "All" at bounding box center [493, 286] width 10 height 11
select select "All"
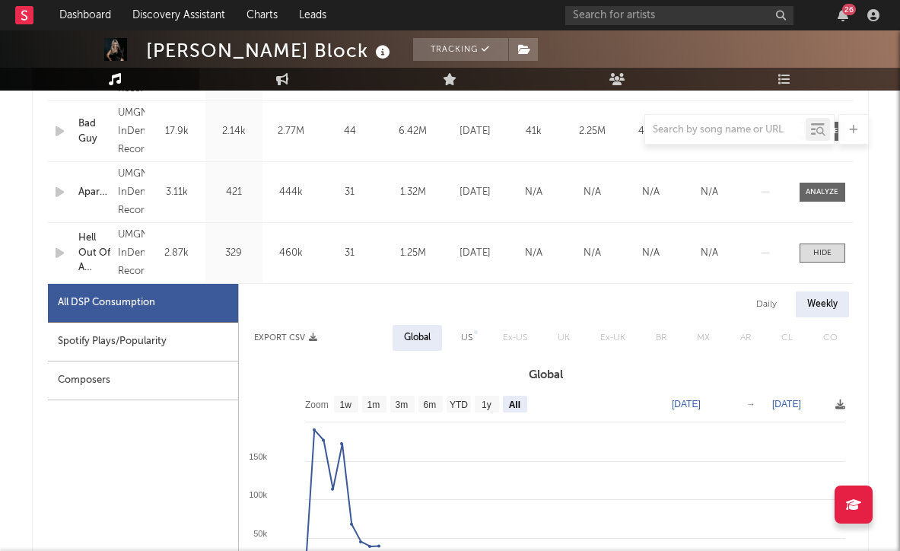
scroll to position [721, 0]
click at [827, 256] on div at bounding box center [822, 251] width 18 height 11
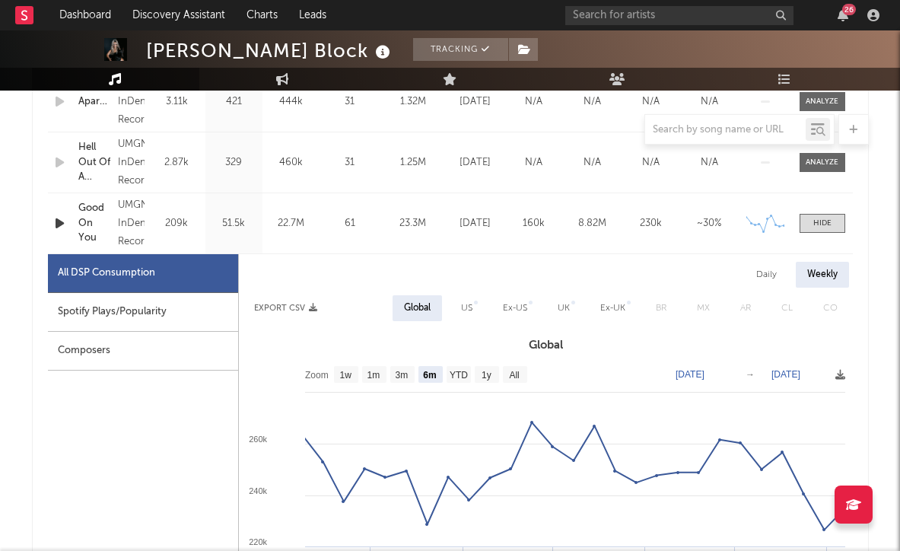
scroll to position [834, 0]
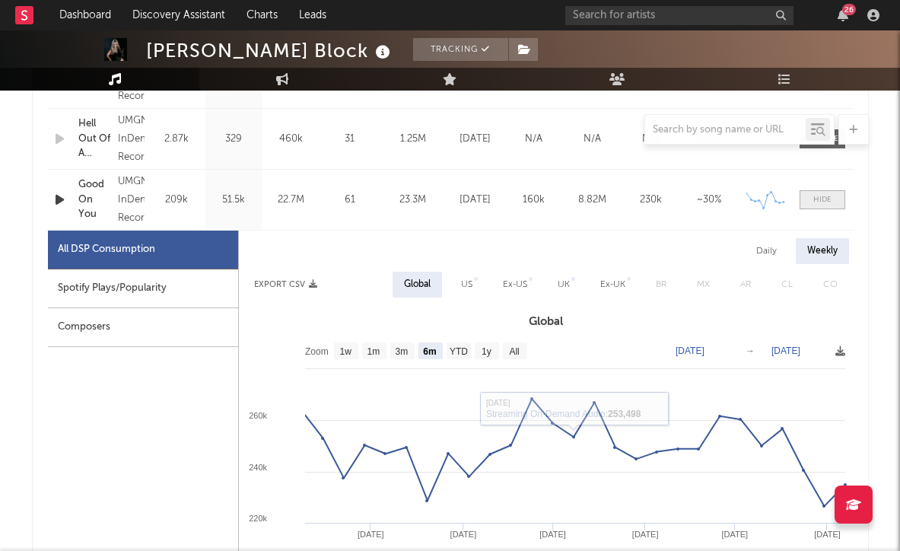
click at [820, 190] on span at bounding box center [822, 199] width 46 height 19
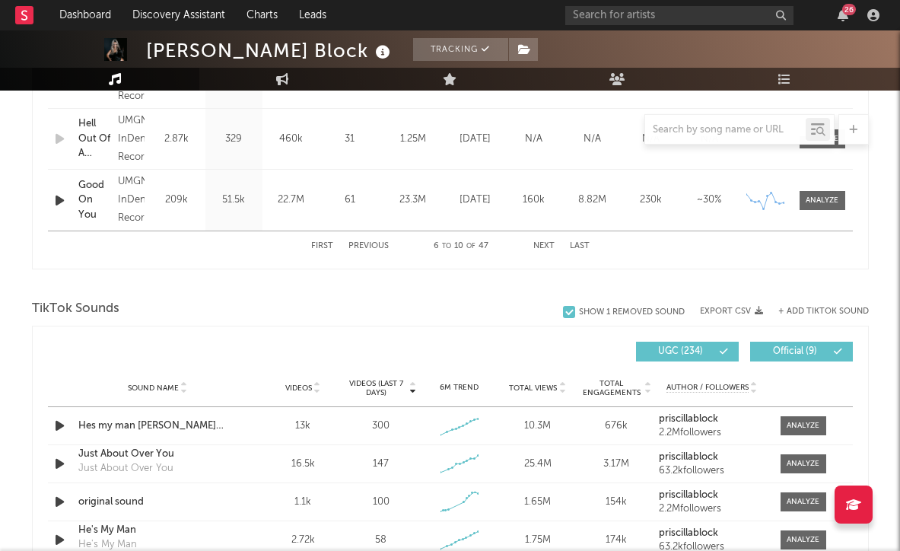
click at [541, 240] on div "First Previous 6 to 10 of 47 Next Last" at bounding box center [450, 246] width 278 height 30
click at [542, 243] on button "Next" at bounding box center [543, 246] width 21 height 8
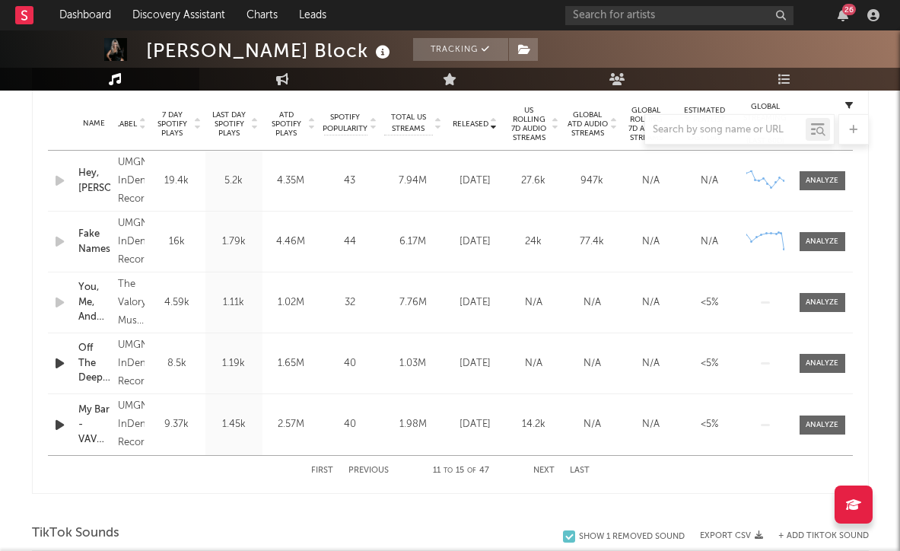
scroll to position [599, 0]
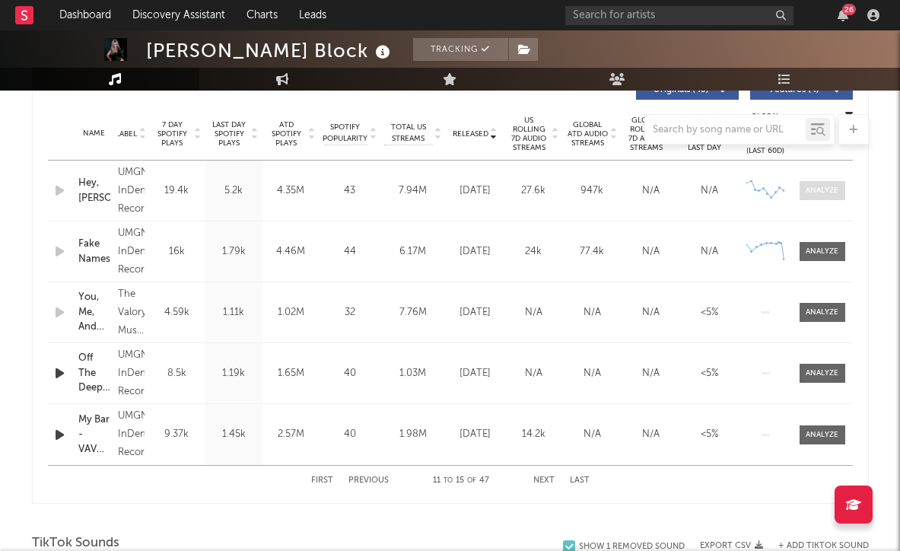
click at [825, 181] on span at bounding box center [822, 190] width 46 height 19
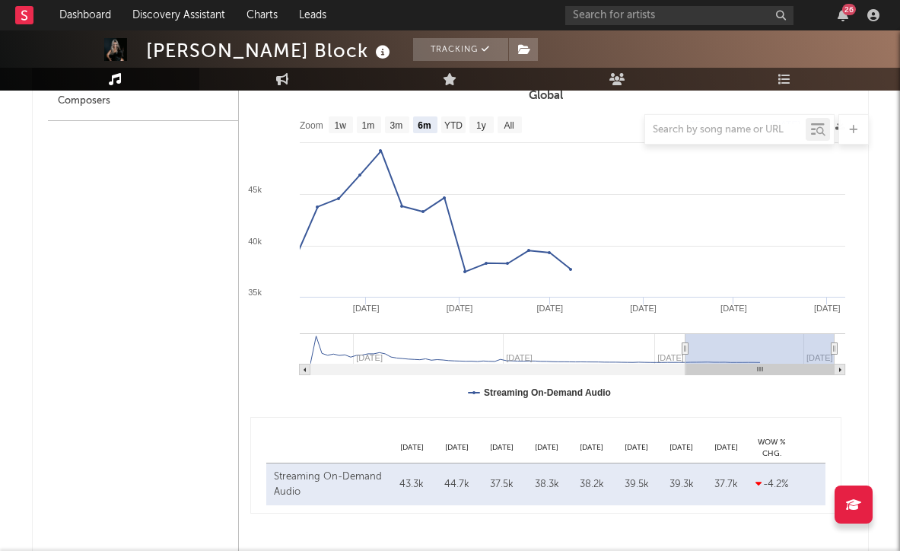
select select "6m"
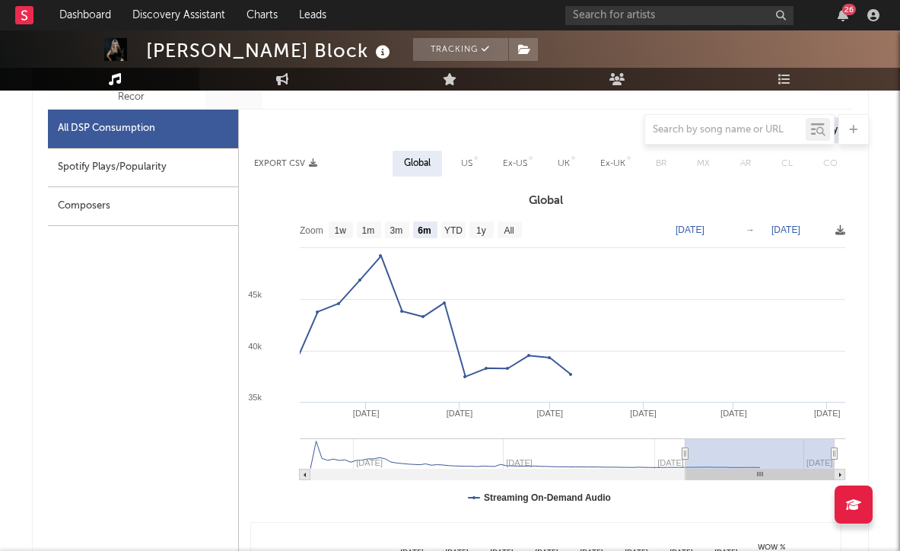
scroll to position [697, 0]
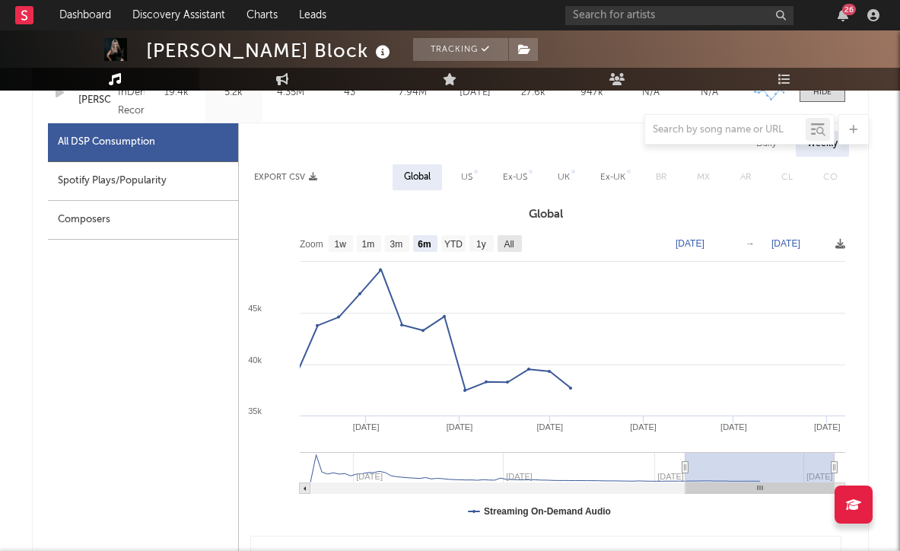
click at [510, 246] on text "All" at bounding box center [508, 244] width 10 height 11
select select "All"
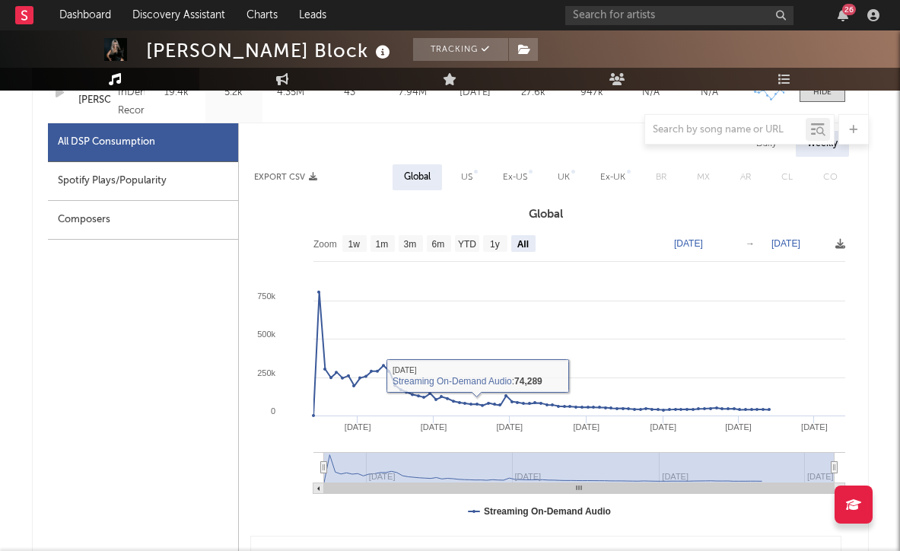
scroll to position [566, 0]
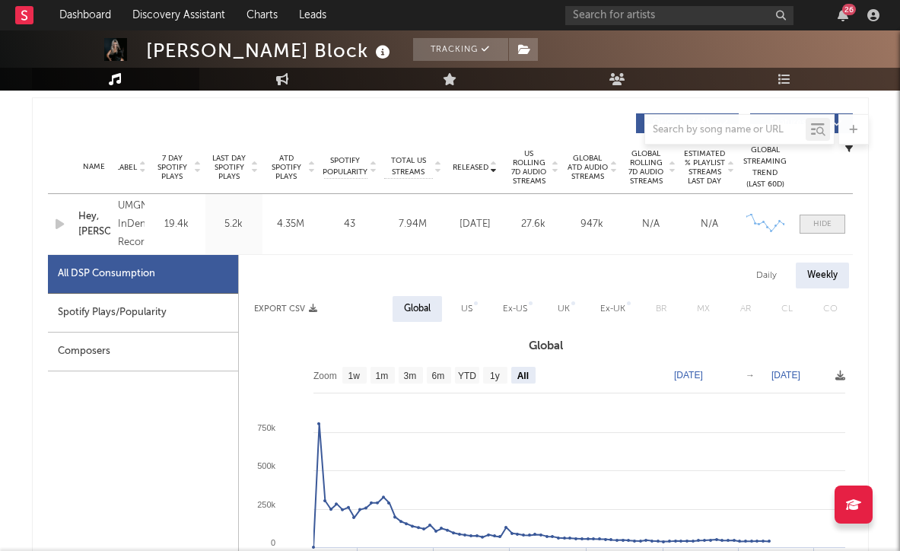
click at [824, 225] on div at bounding box center [822, 223] width 18 height 11
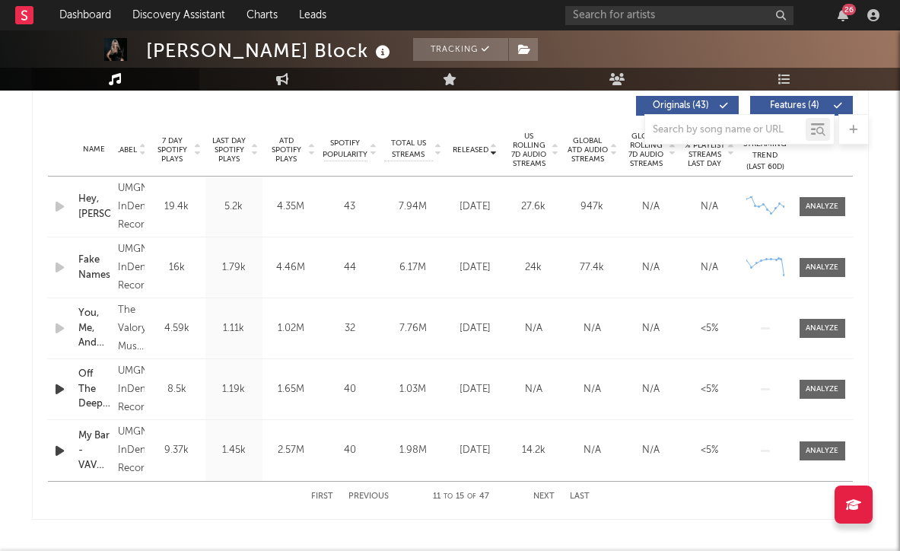
scroll to position [585, 0]
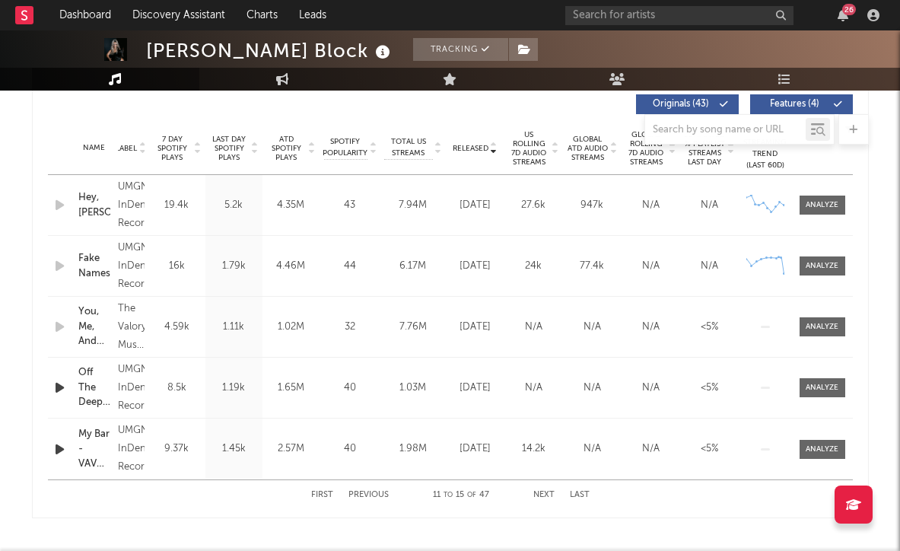
click at [842, 252] on div "Name Fake Names Copyright © 2023 UMG Recordings, Inc./InDent Records Label UMGN…" at bounding box center [450, 266] width 805 height 60
click at [828, 268] on div at bounding box center [821, 265] width 33 height 11
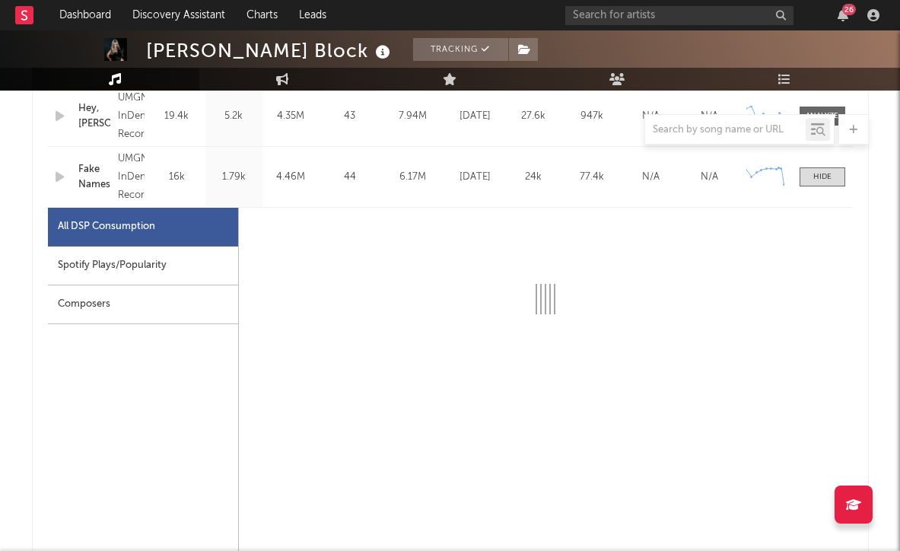
scroll to position [700, 0]
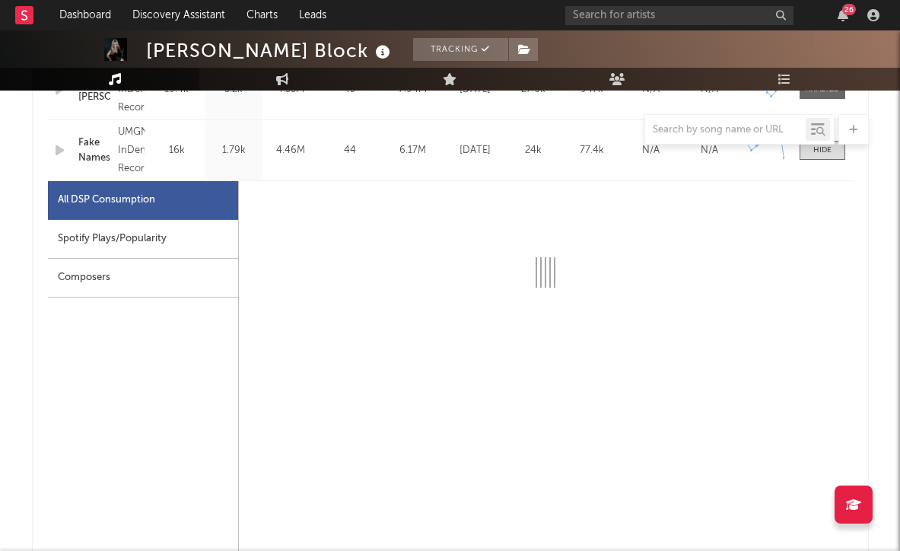
select select "6m"
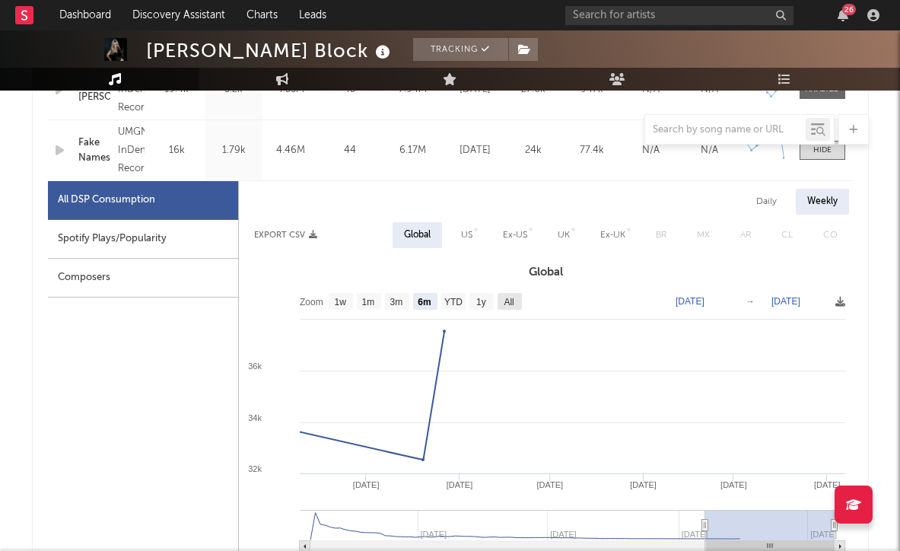
click at [506, 301] on text "All" at bounding box center [508, 302] width 10 height 11
select select "All"
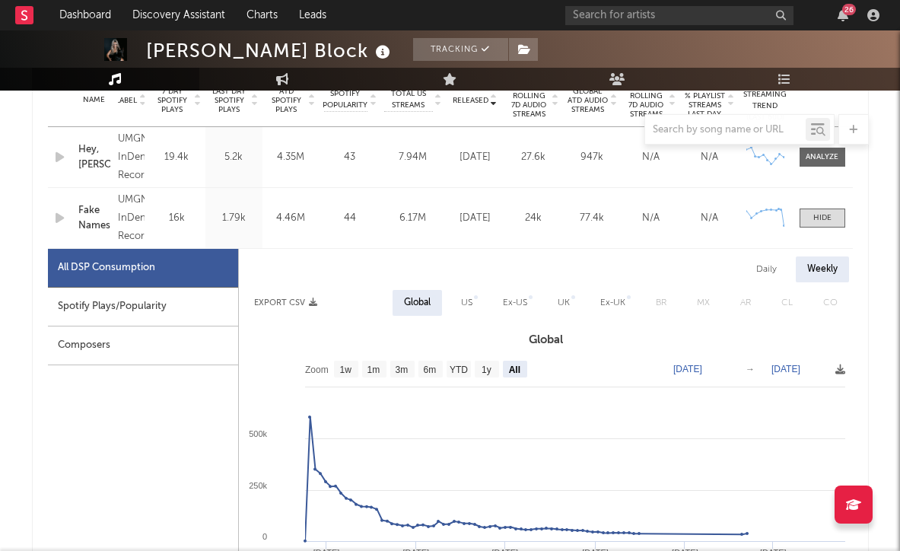
scroll to position [626, 0]
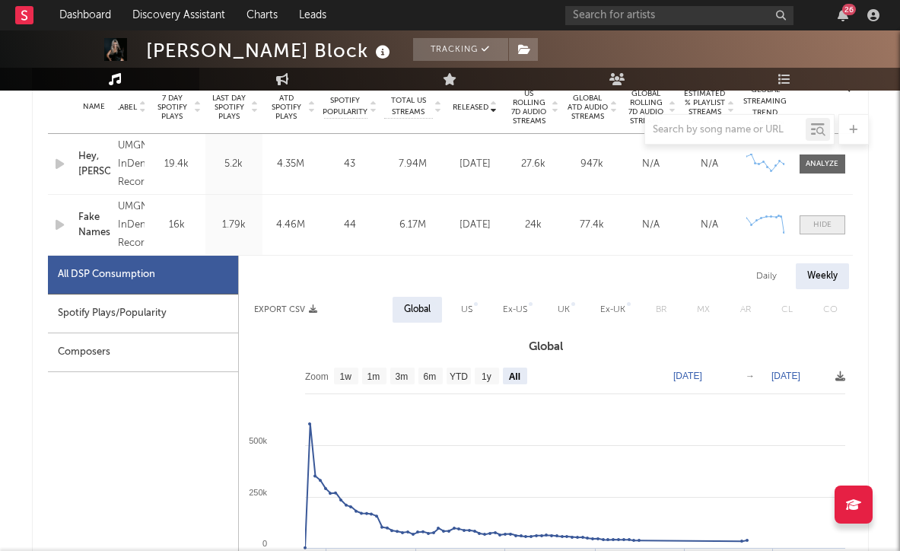
click at [826, 221] on div at bounding box center [822, 224] width 18 height 11
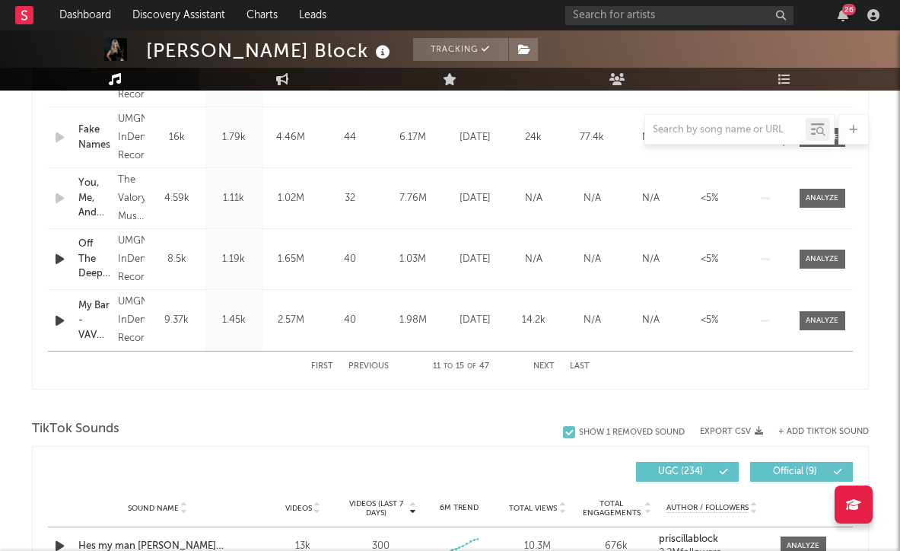
scroll to position [720, 0]
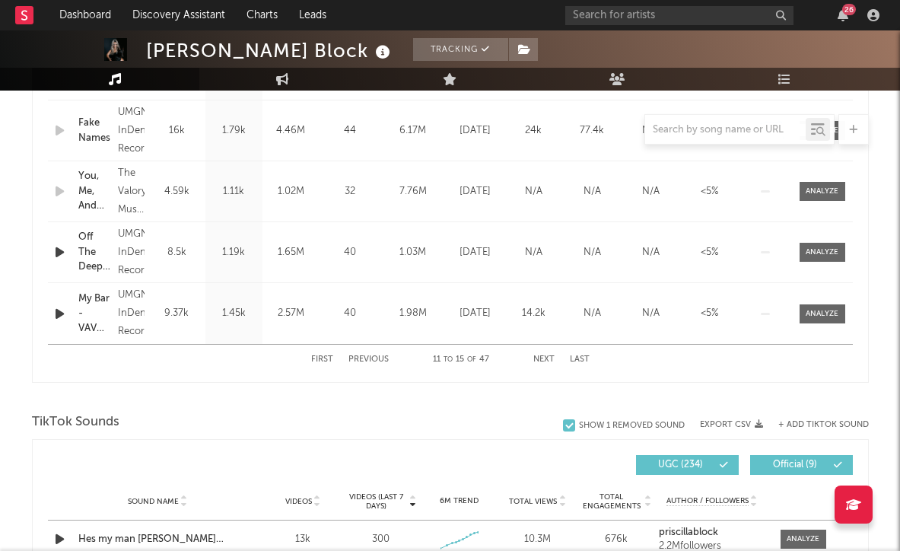
click at [325, 357] on button "First" at bounding box center [322, 359] width 22 height 8
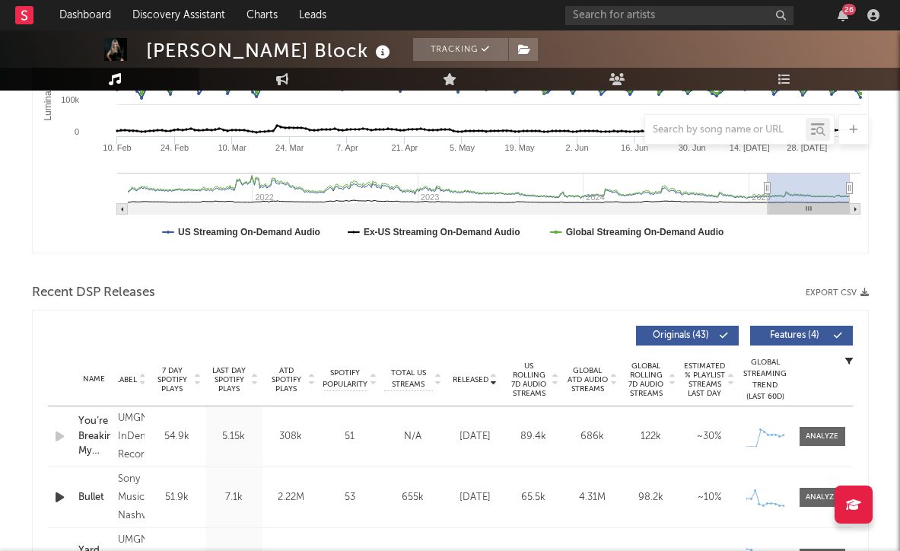
scroll to position [355, 0]
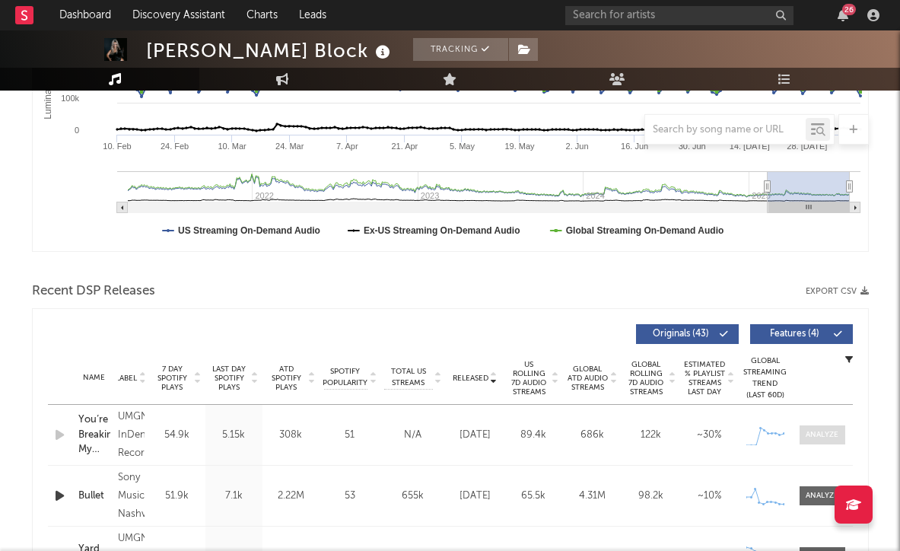
click at [836, 437] on div at bounding box center [821, 434] width 33 height 11
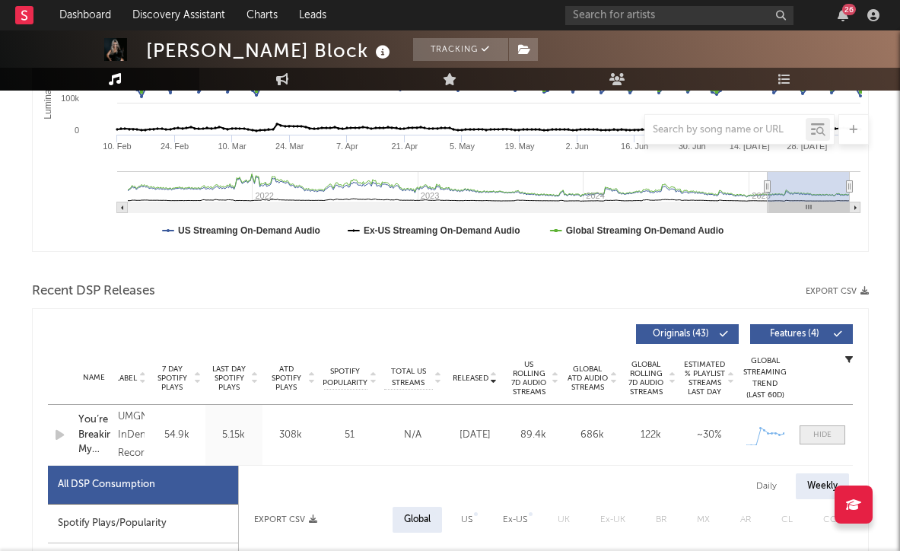
select select "1w"
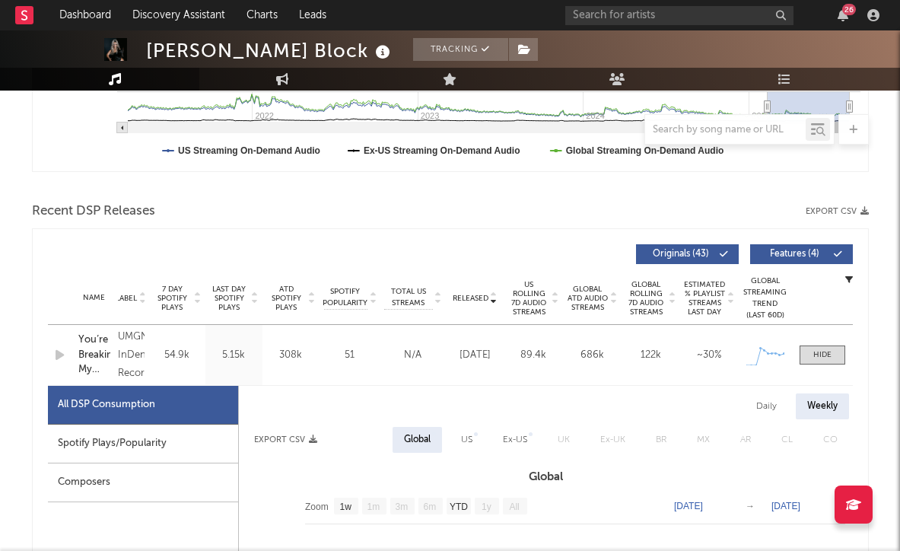
scroll to position [455, 0]
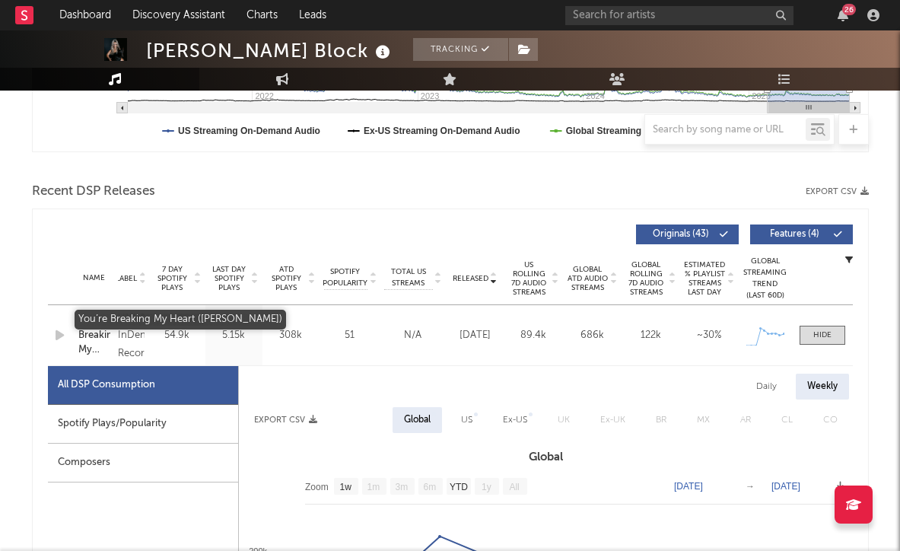
click at [95, 330] on div "You’re Breaking My Heart ([PERSON_NAME])" at bounding box center [94, 335] width 32 height 45
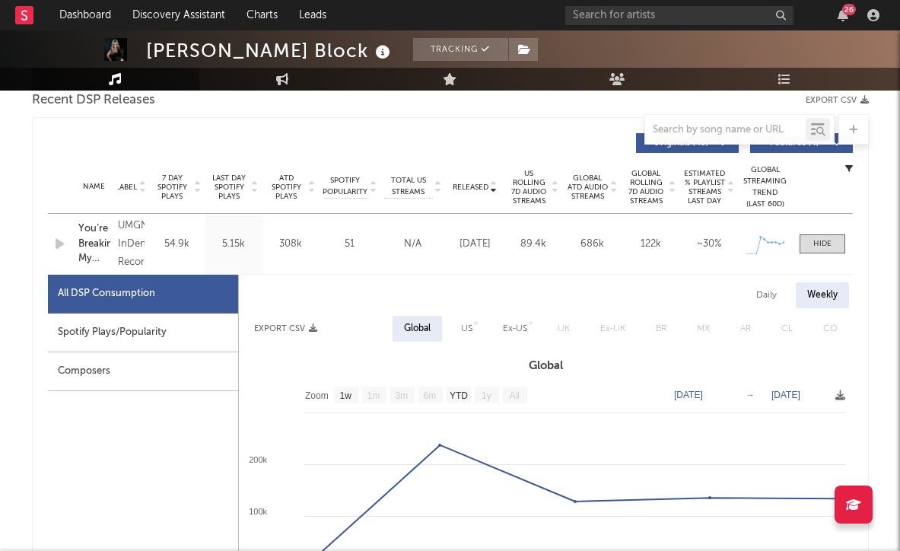
scroll to position [589, 0]
